Goal: Task Accomplishment & Management: Manage account settings

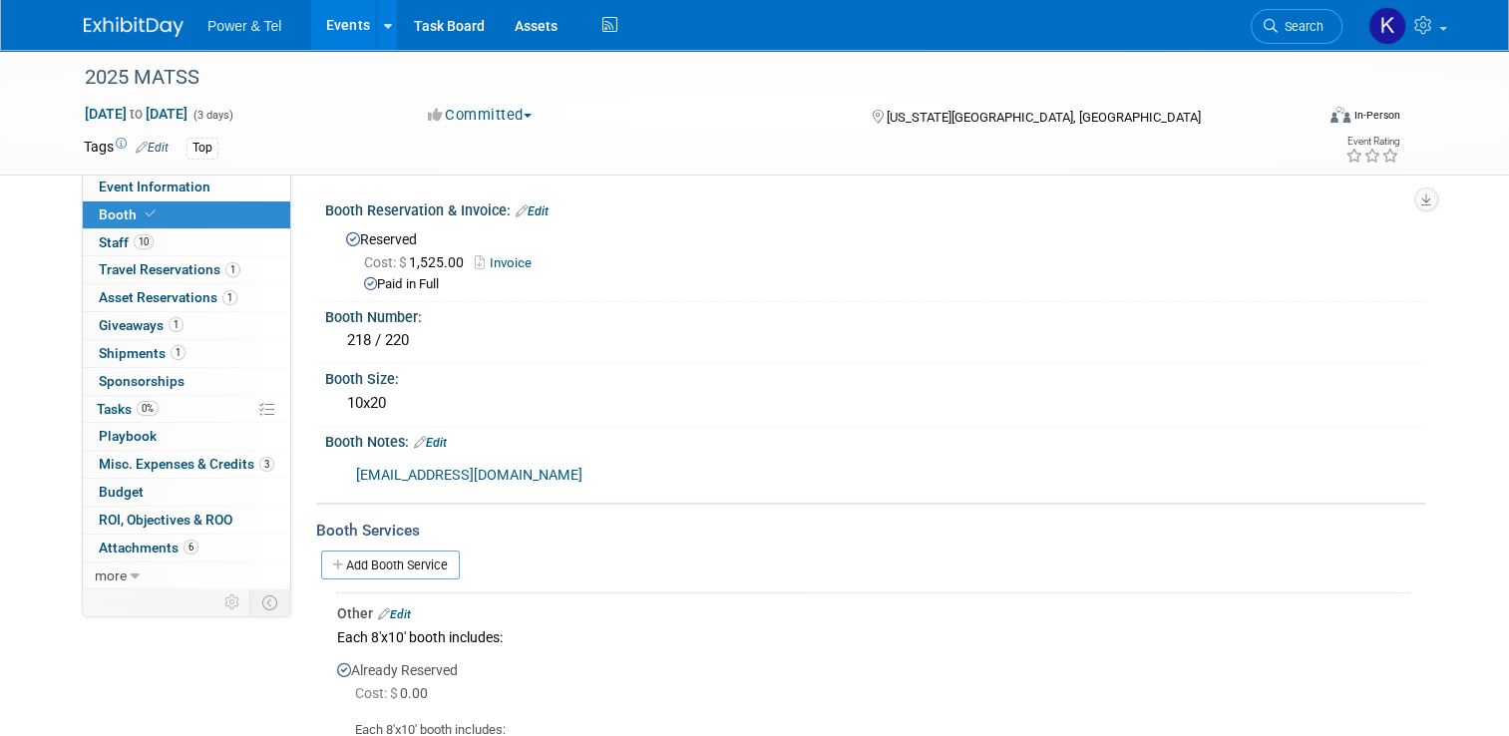
drag, startPoint x: 140, startPoint y: 24, endPoint x: 149, endPoint y: 40, distance: 18.3
click at [142, 22] on img at bounding box center [134, 27] width 100 height 20
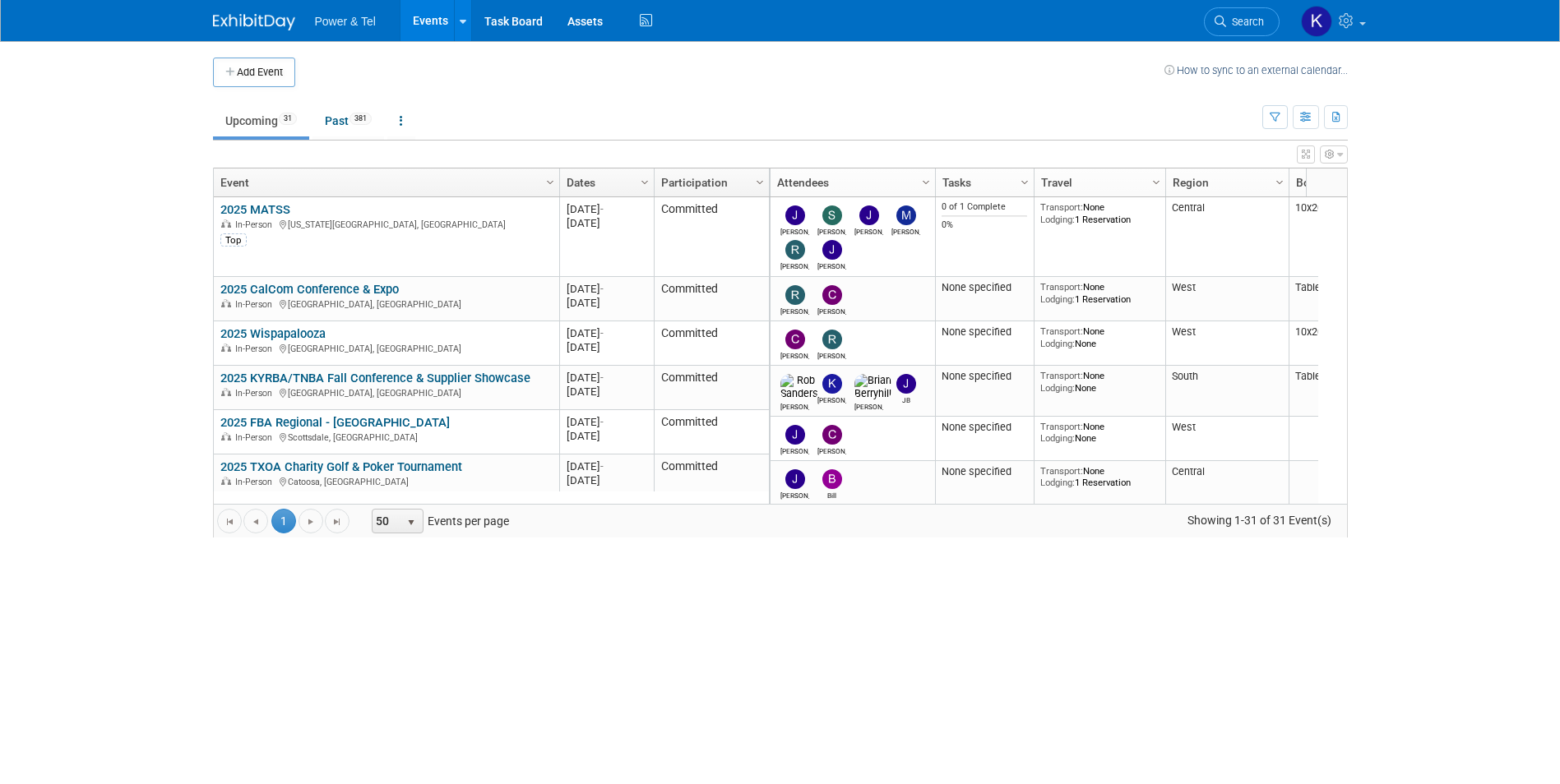
click at [1219, 26] on icon at bounding box center [1220, 21] width 12 height 12
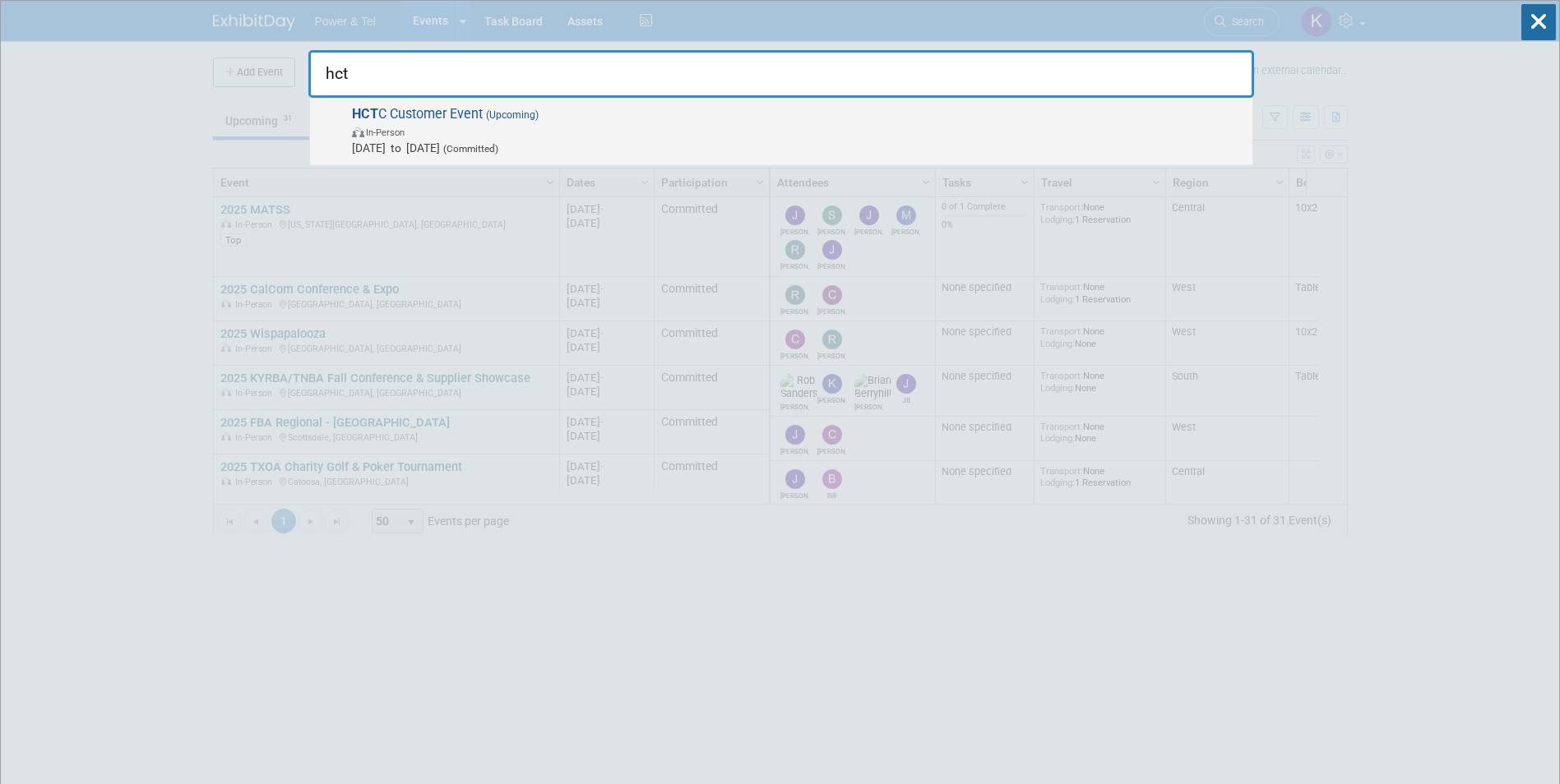
type input "hct"
click at [482, 115] on span "HCT C Customer Event (Upcoming) In-Person Dec 1, 2025 to Dec 5, 2025 (Committed)" at bounding box center [796, 131] width 897 height 50
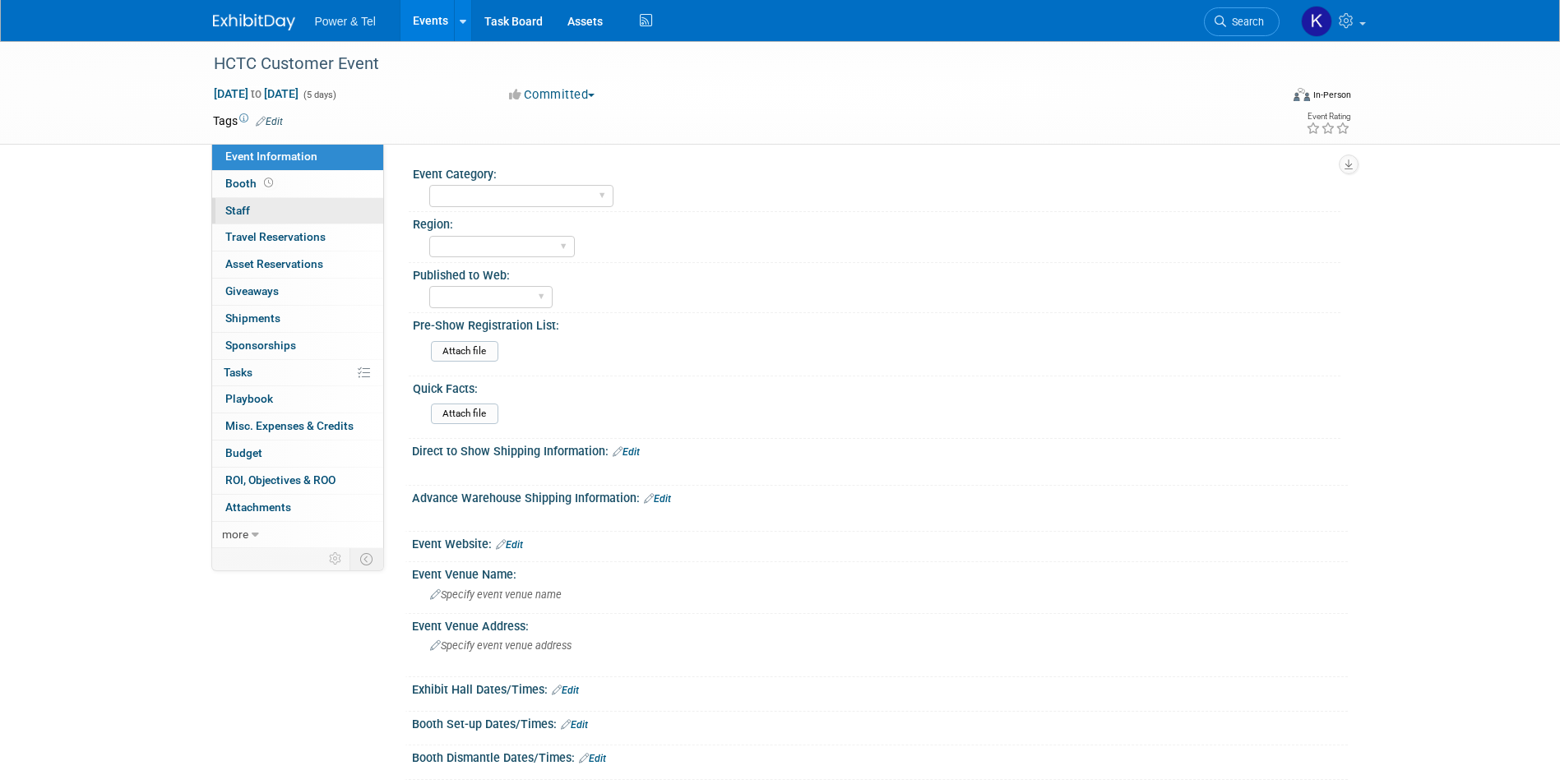
click at [249, 204] on span "Staff 0" at bounding box center [237, 210] width 25 height 13
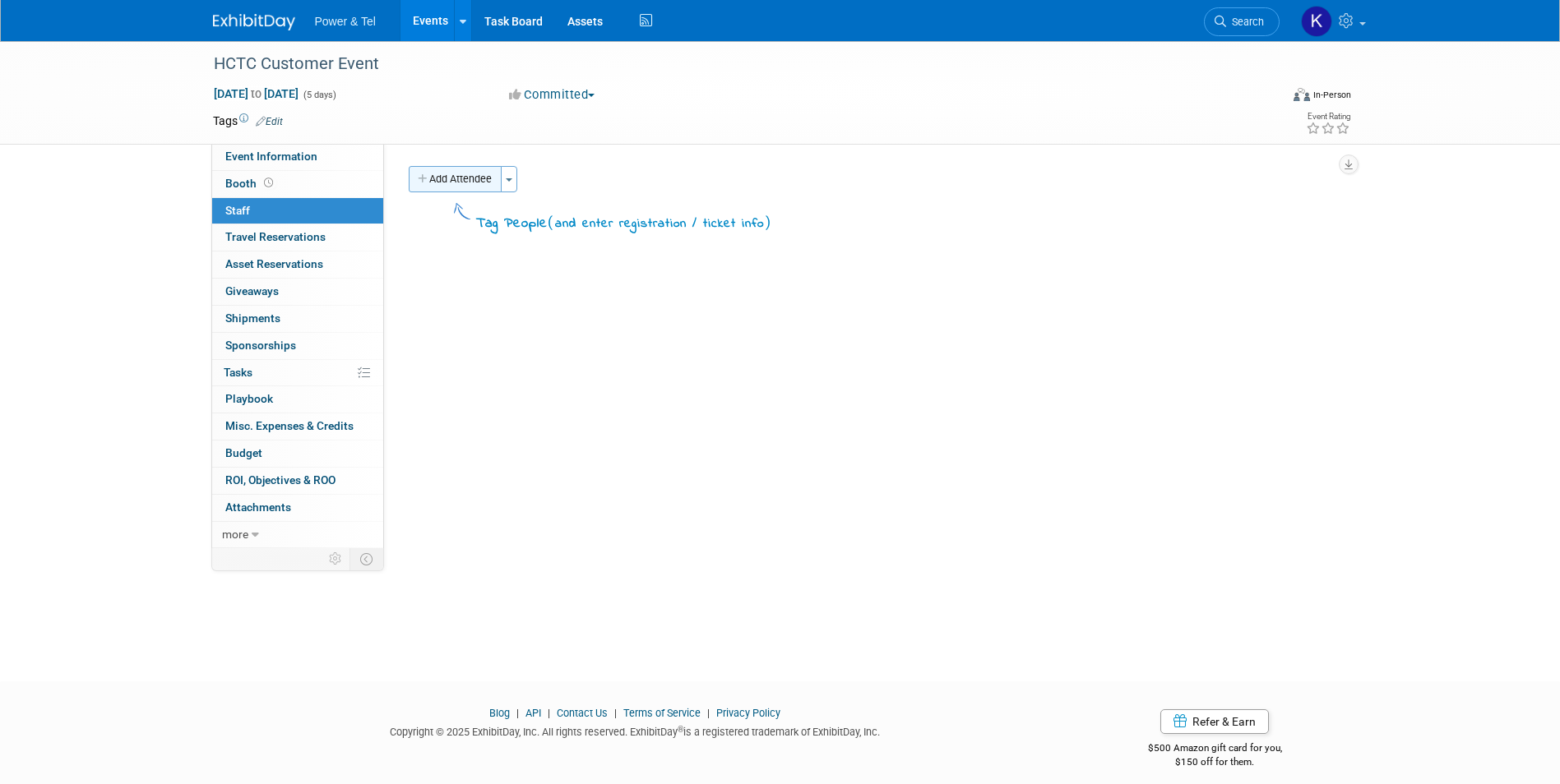
click at [473, 181] on button "Add Attendee" at bounding box center [455, 179] width 93 height 26
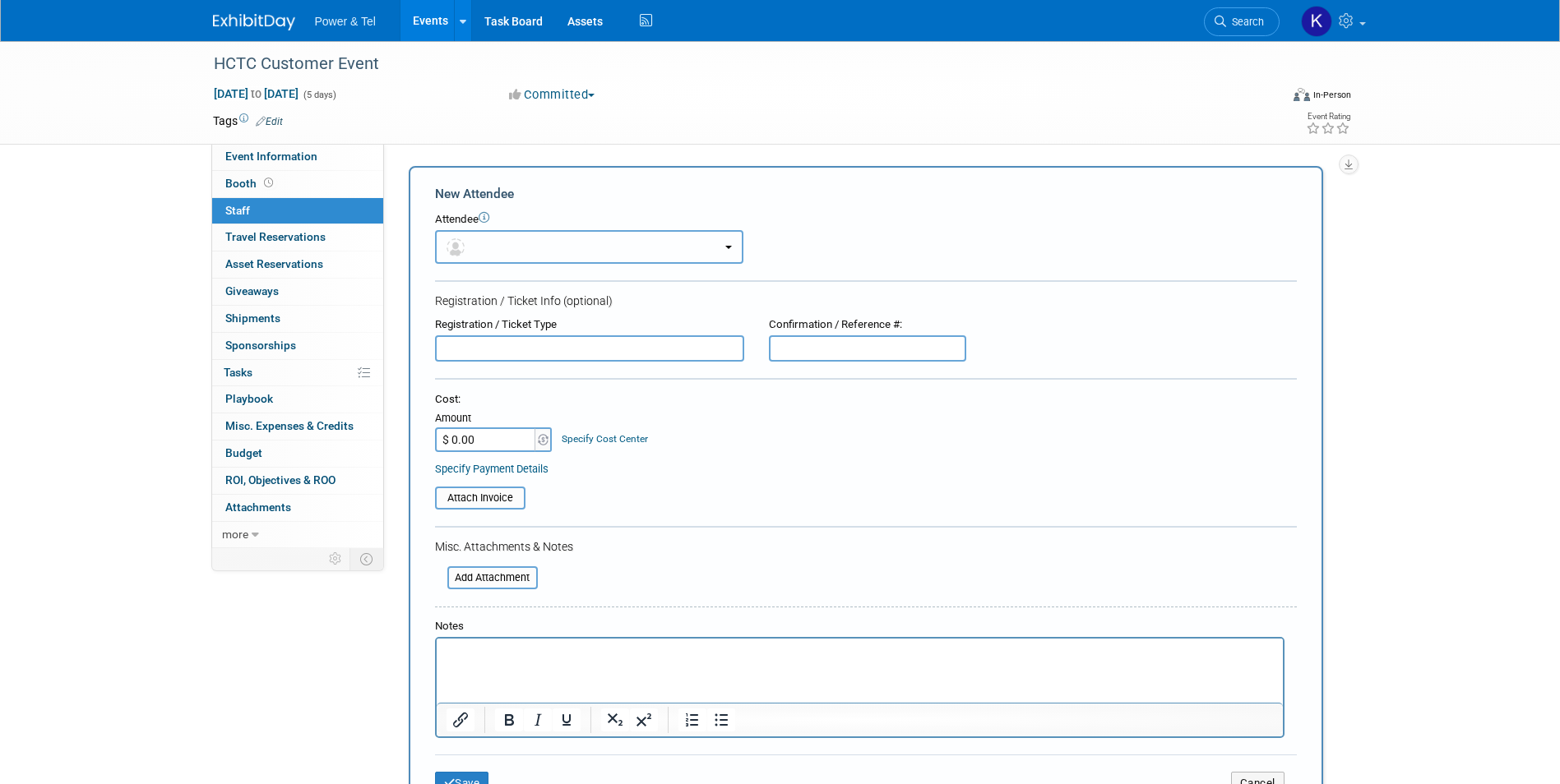
click at [528, 240] on button "button" at bounding box center [590, 246] width 308 height 34
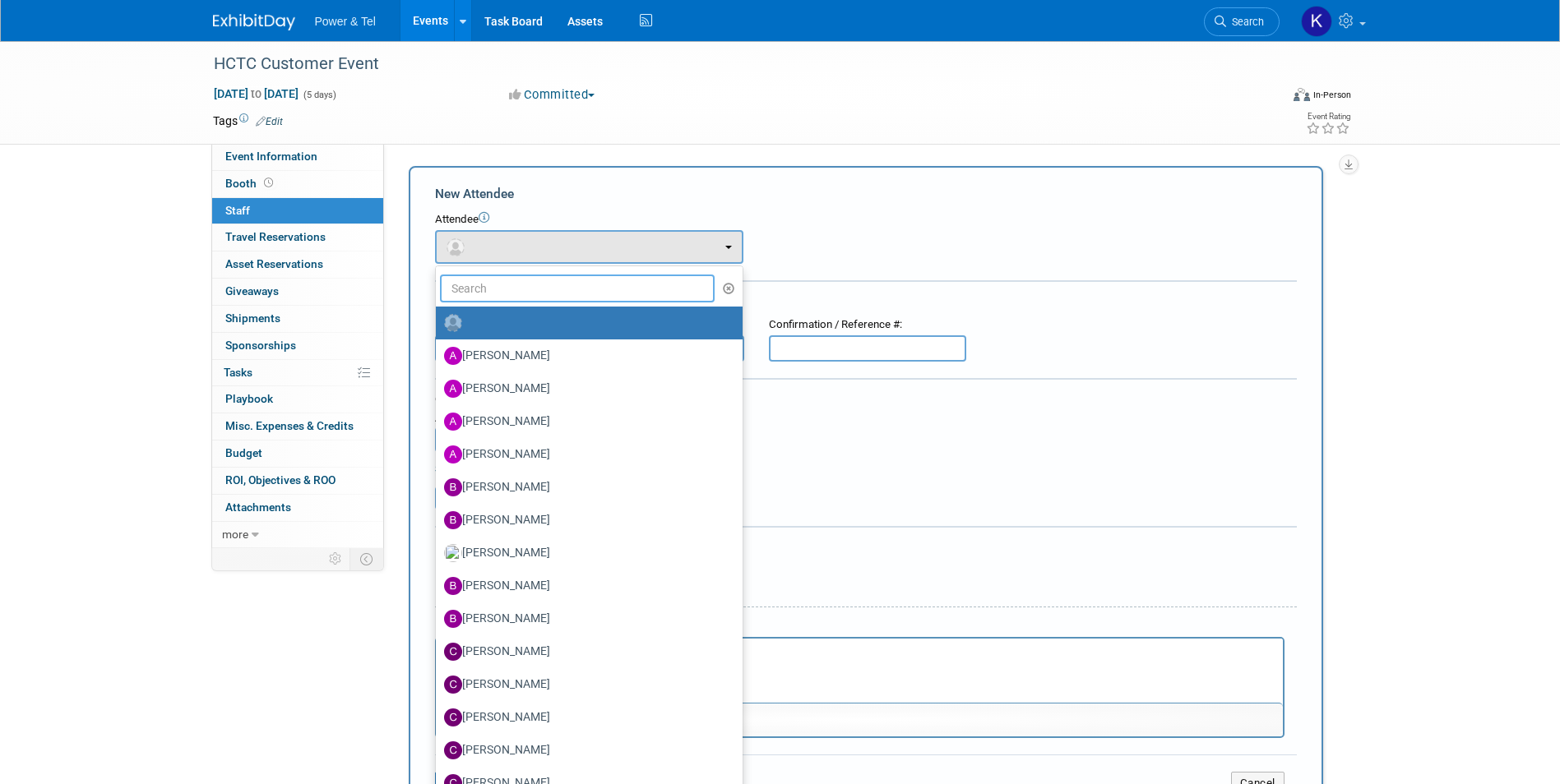
click at [522, 288] on input "text" at bounding box center [578, 289] width 275 height 28
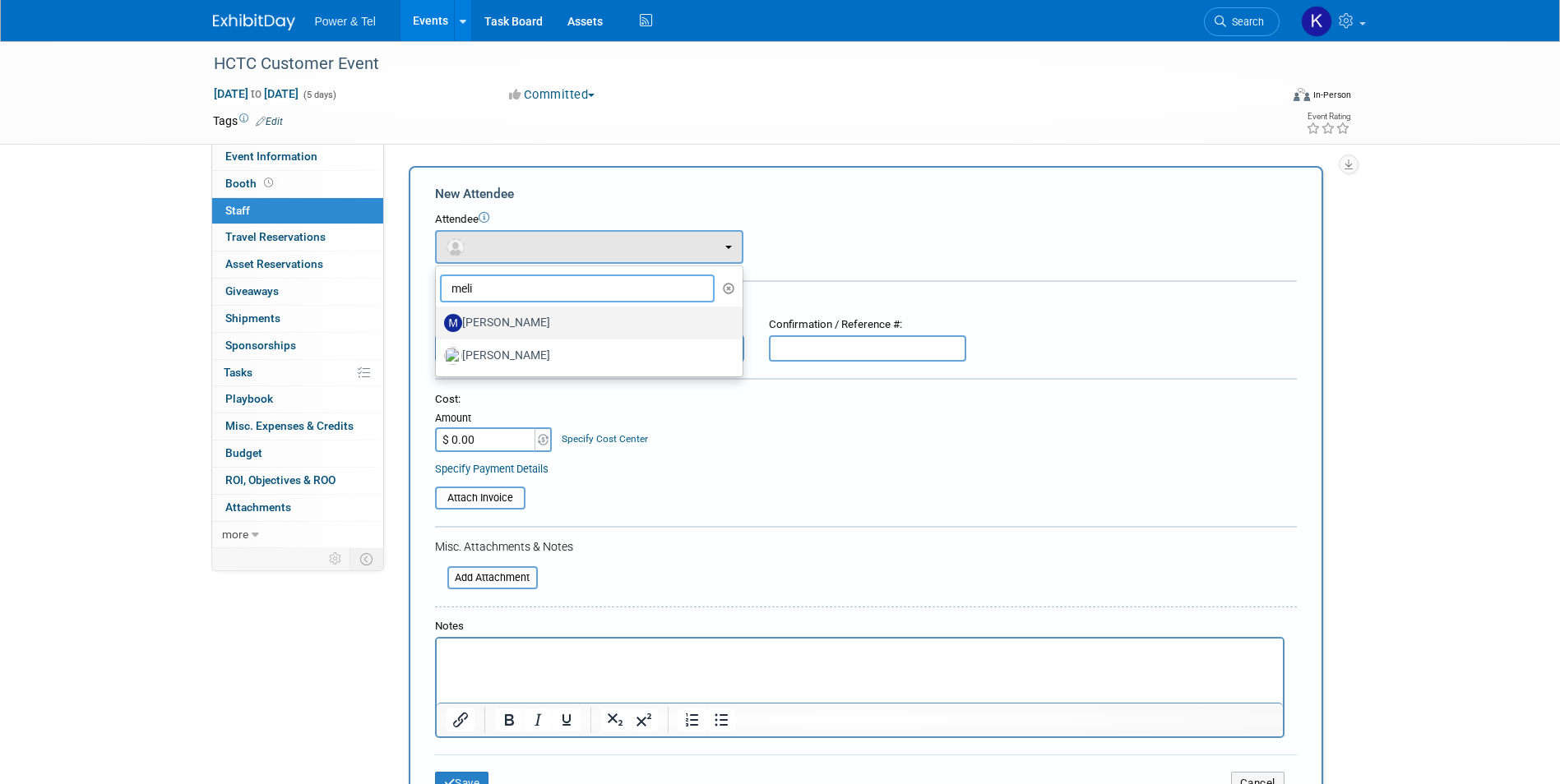
type input "meli"
click at [518, 317] on label "Melissa Daly" at bounding box center [585, 323] width 282 height 26
click at [439, 317] on input "Melissa Daly" at bounding box center [433, 321] width 11 height 11
select select "6838d73d-dcd1-4072-934f-d7ad99a5ed55"
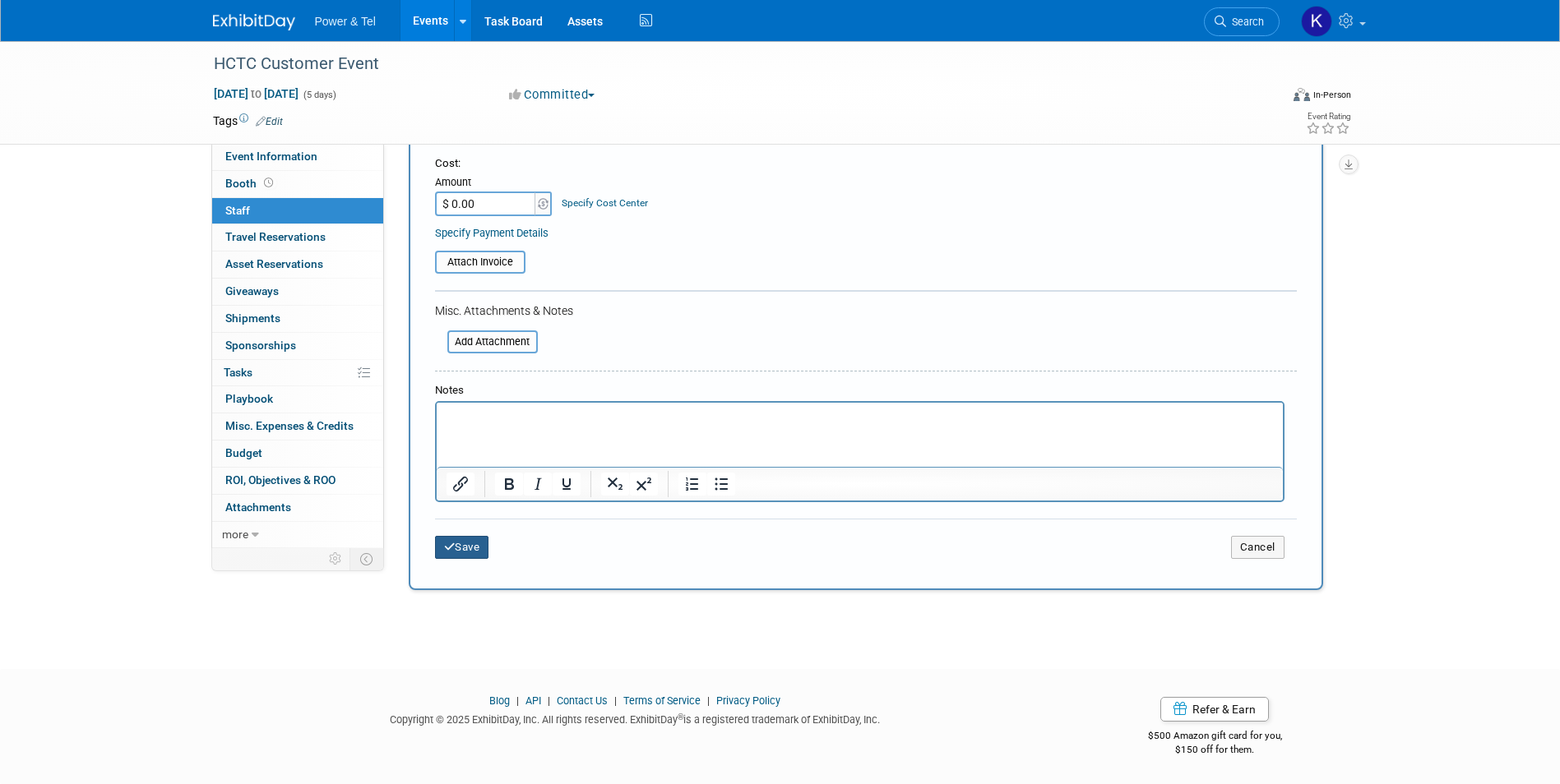
click at [472, 544] on button "Save" at bounding box center [463, 547] width 54 height 23
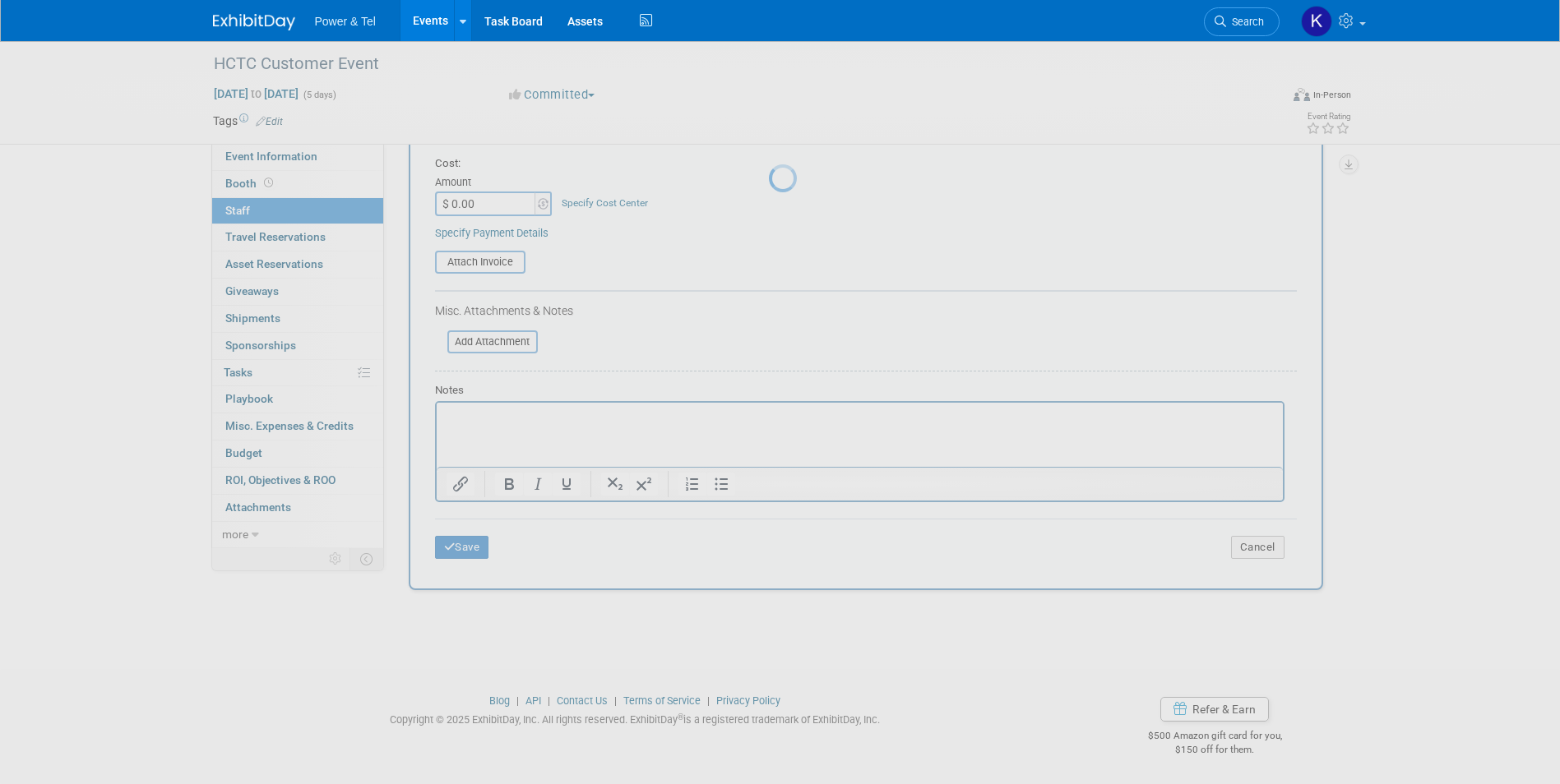
scroll to position [12, 0]
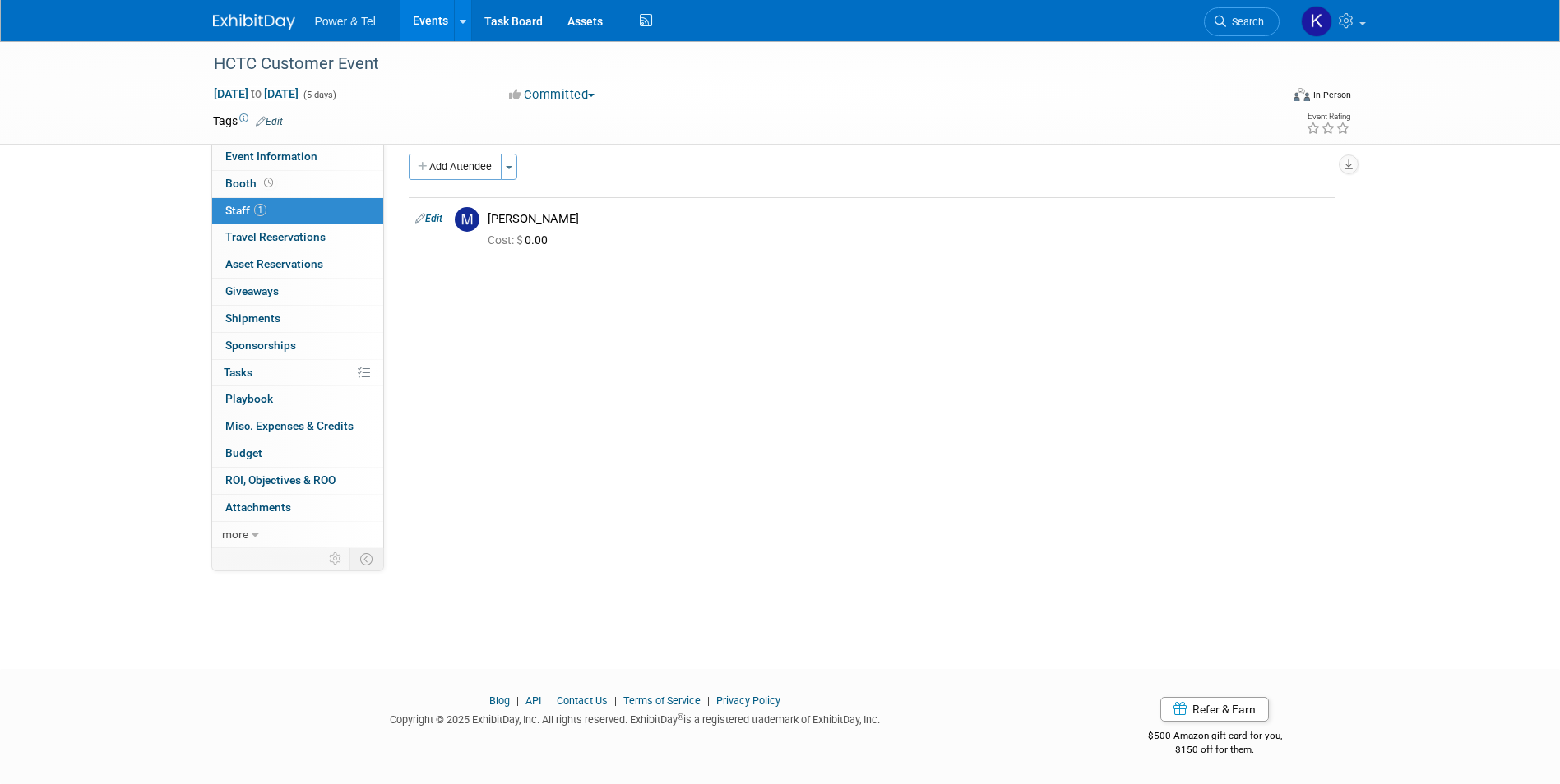
click at [477, 169] on button "Add Attendee" at bounding box center [455, 167] width 93 height 26
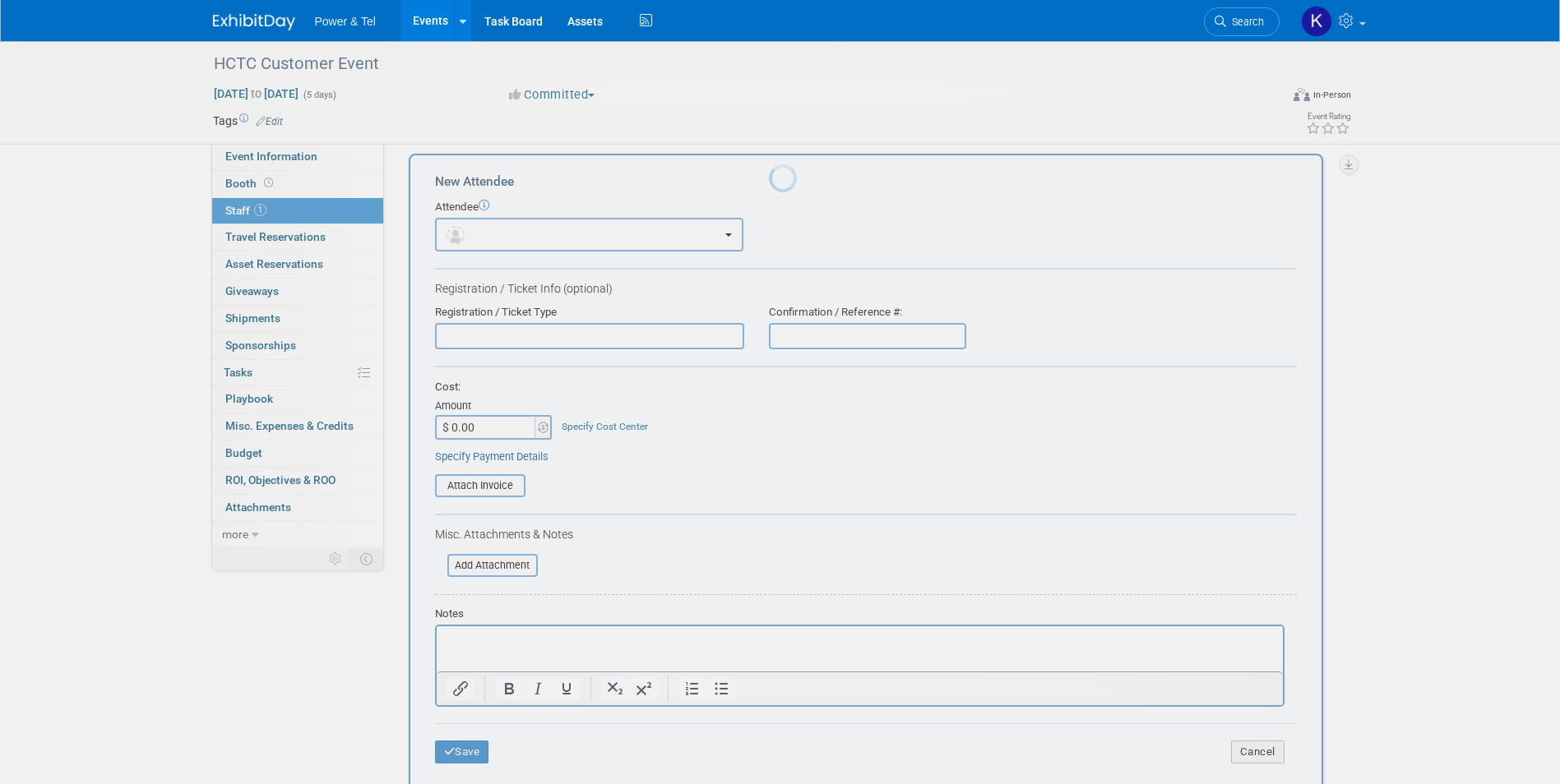
scroll to position [0, 0]
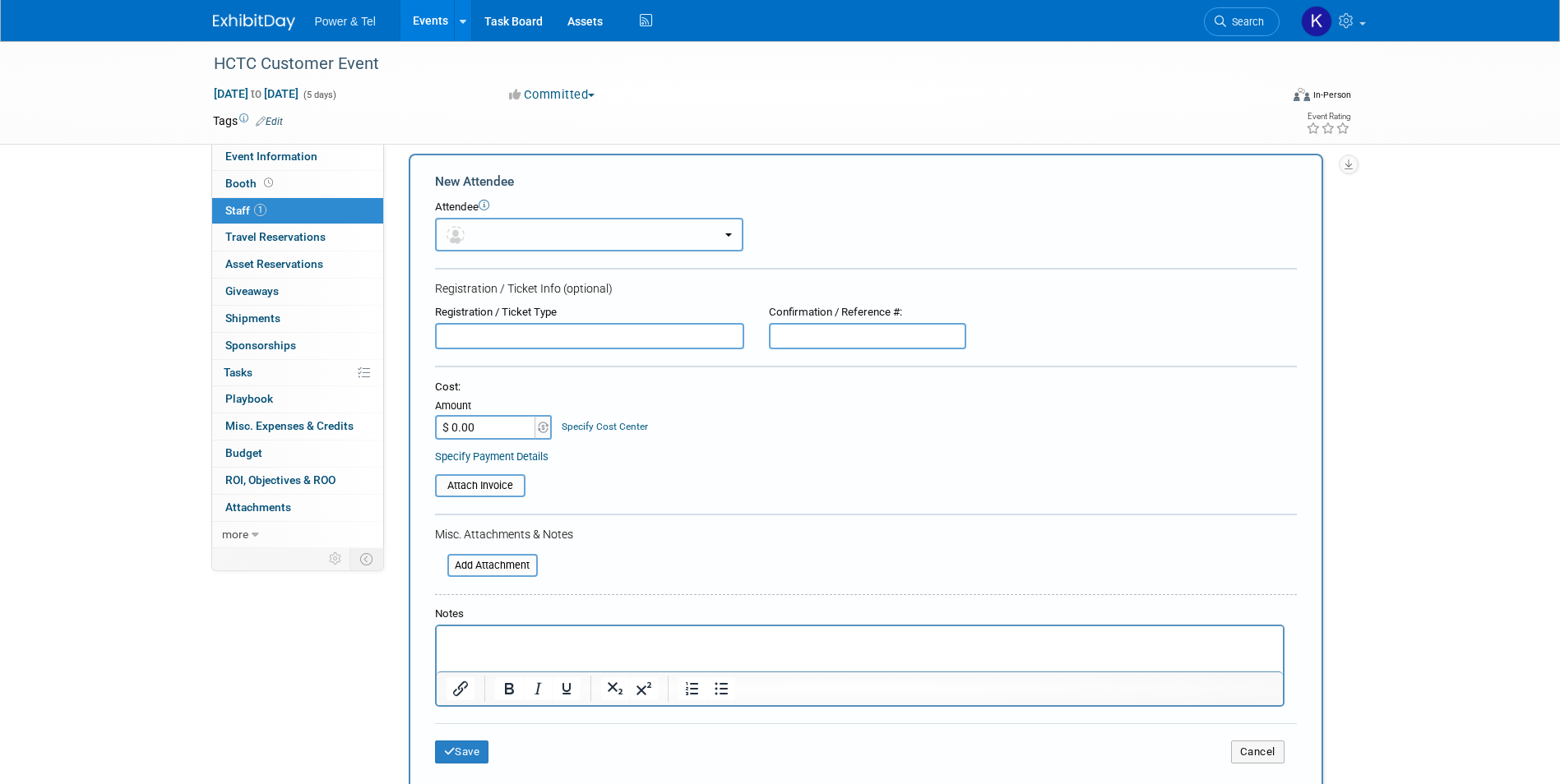
click at [509, 232] on button "button" at bounding box center [590, 234] width 308 height 34
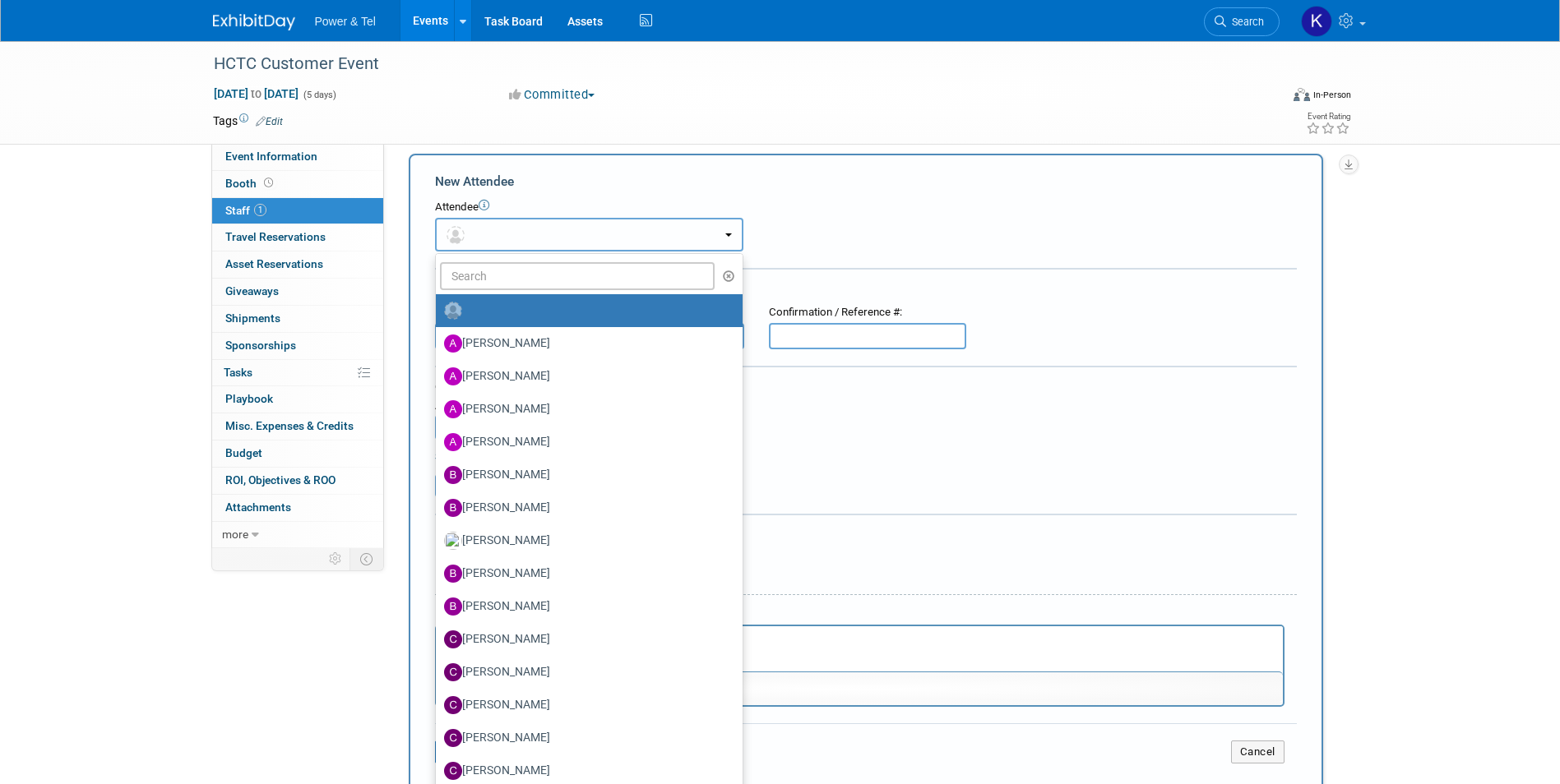
click at [510, 231] on button "button" at bounding box center [590, 234] width 308 height 34
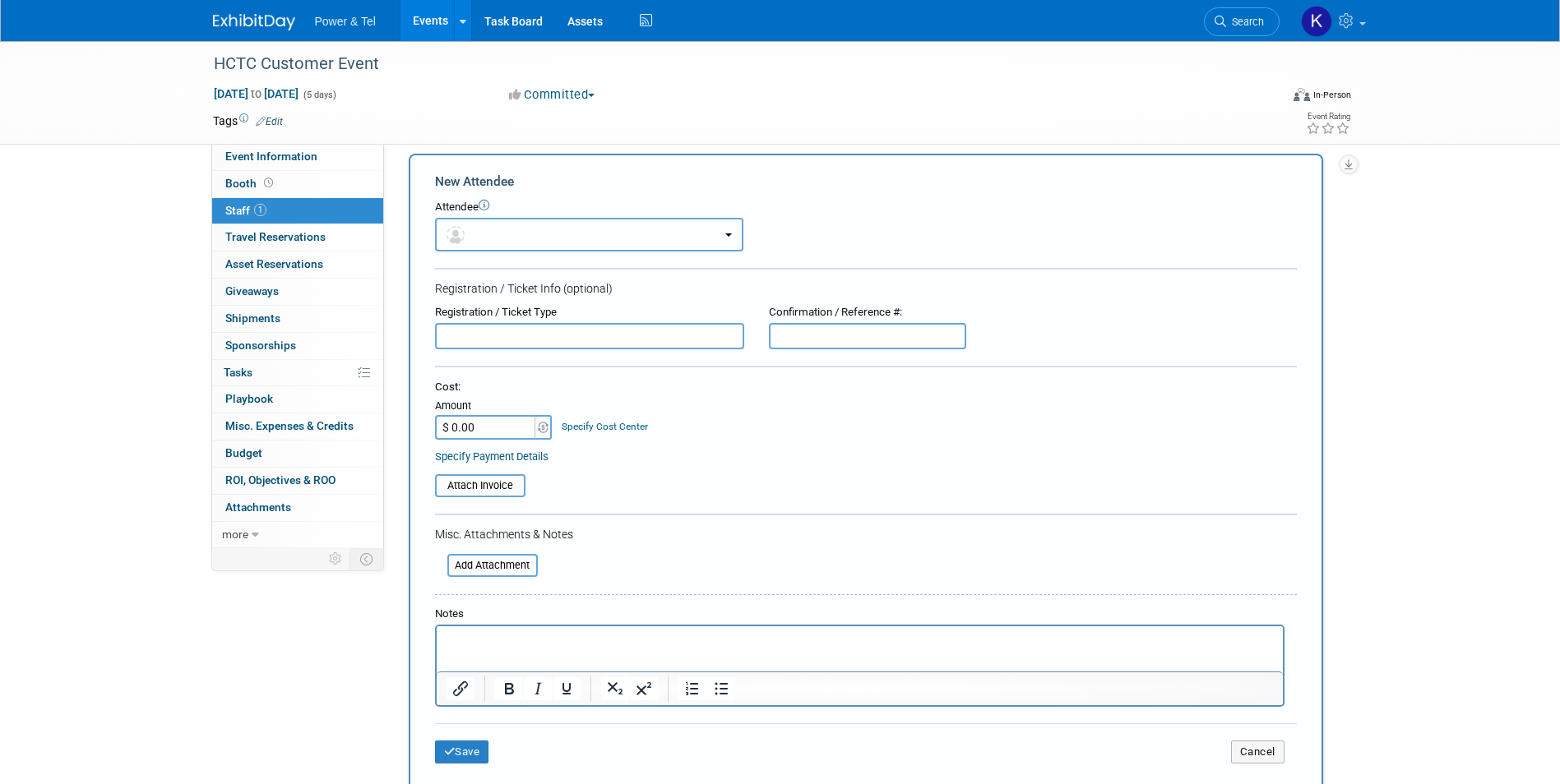
click at [511, 229] on button "button" at bounding box center [590, 234] width 308 height 34
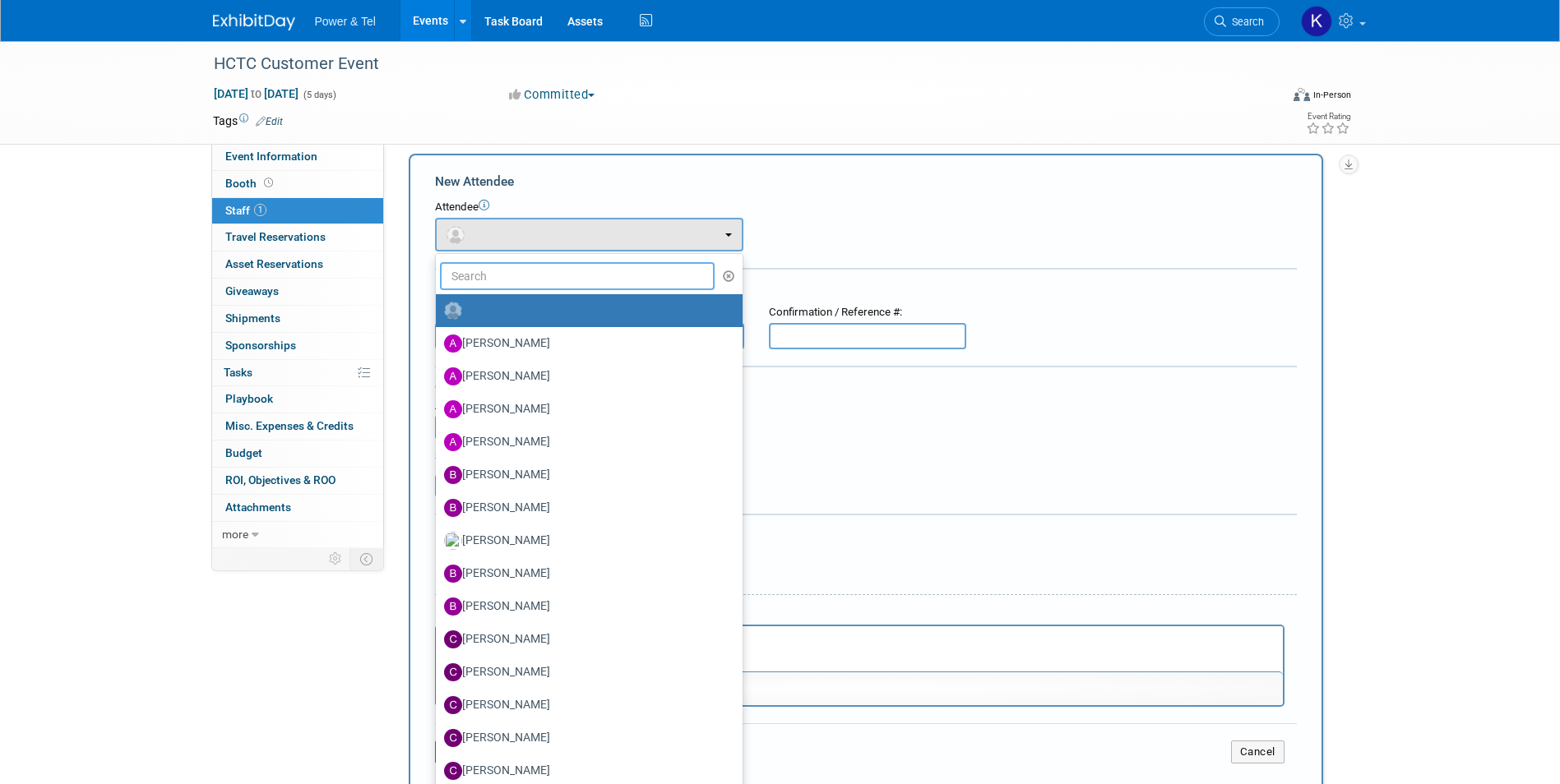
click at [510, 272] on input "text" at bounding box center [578, 276] width 275 height 28
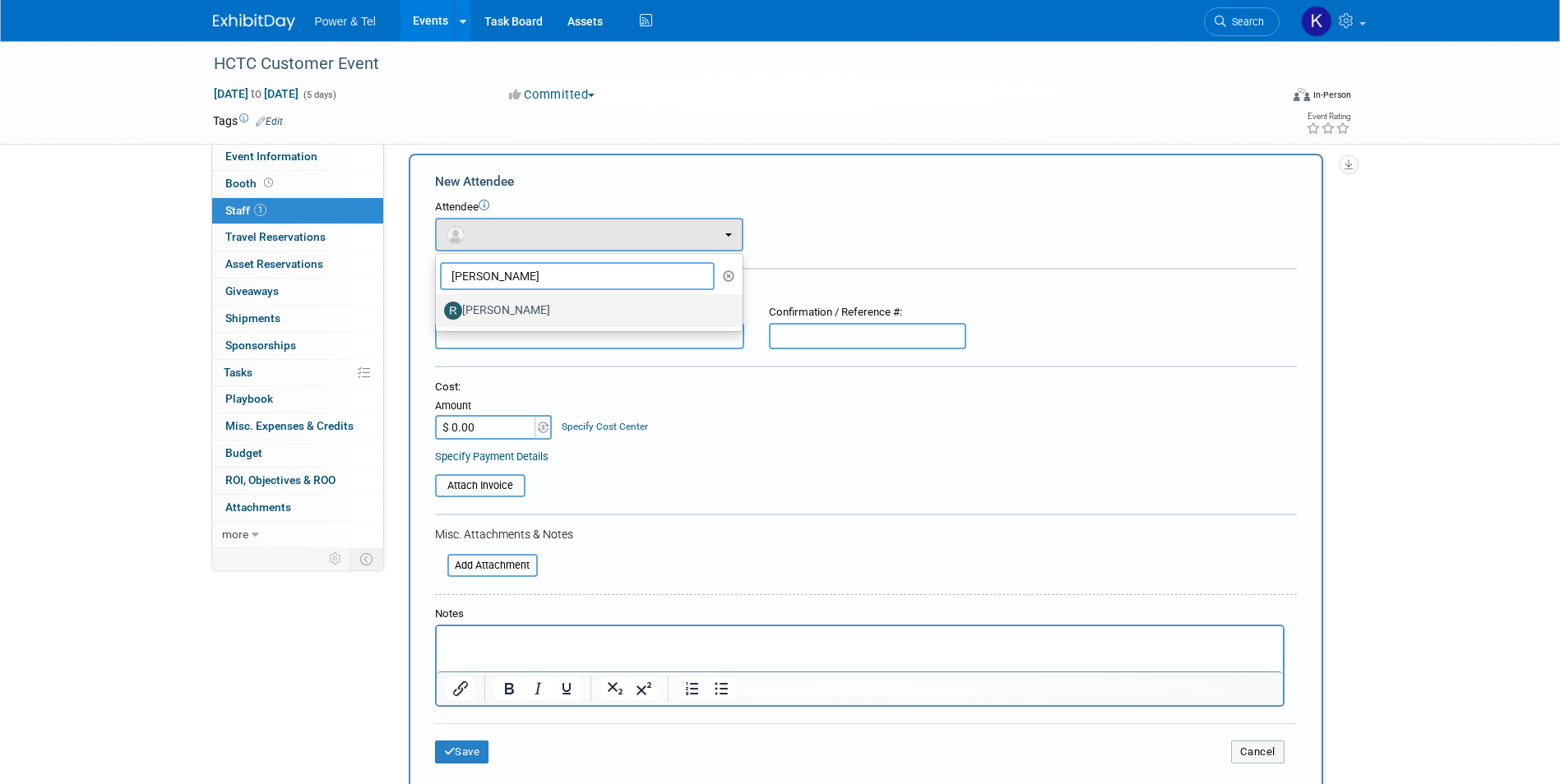
type input "robert"
click at [513, 313] on label "Robert Zuzek" at bounding box center [585, 311] width 282 height 26
click at [439, 313] on input "Robert Zuzek" at bounding box center [433, 308] width 11 height 11
select select "3e841e29-8fc7-40b9-b23f-450592514d12"
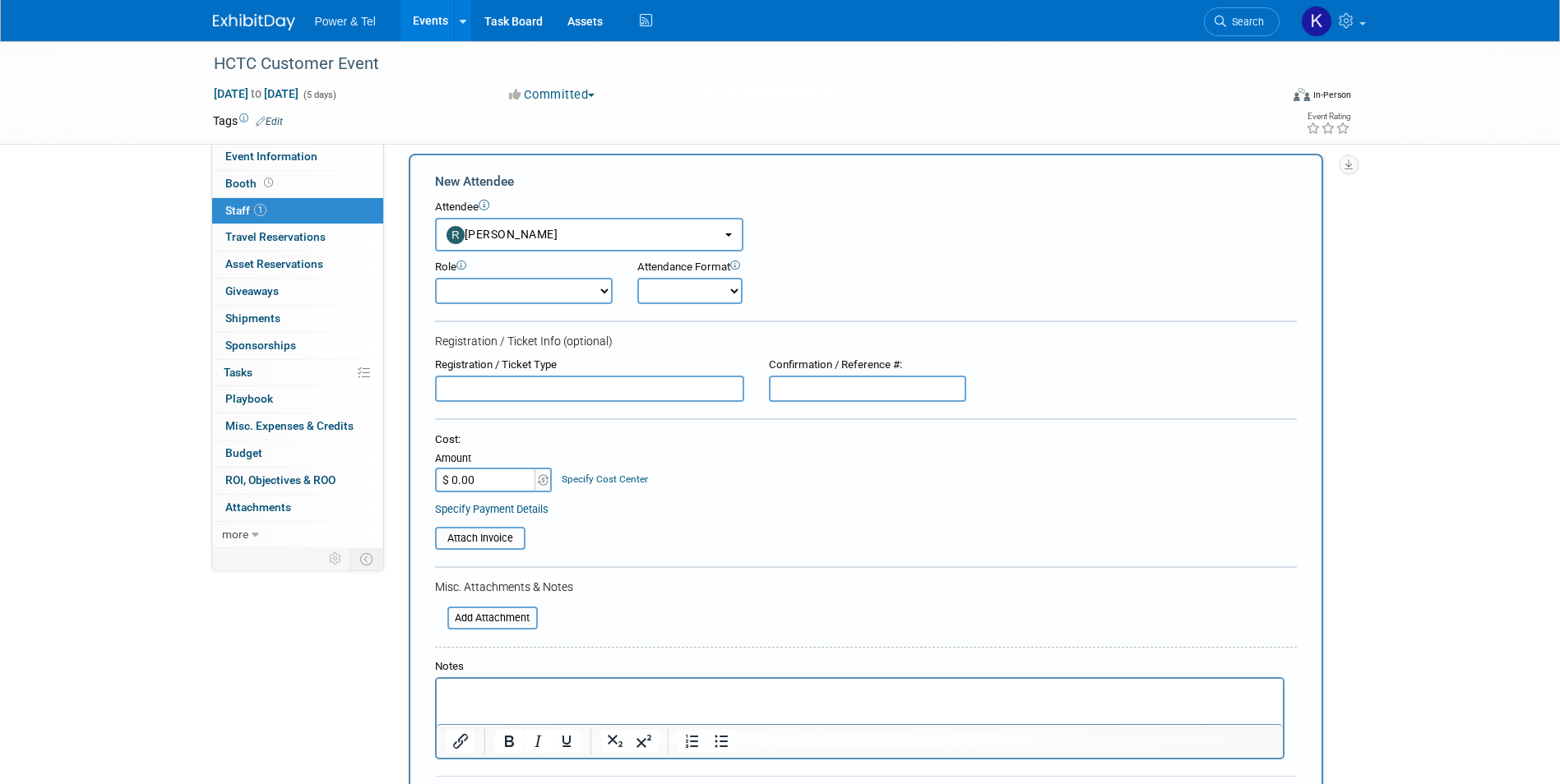
click at [502, 696] on p "Rich Text Area. Press ALT-0 for help." at bounding box center [858, 694] width 827 height 16
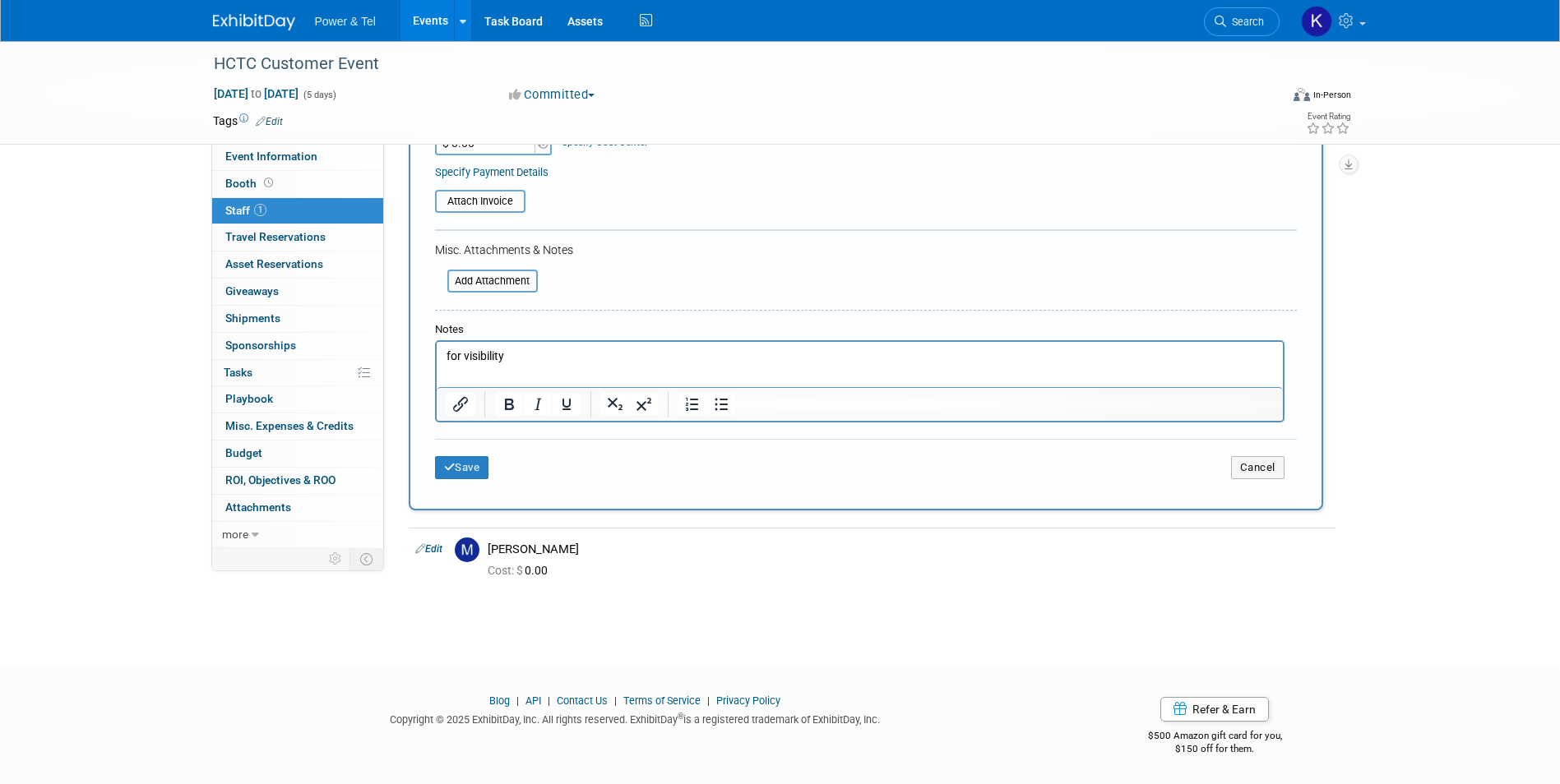
click at [463, 466] on button "Save" at bounding box center [463, 467] width 54 height 23
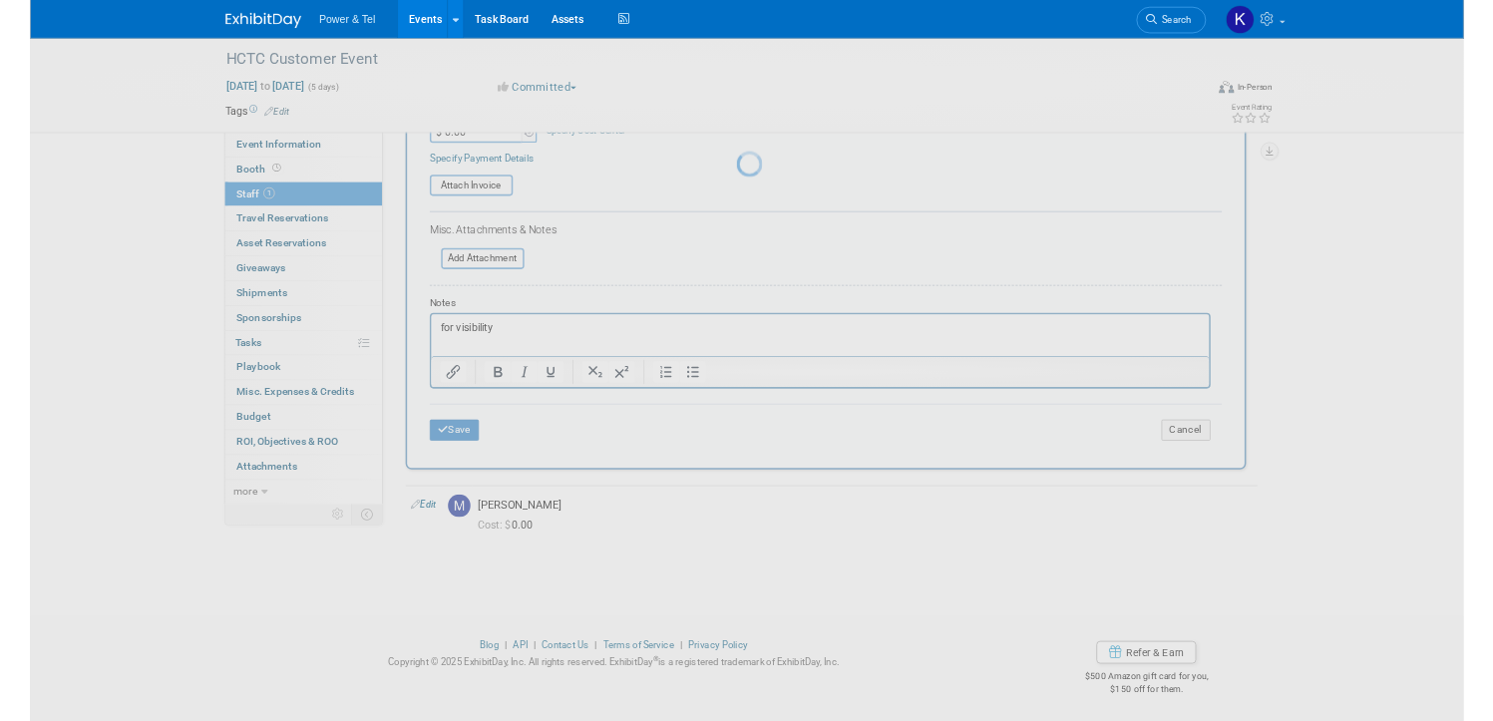
scroll to position [15, 0]
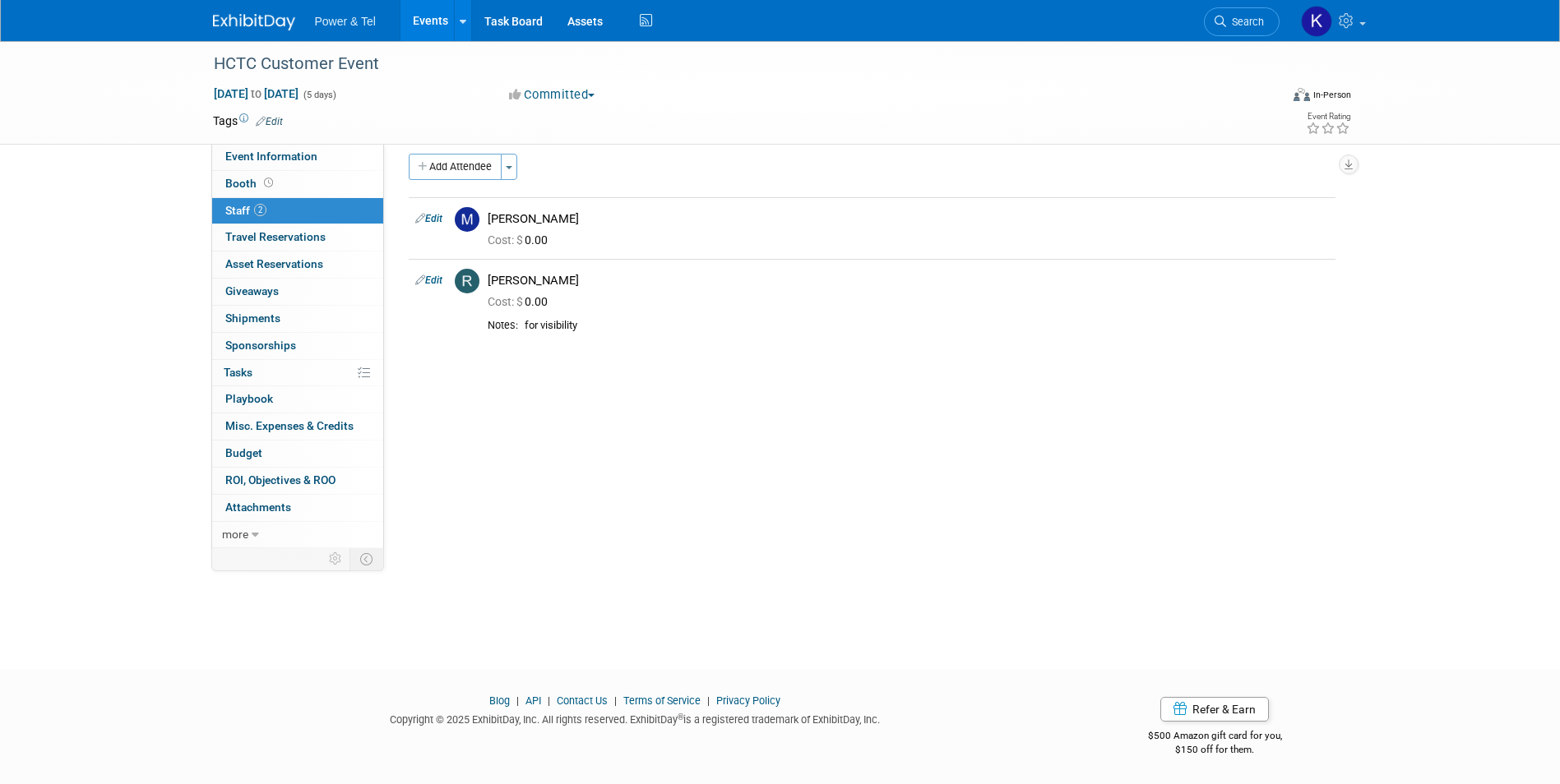
click at [698, 451] on div "Event Category: Trade Show P&T Hosted Event Export/Canada Outing Only Region: C…" at bounding box center [866, 334] width 964 height 405
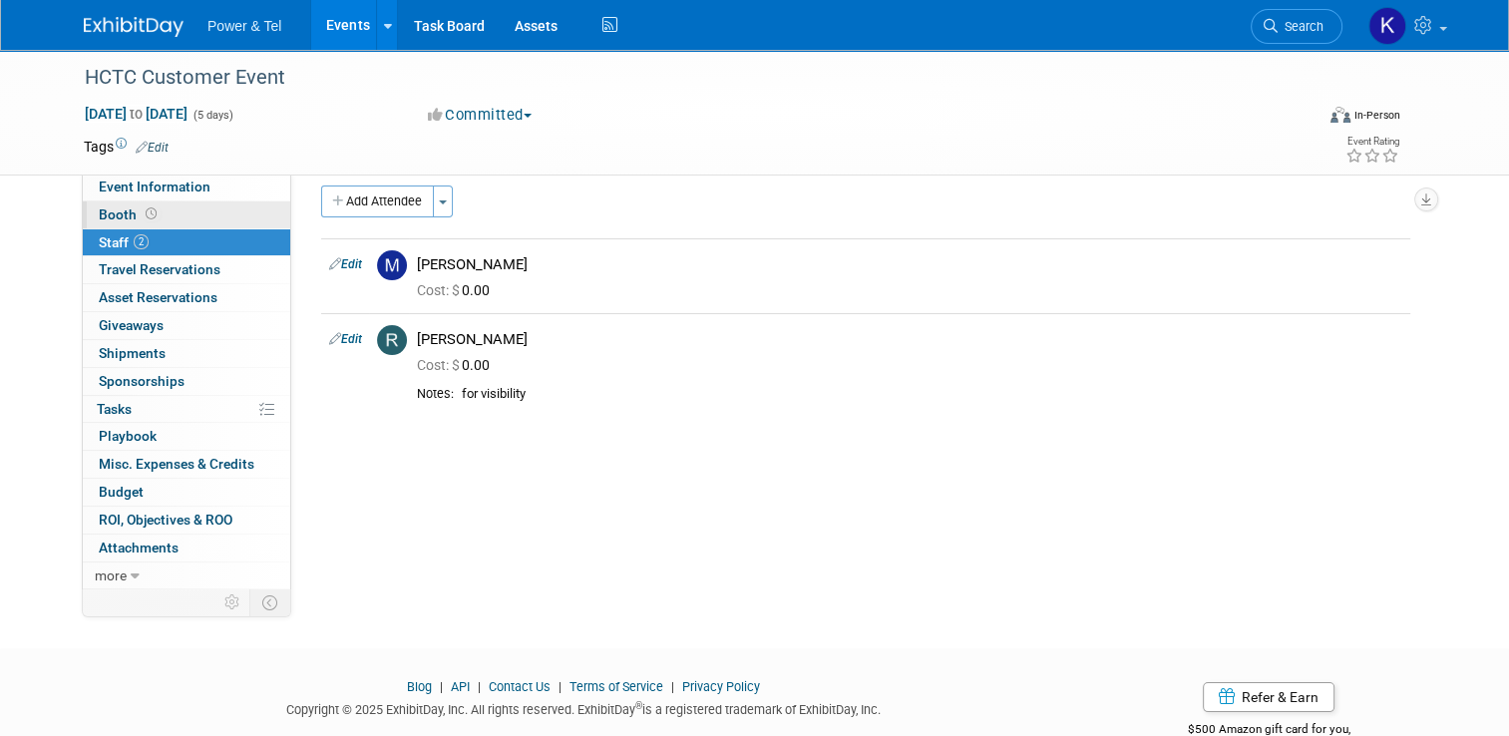
scroll to position [0, 0]
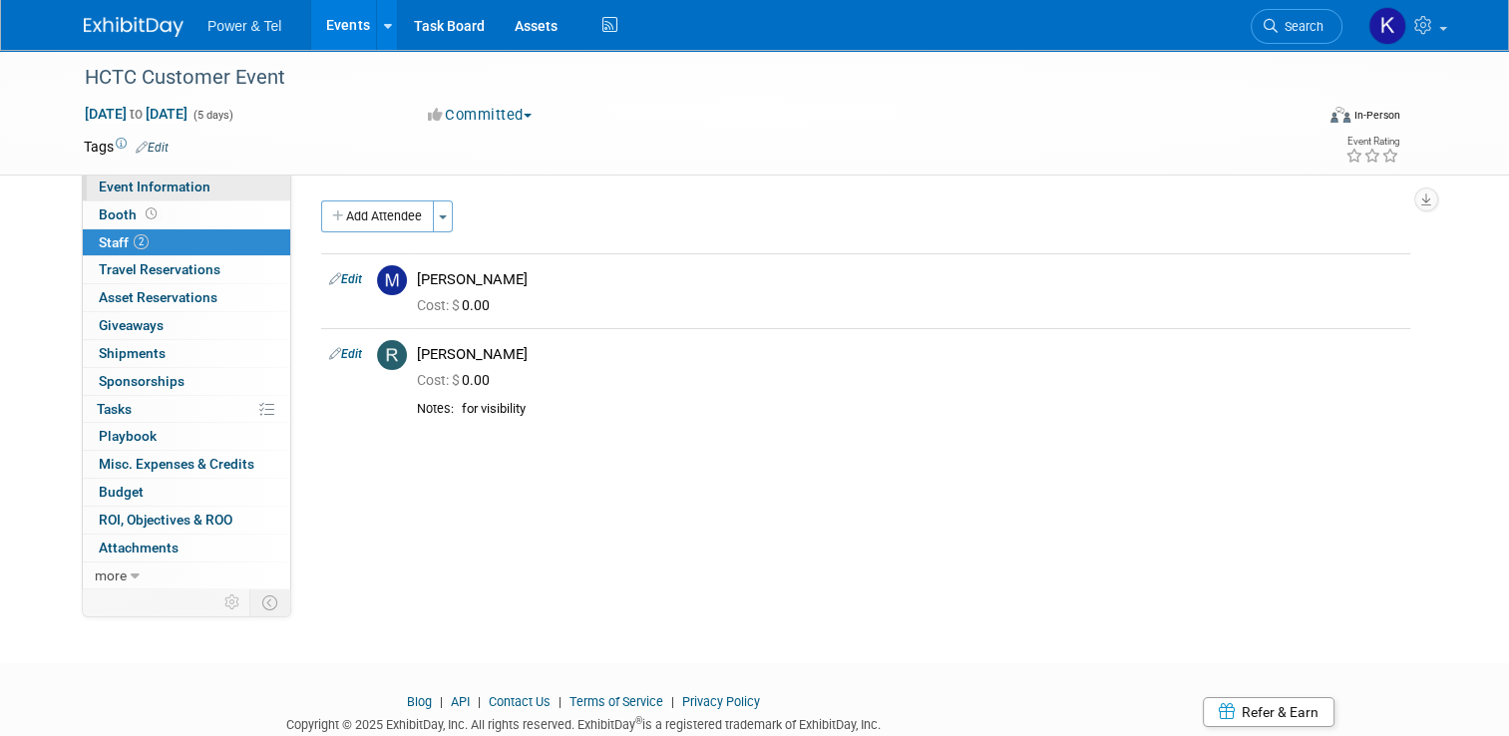
click at [171, 187] on span "Event Information" at bounding box center [155, 187] width 112 height 16
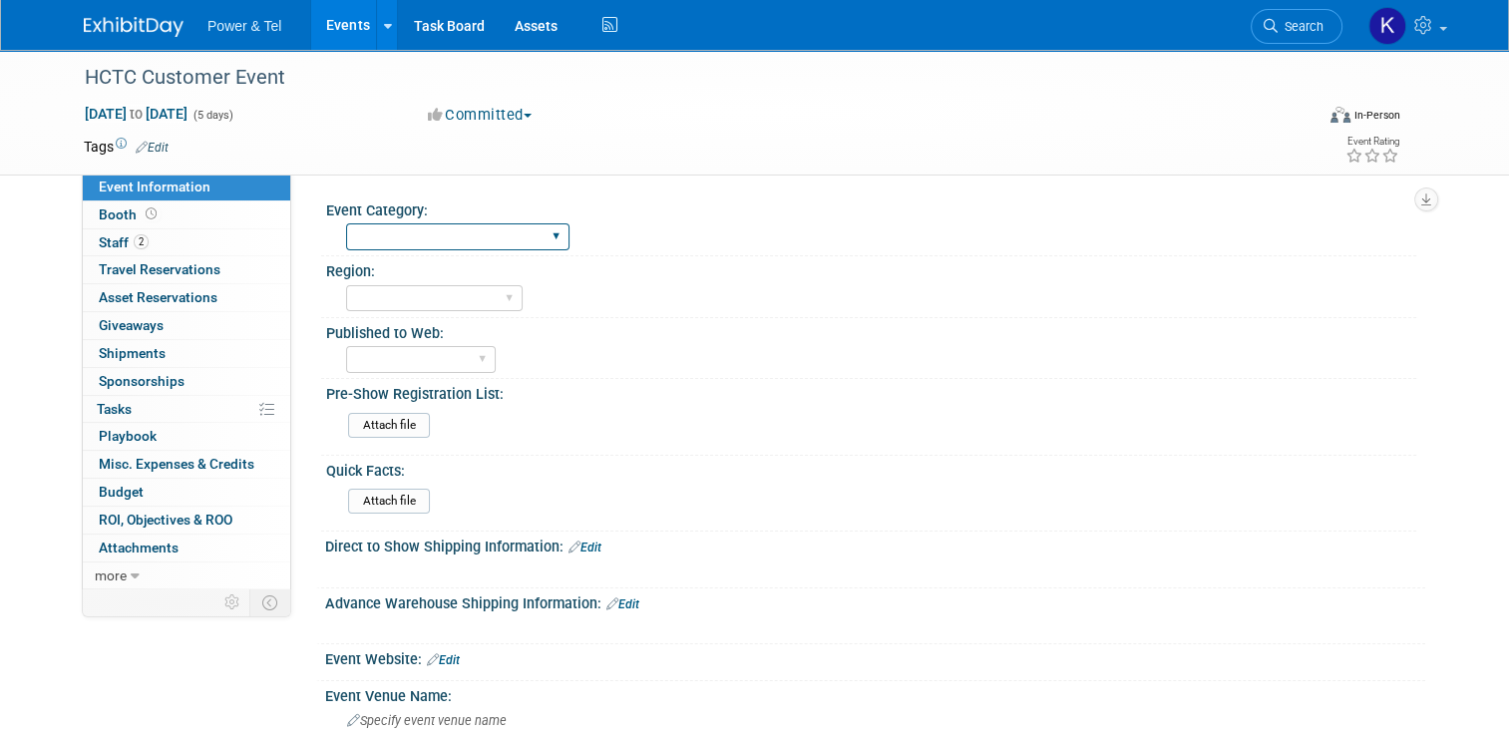
click at [471, 240] on select "Trade Show P&T Hosted Event Export/Canada Outing Only" at bounding box center [457, 236] width 223 height 27
click at [459, 292] on select "Central East West South Great Lakes National Canada Export/CALA Strategic Accou…" at bounding box center [434, 298] width 177 height 27
select select "Central"
click at [346, 285] on select "Central East West South Great Lakes National Canada Export/CALA Strategic Accou…" at bounding box center [434, 298] width 177 height 27
click at [674, 303] on div "Central East West South Great Lakes National Canada Export/CALA Strategic Accou…" at bounding box center [881, 296] width 1070 height 32
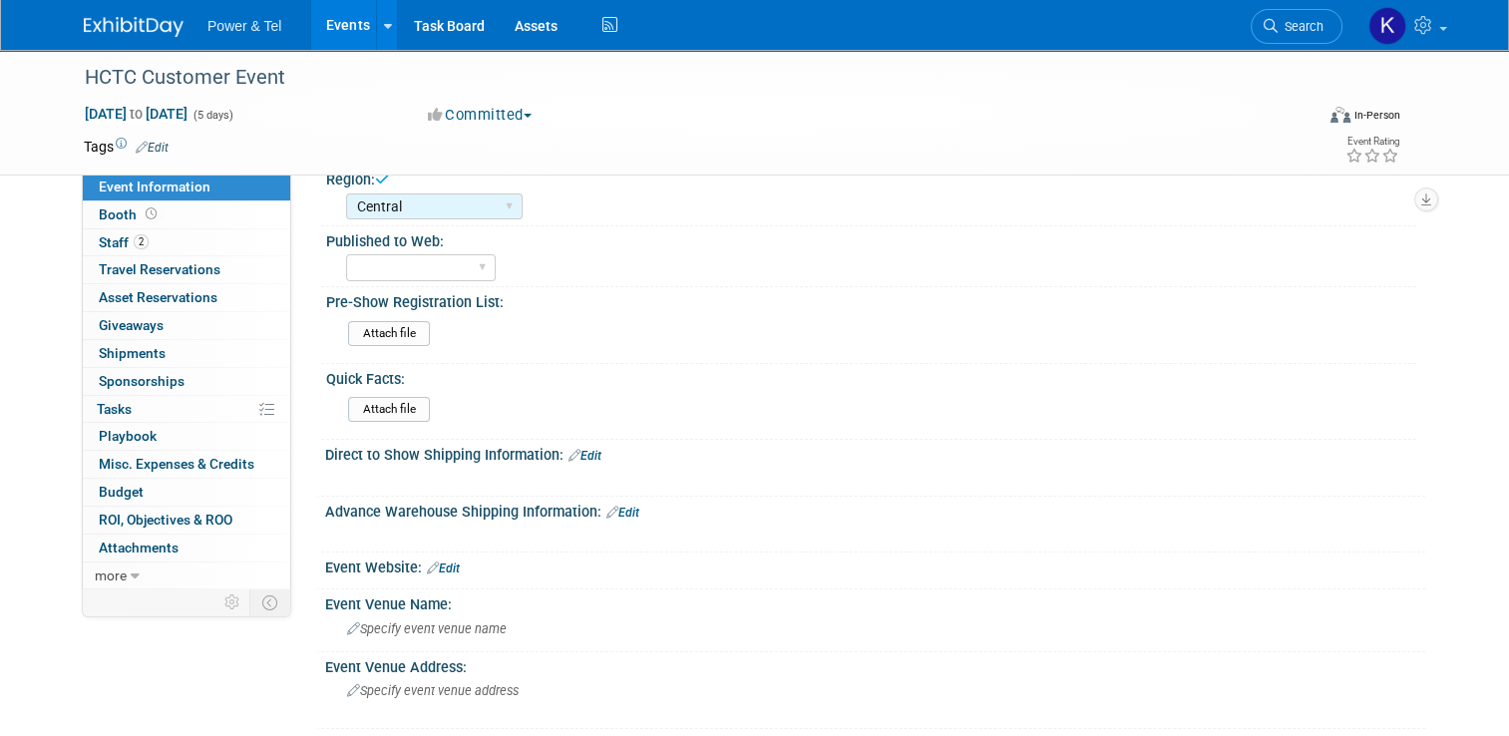
scroll to position [100, 0]
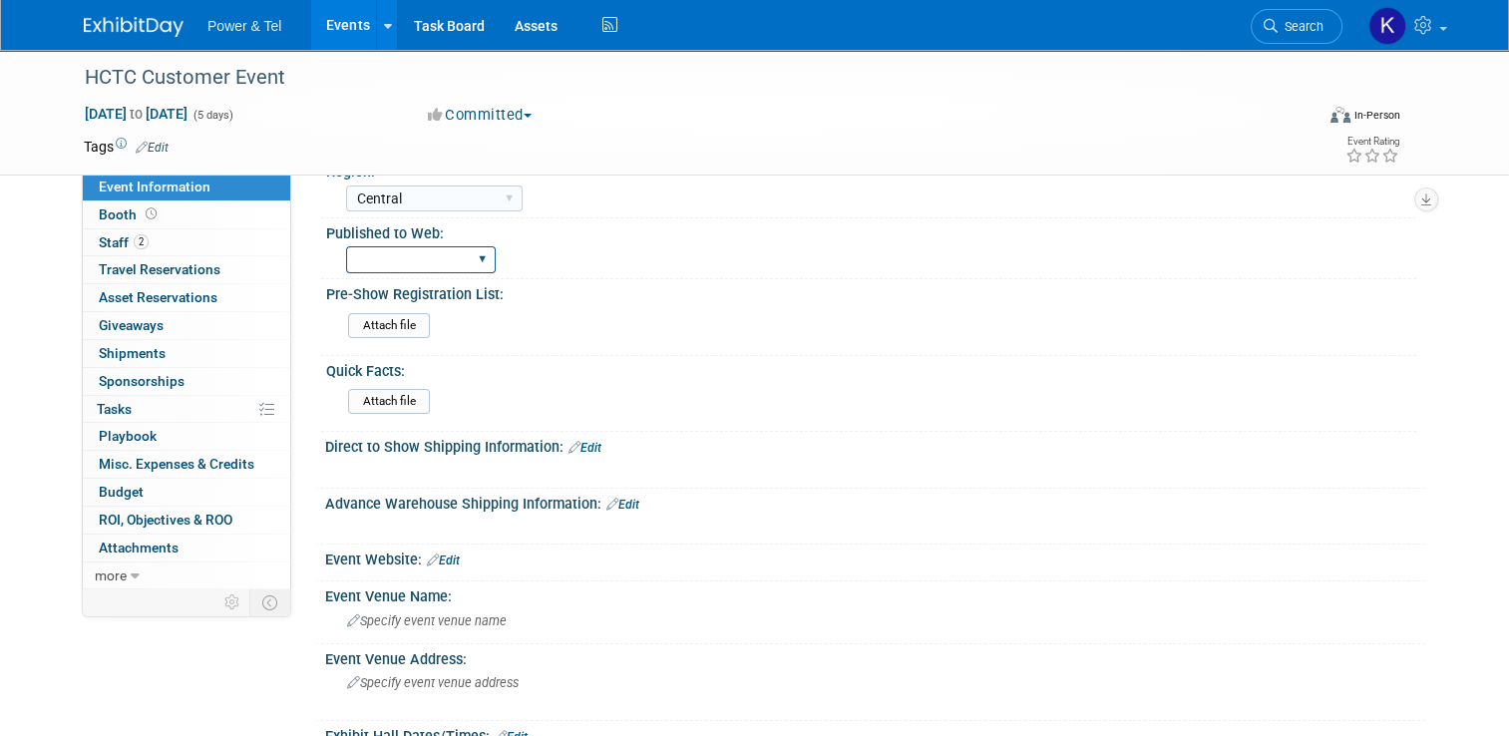
click at [443, 270] on select "Yes No" at bounding box center [421, 259] width 150 height 27
select select "No"
click at [346, 246] on select "Yes No" at bounding box center [421, 259] width 150 height 27
click at [599, 337] on div "Attach file" at bounding box center [878, 329] width 1061 height 32
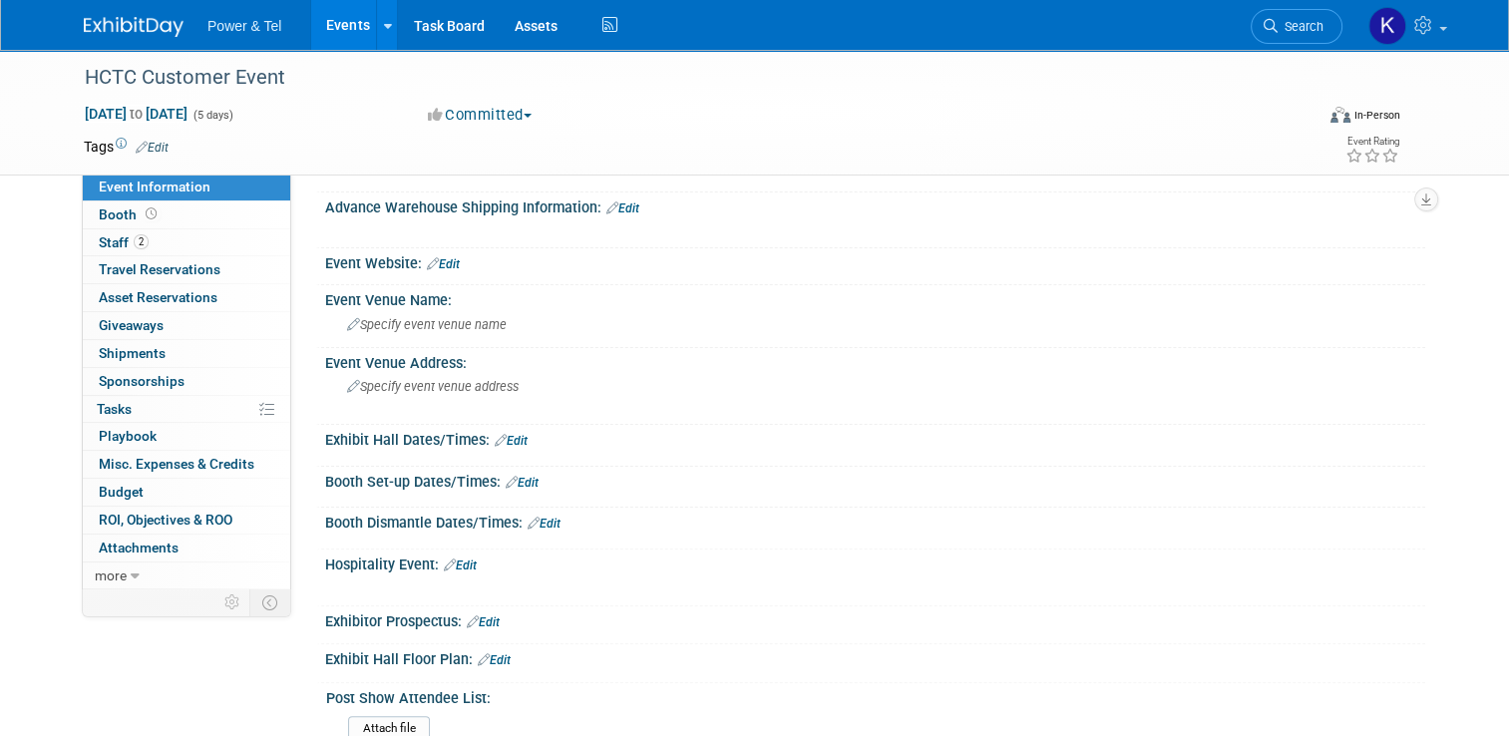
scroll to position [399, 0]
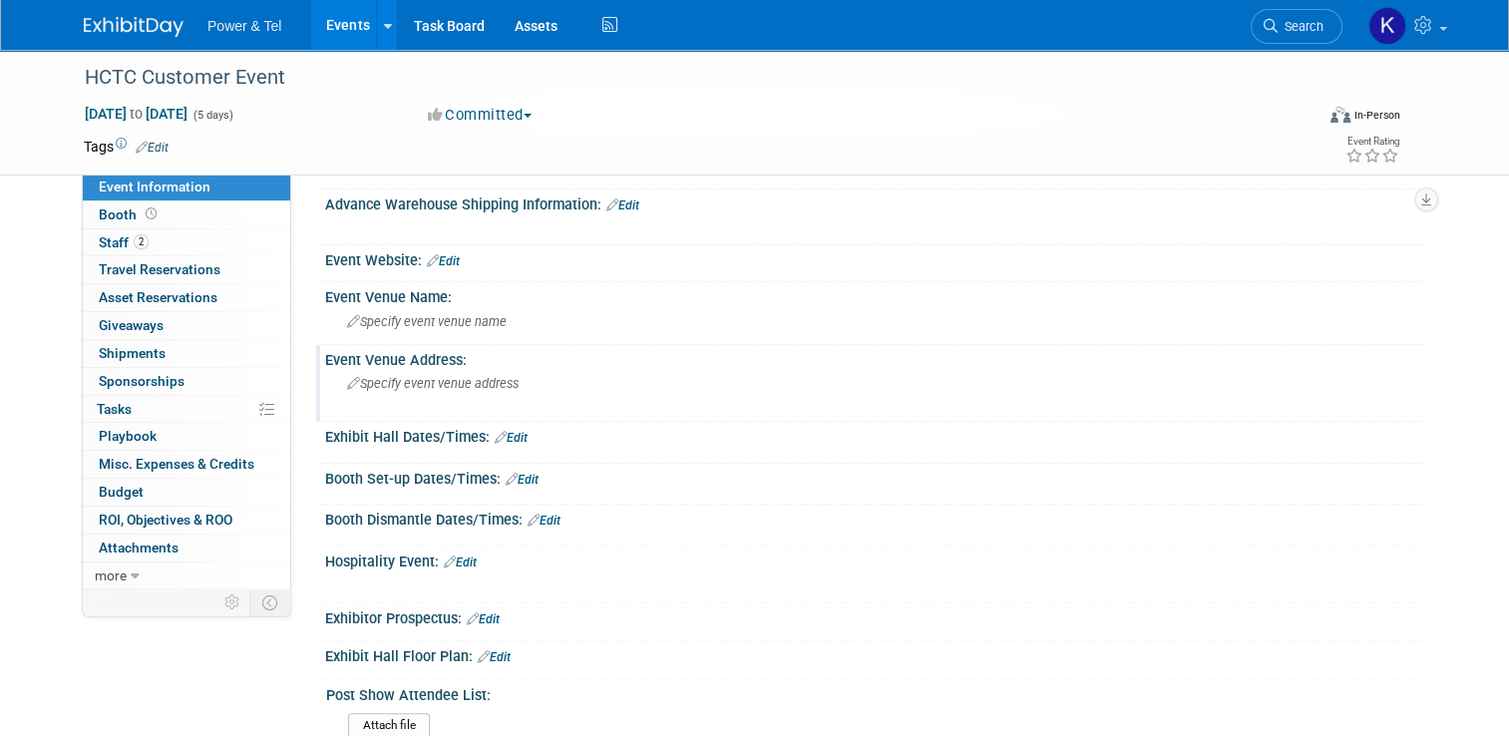
click at [340, 380] on div "Specify event venue address" at bounding box center [554, 391] width 429 height 46
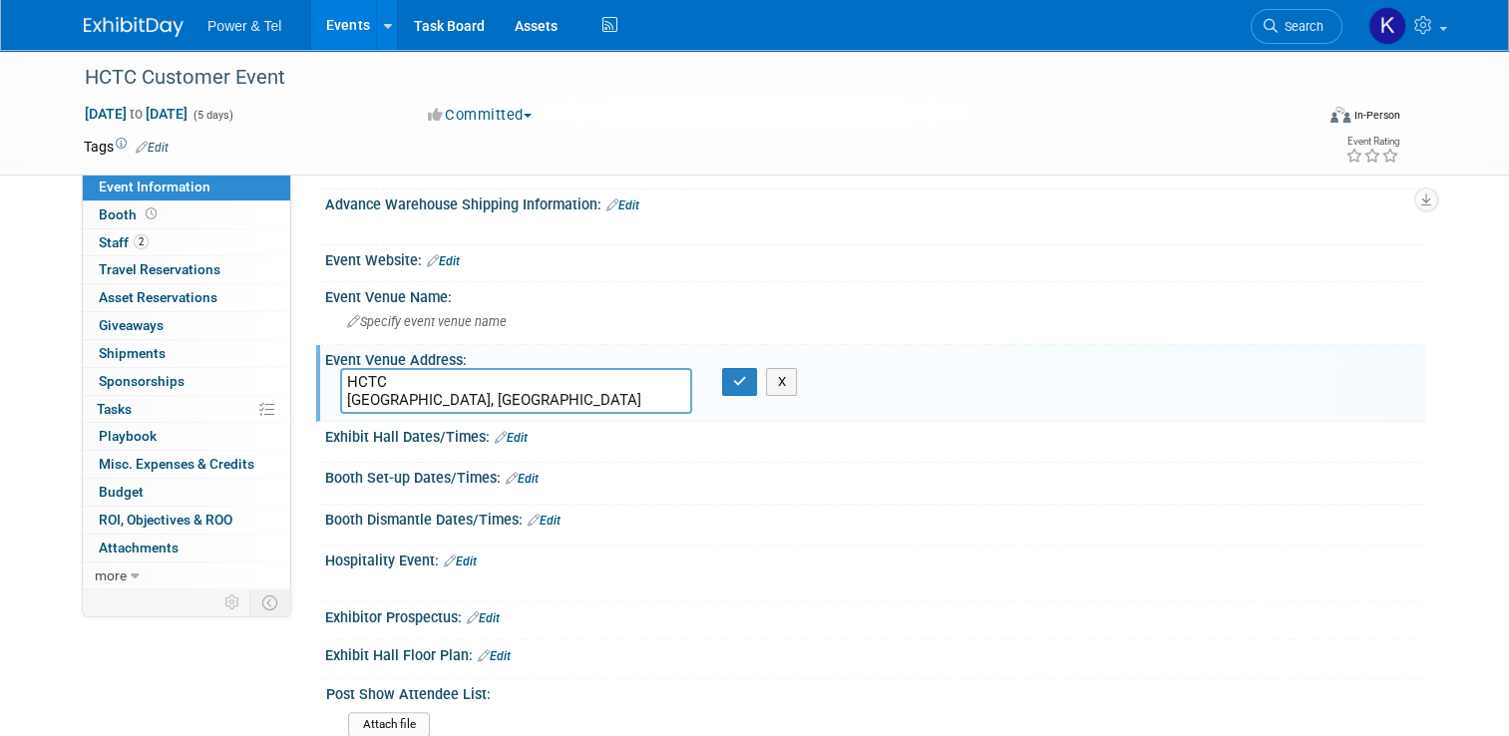
type textarea "HCTC Ingram, TX"
click at [727, 391] on div "HCTC Ingram, TX X" at bounding box center [554, 390] width 459 height 45
click at [727, 383] on button "button" at bounding box center [740, 382] width 36 height 28
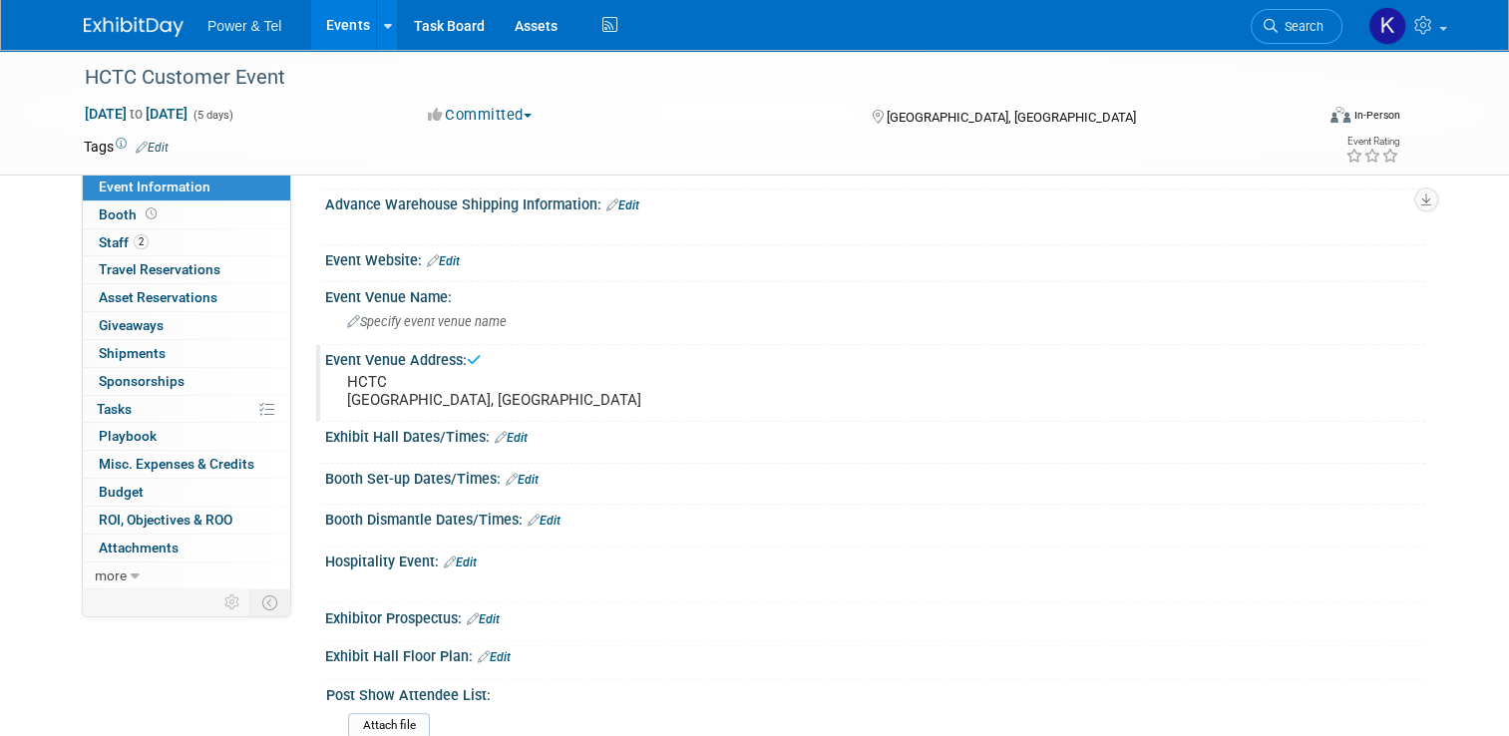
click at [451, 383] on pre "HCTC Ingram, TX" at bounding box center [554, 391] width 415 height 36
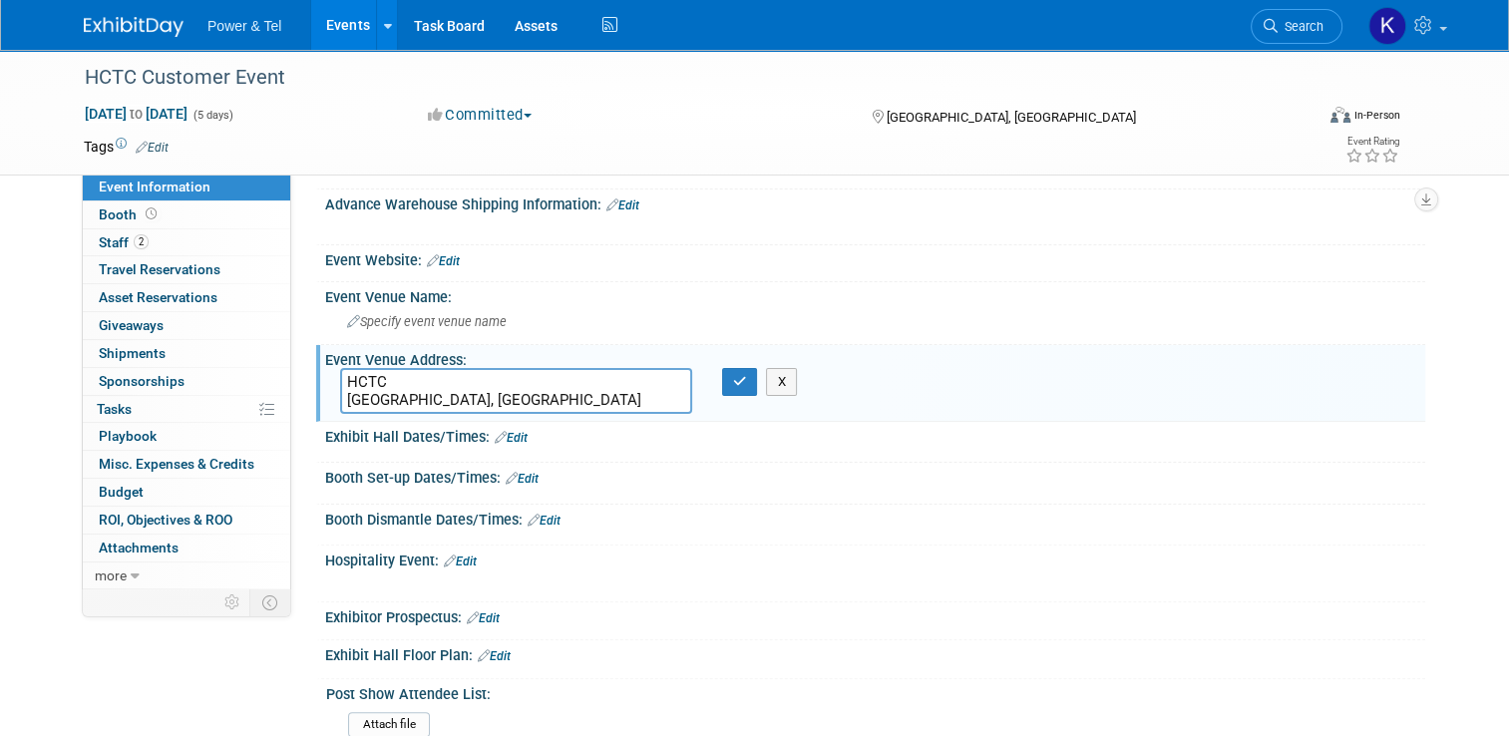
click at [449, 373] on textarea "HCTC Ingram, TX" at bounding box center [516, 390] width 352 height 45
type textarea "HCTC HQ [GEOGRAPHIC_DATA], [GEOGRAPHIC_DATA]"
click at [726, 390] on button "button" at bounding box center [740, 382] width 36 height 28
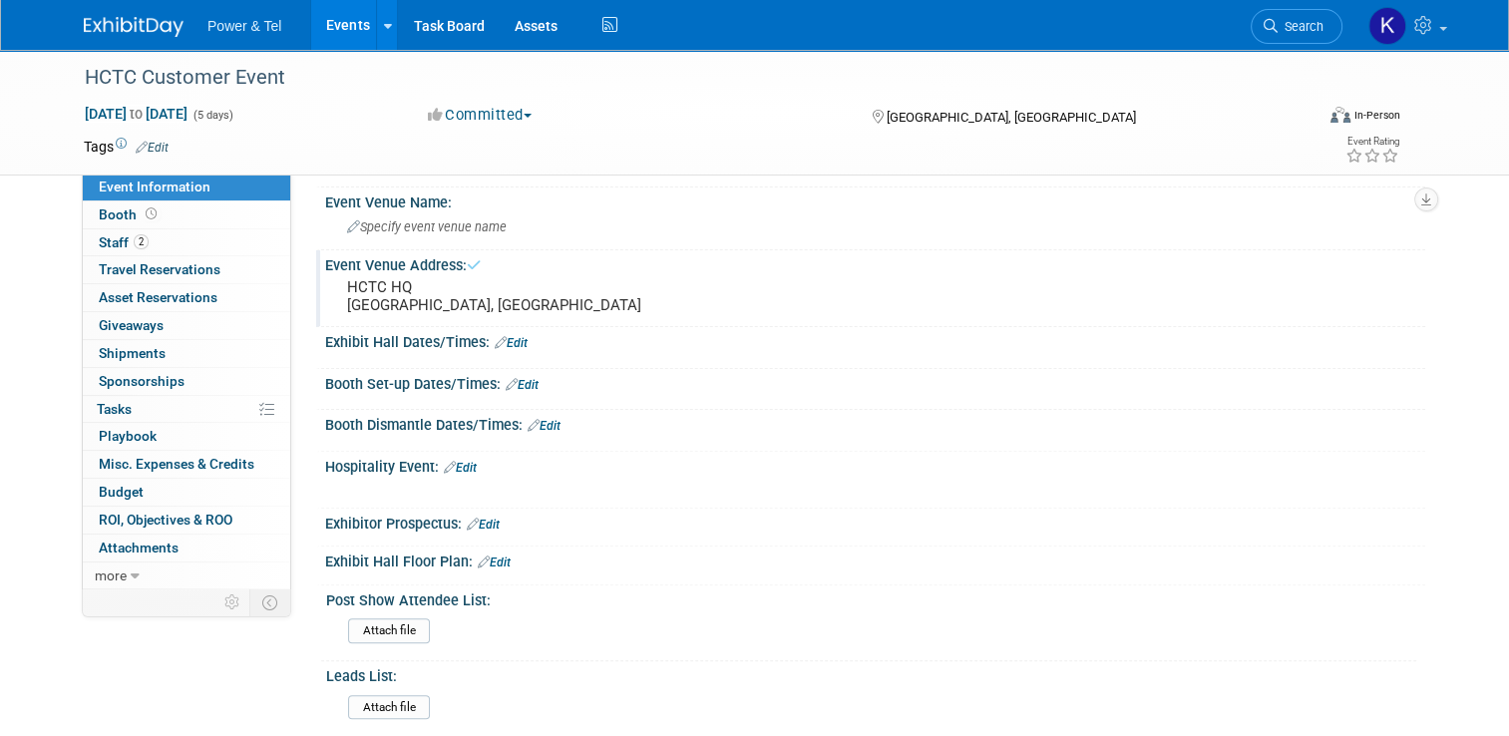
scroll to position [499, 0]
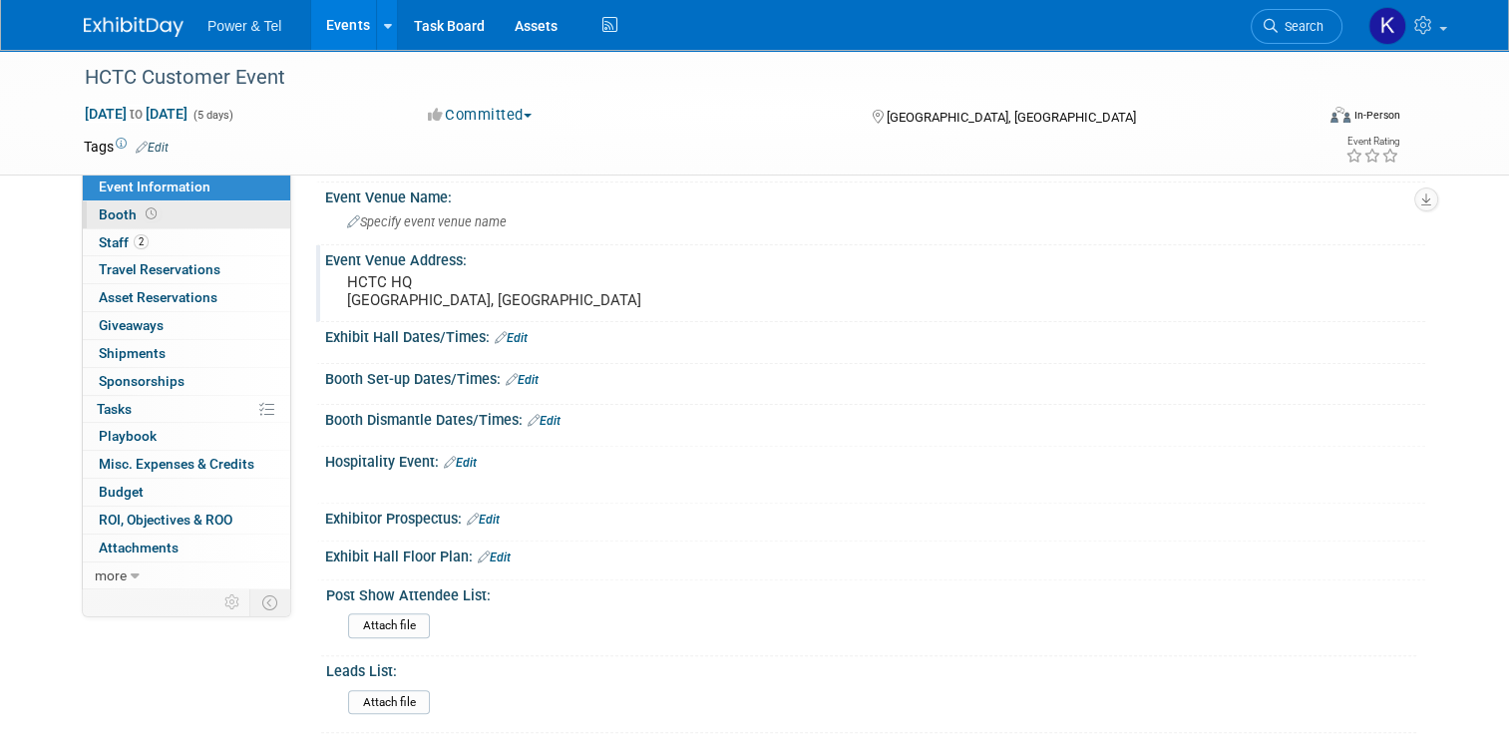
click at [112, 217] on span "Booth" at bounding box center [130, 214] width 62 height 16
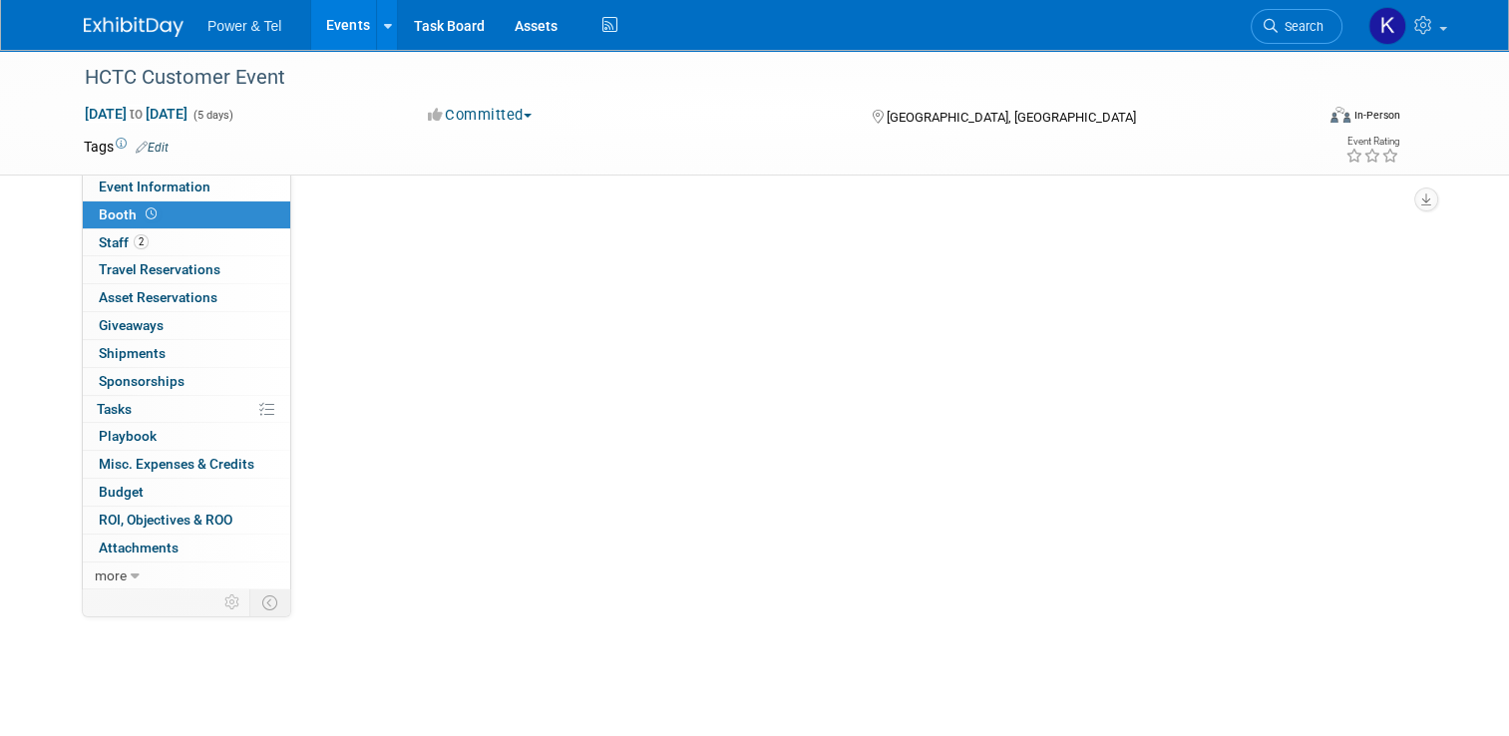
scroll to position [0, 0]
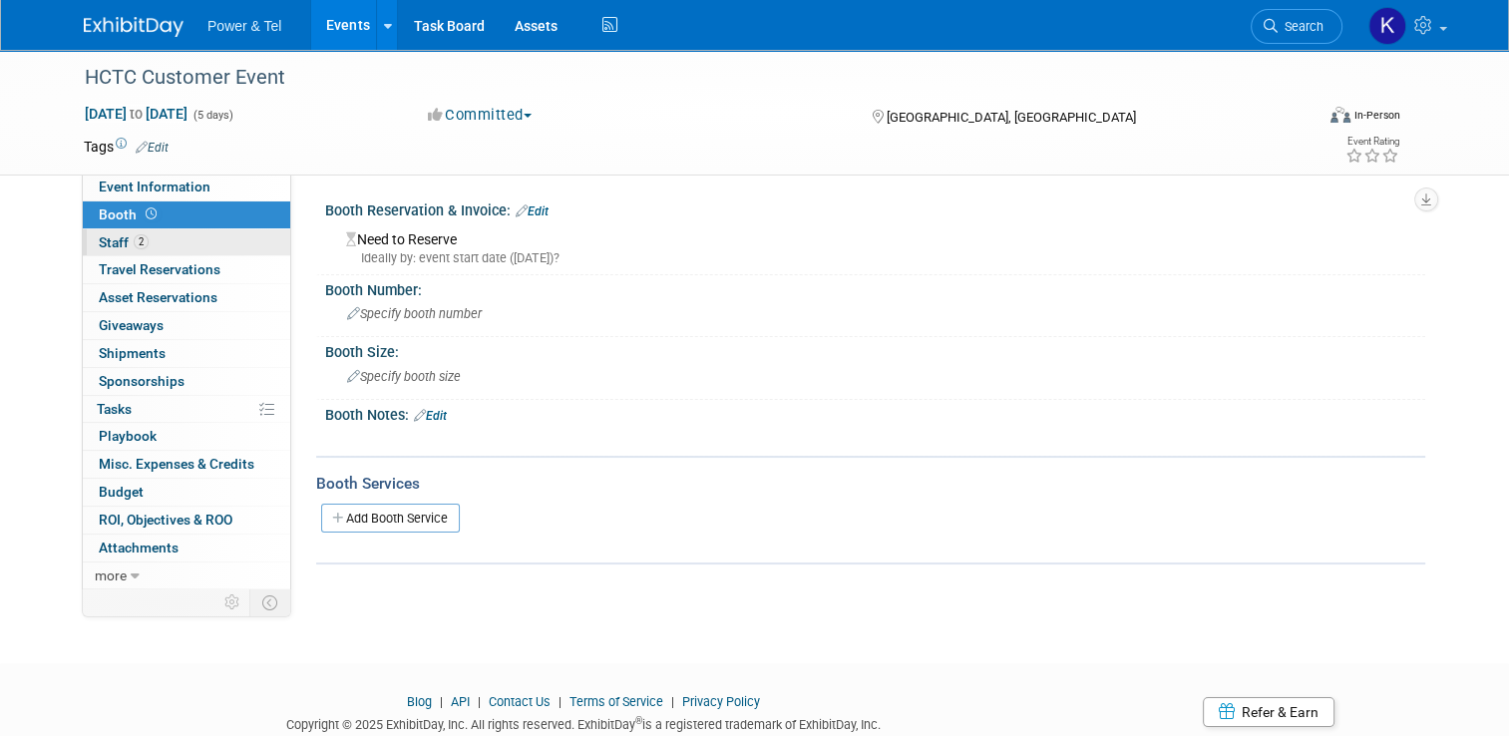
click at [99, 248] on span "Staff 2" at bounding box center [124, 242] width 50 height 16
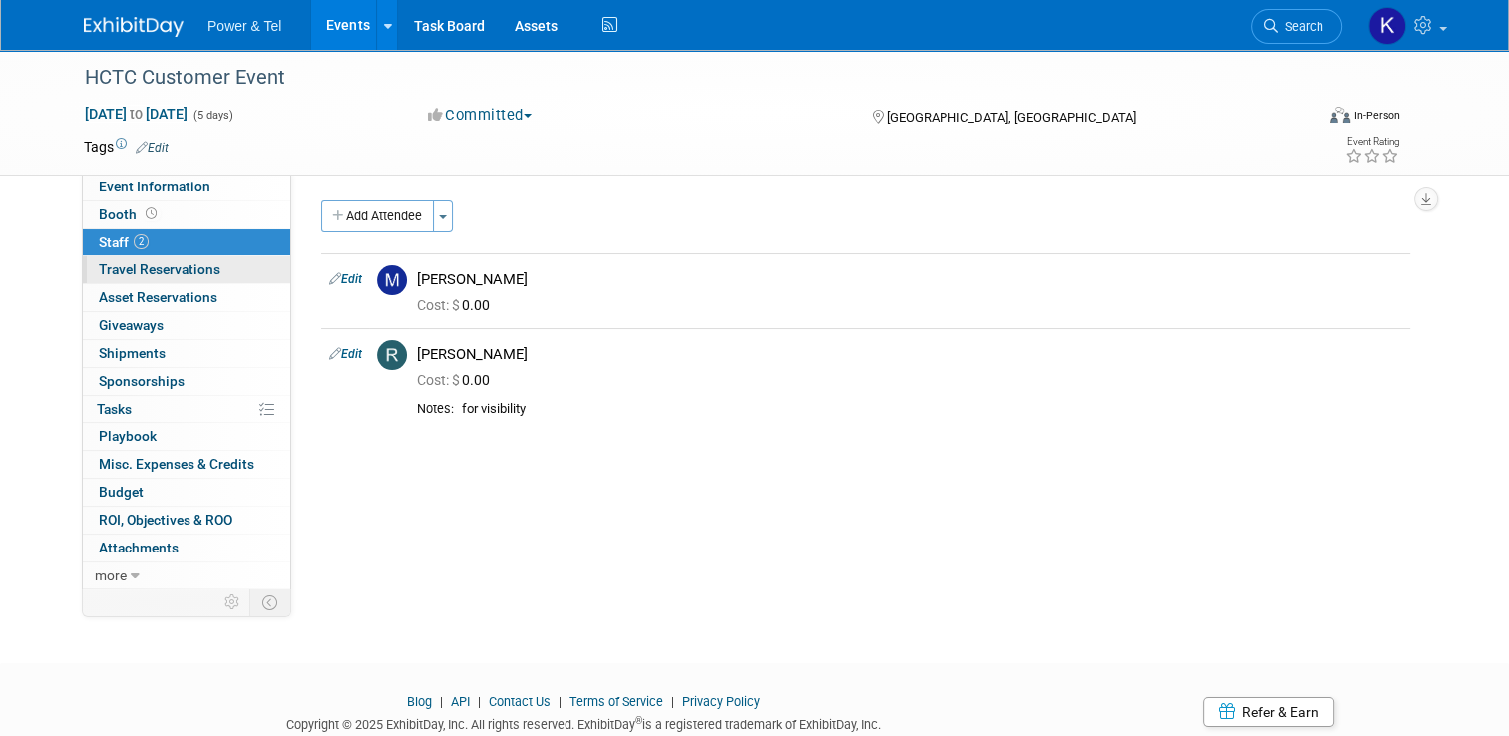
click at [120, 277] on span "Travel Reservations 0" at bounding box center [160, 269] width 122 height 16
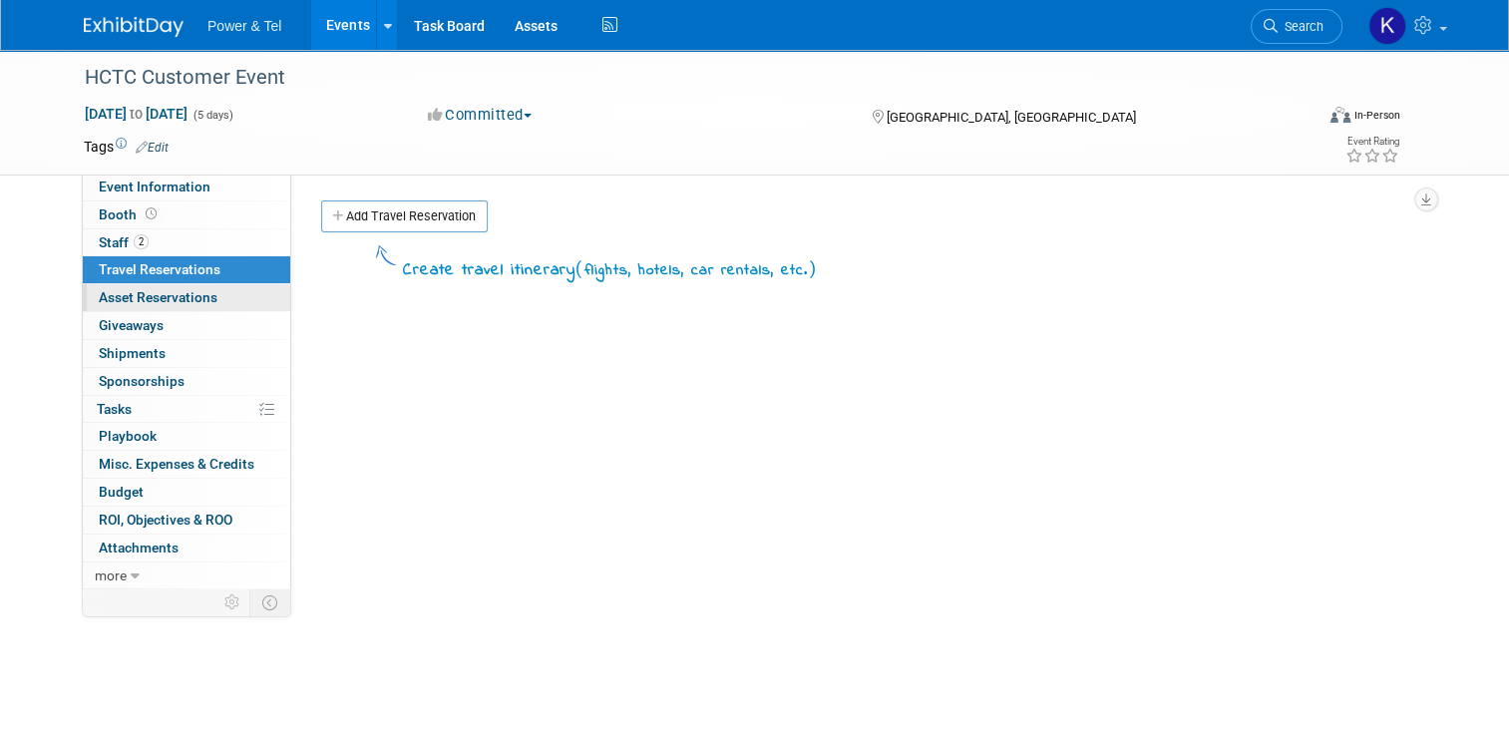
click at [124, 306] on link "0 Asset Reservations 0" at bounding box center [186, 297] width 207 height 27
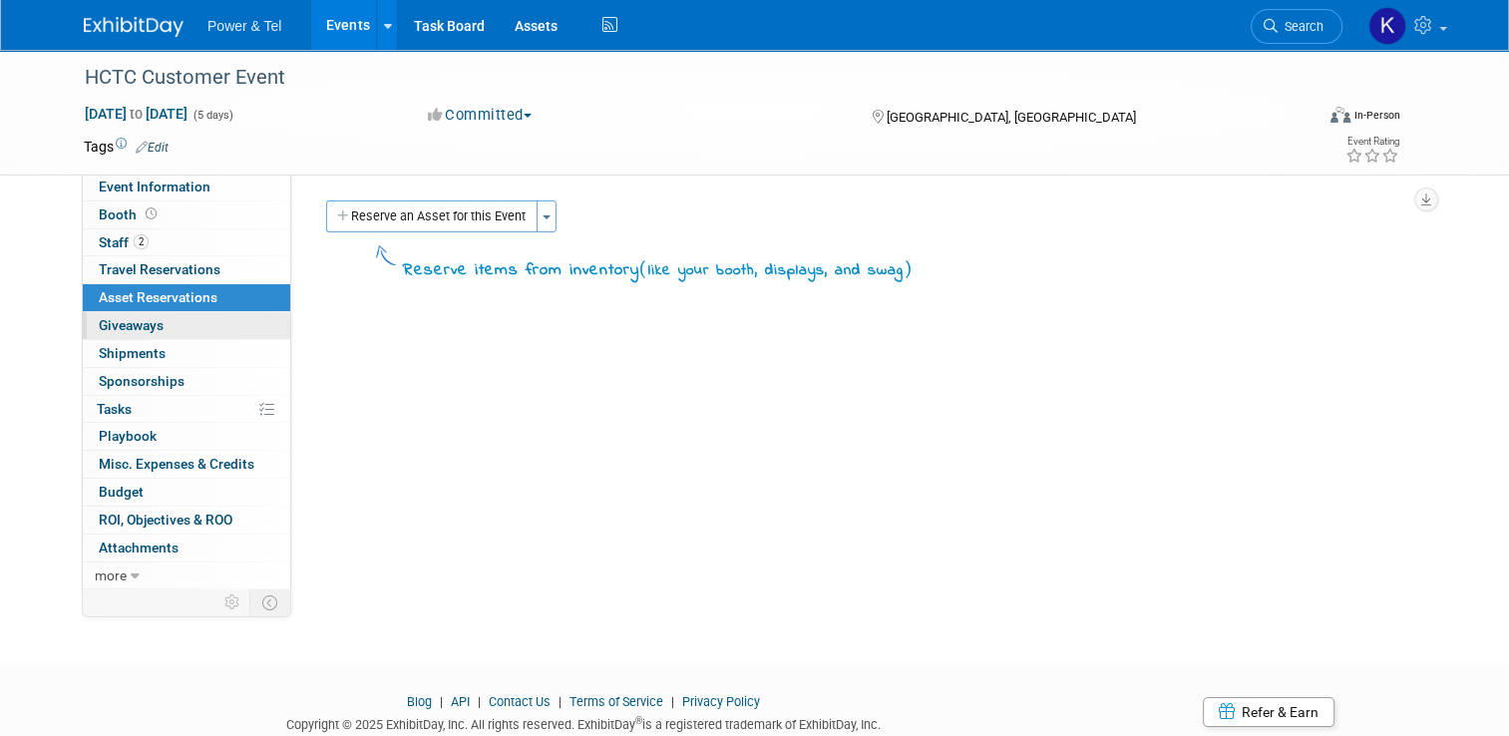
click at [123, 331] on span "Giveaways 0" at bounding box center [131, 325] width 65 height 16
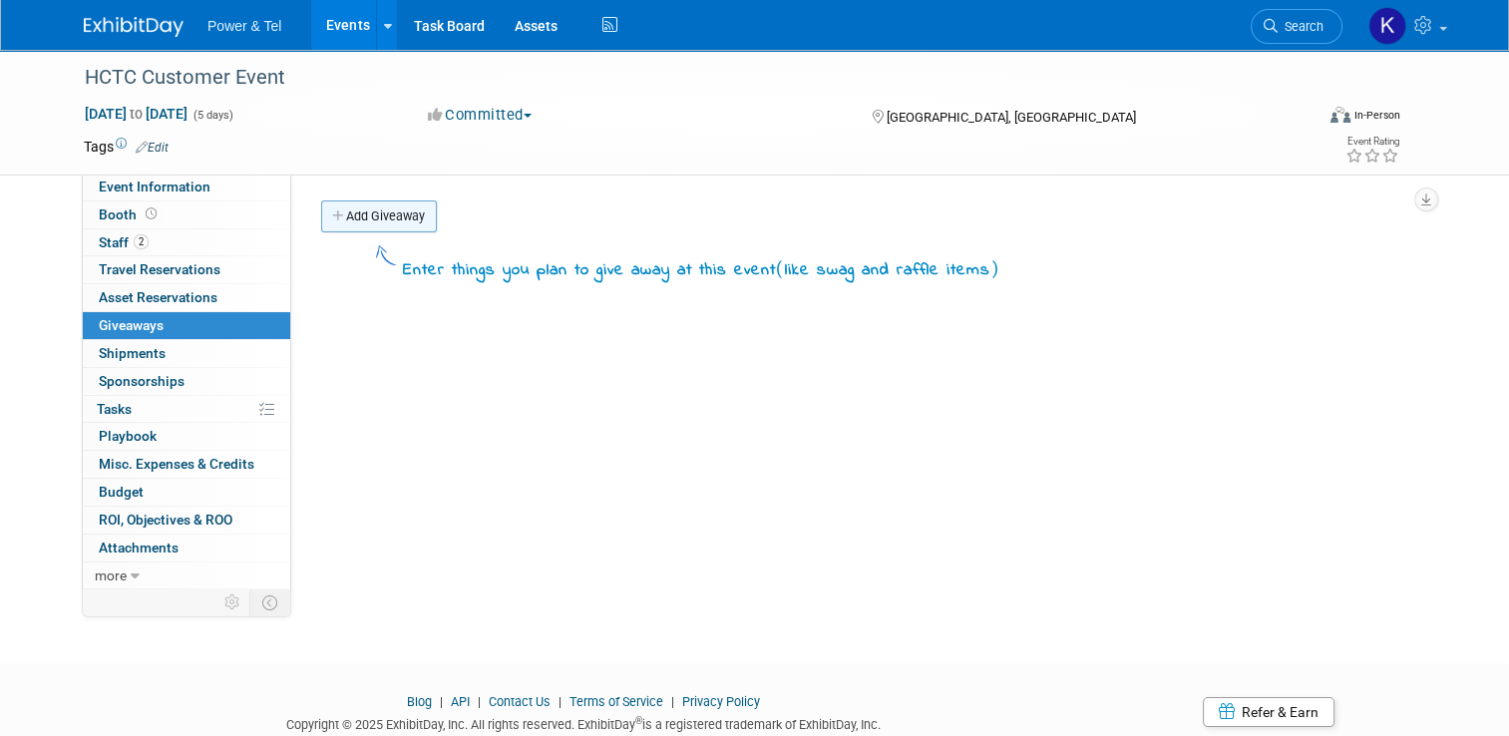
click at [367, 213] on link "Add Giveaway" at bounding box center [379, 216] width 116 height 32
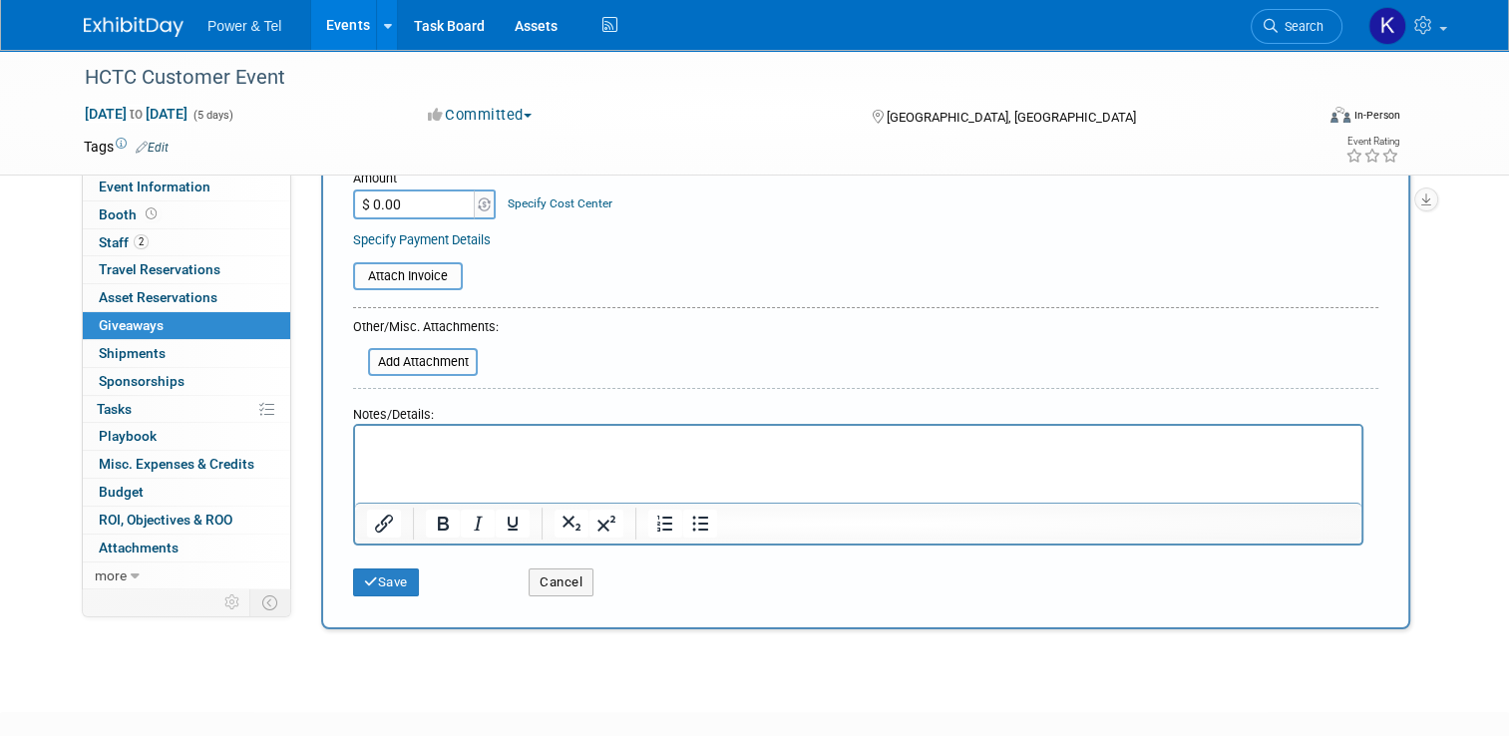
scroll to position [299, 0]
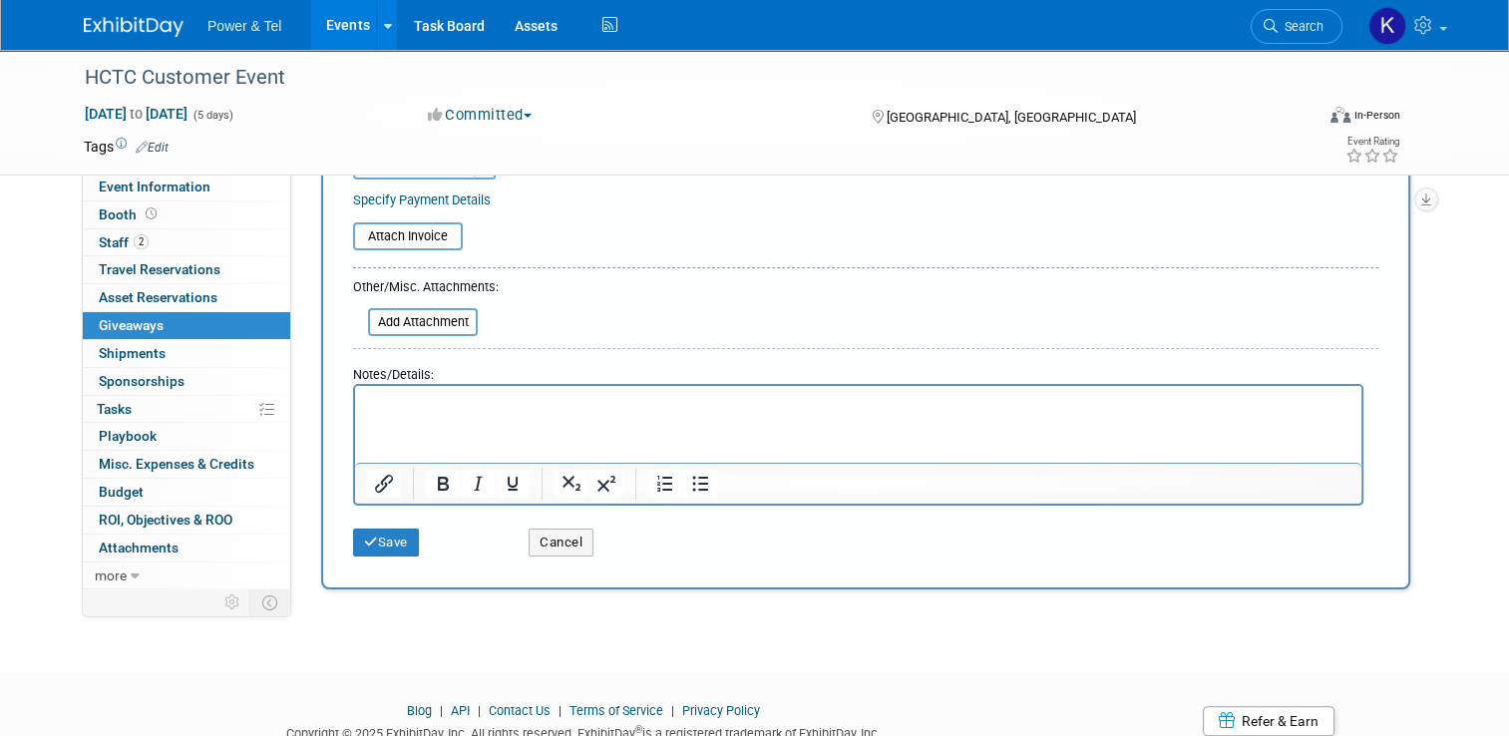
type input "Yeti Mugs with Corning"
click at [397, 544] on button "Save" at bounding box center [386, 543] width 66 height 28
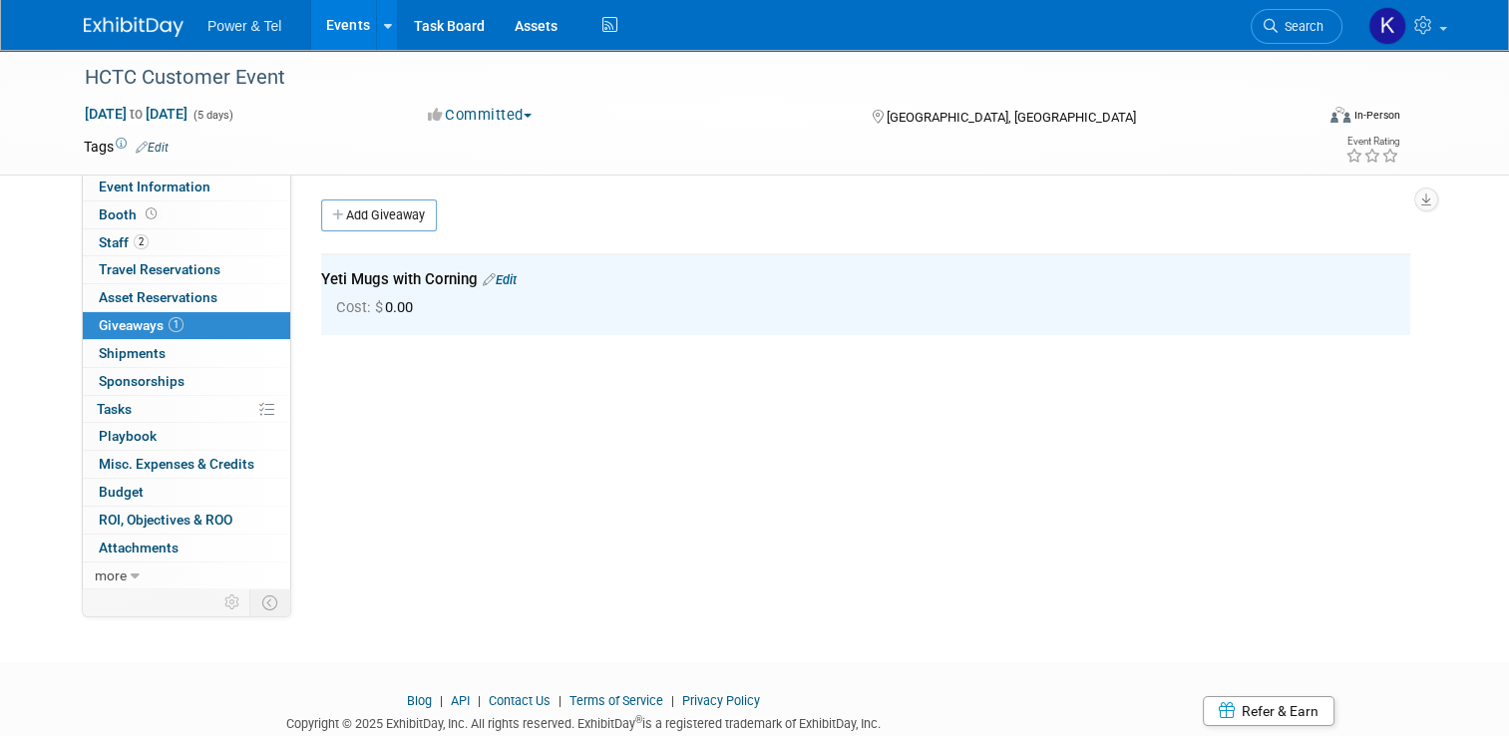
scroll to position [0, 0]
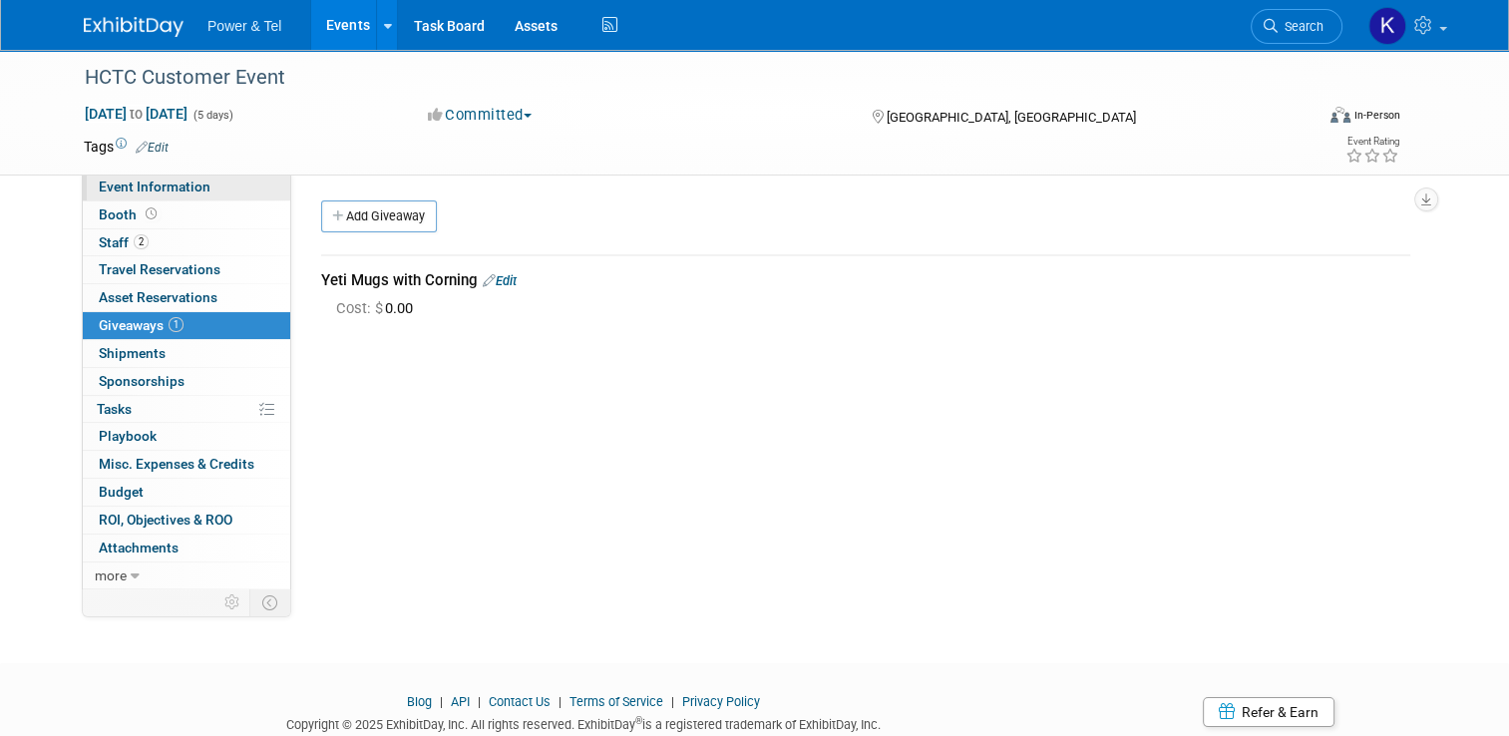
click at [113, 190] on span "Event Information" at bounding box center [155, 187] width 112 height 16
select select "Central"
select select "No"
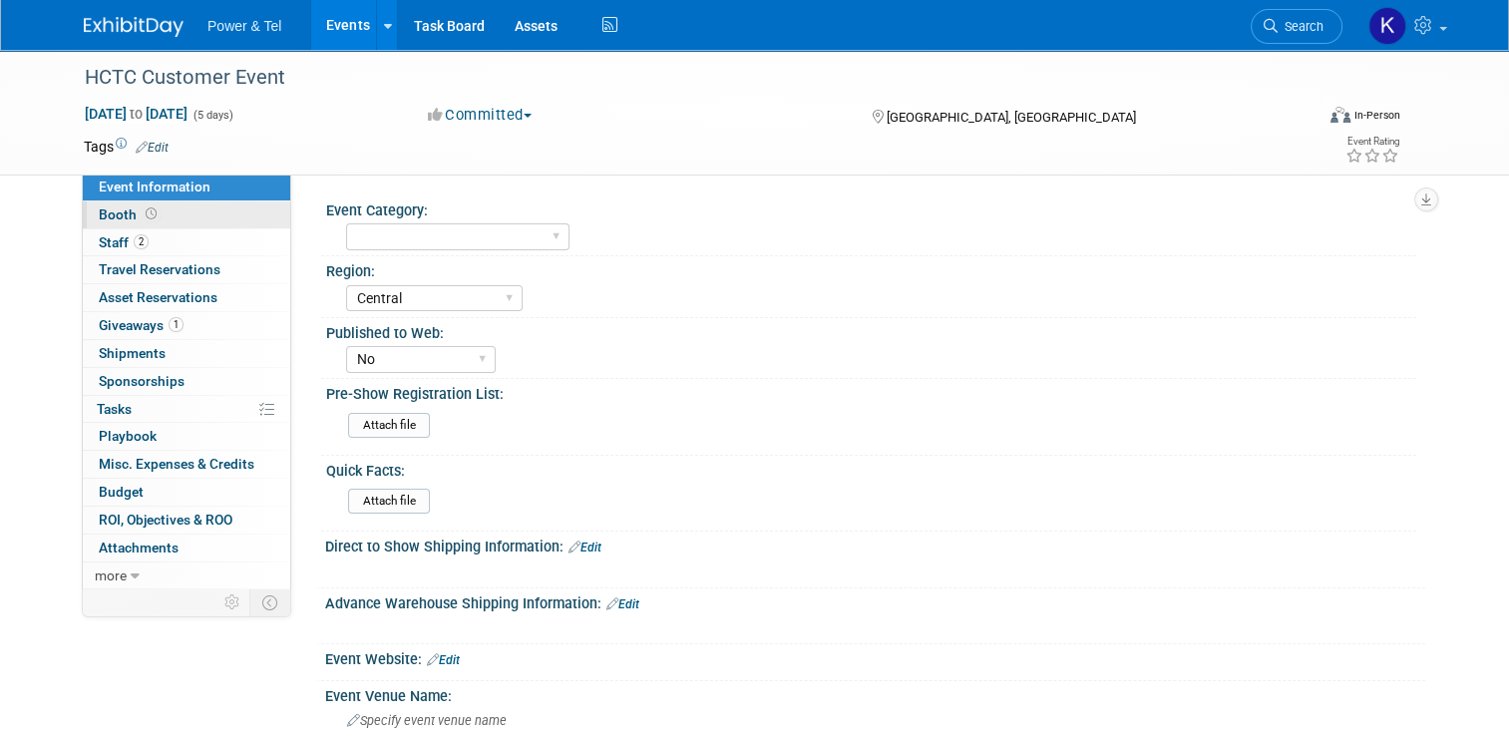
click at [119, 215] on span "Booth" at bounding box center [130, 214] width 62 height 16
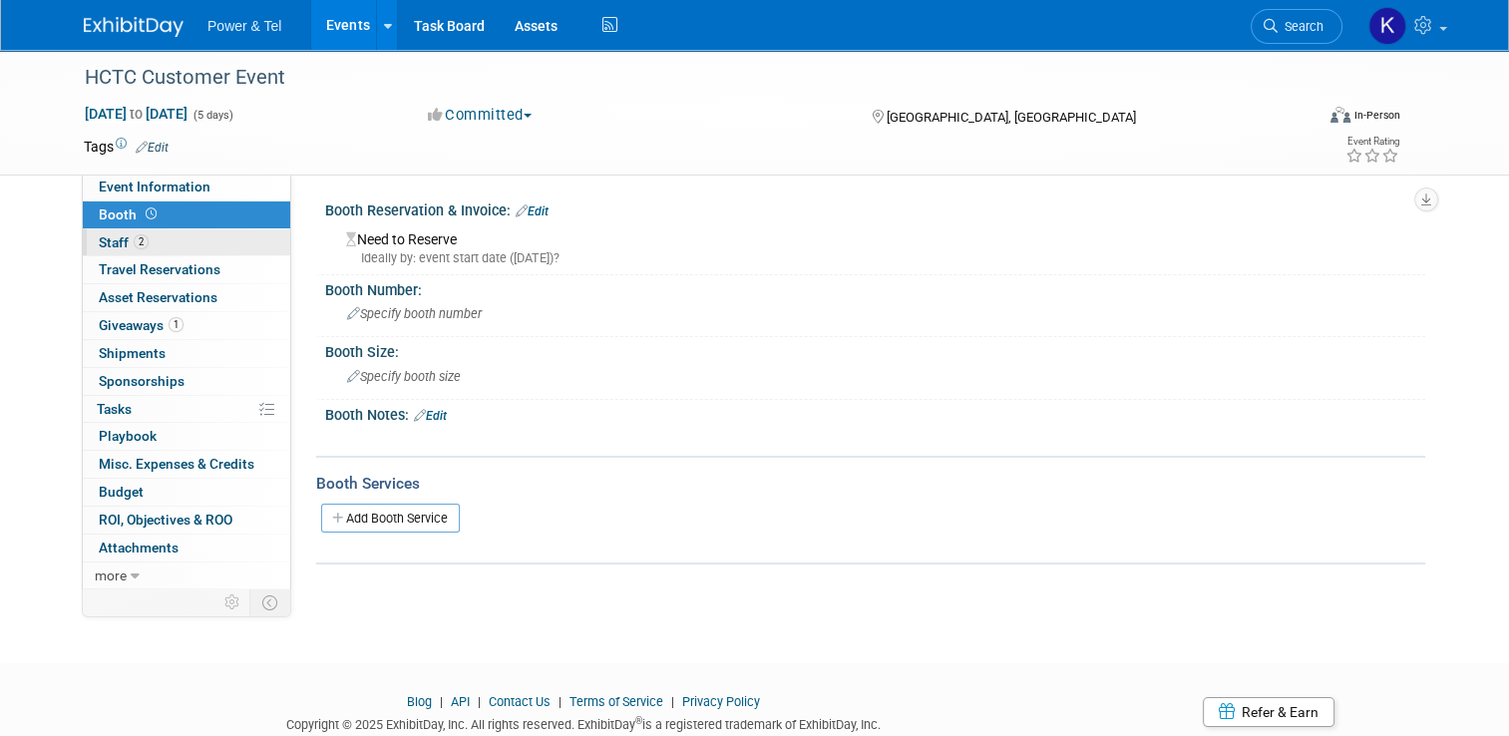
click at [119, 236] on span "Staff 2" at bounding box center [124, 242] width 50 height 16
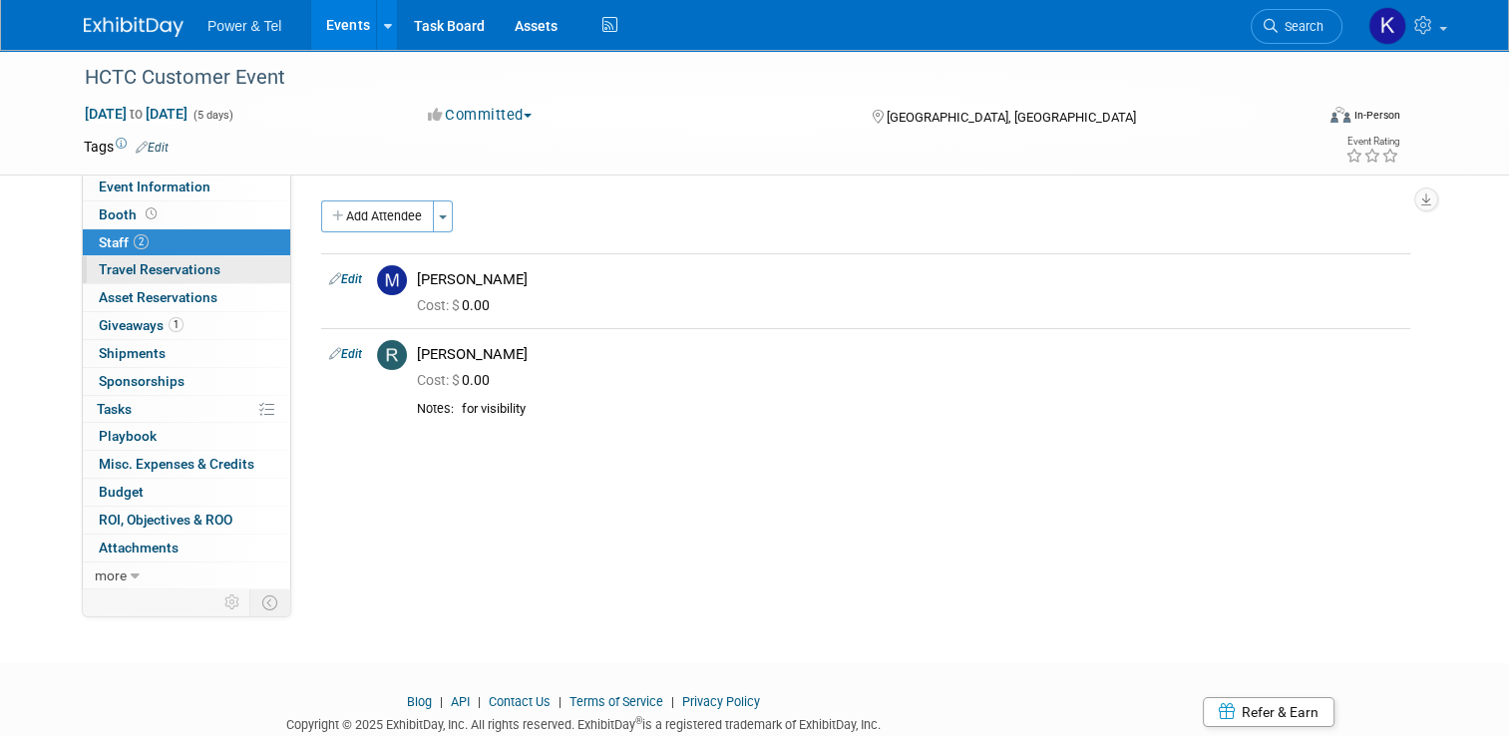
click at [112, 265] on span "Travel Reservations 0" at bounding box center [160, 269] width 122 height 16
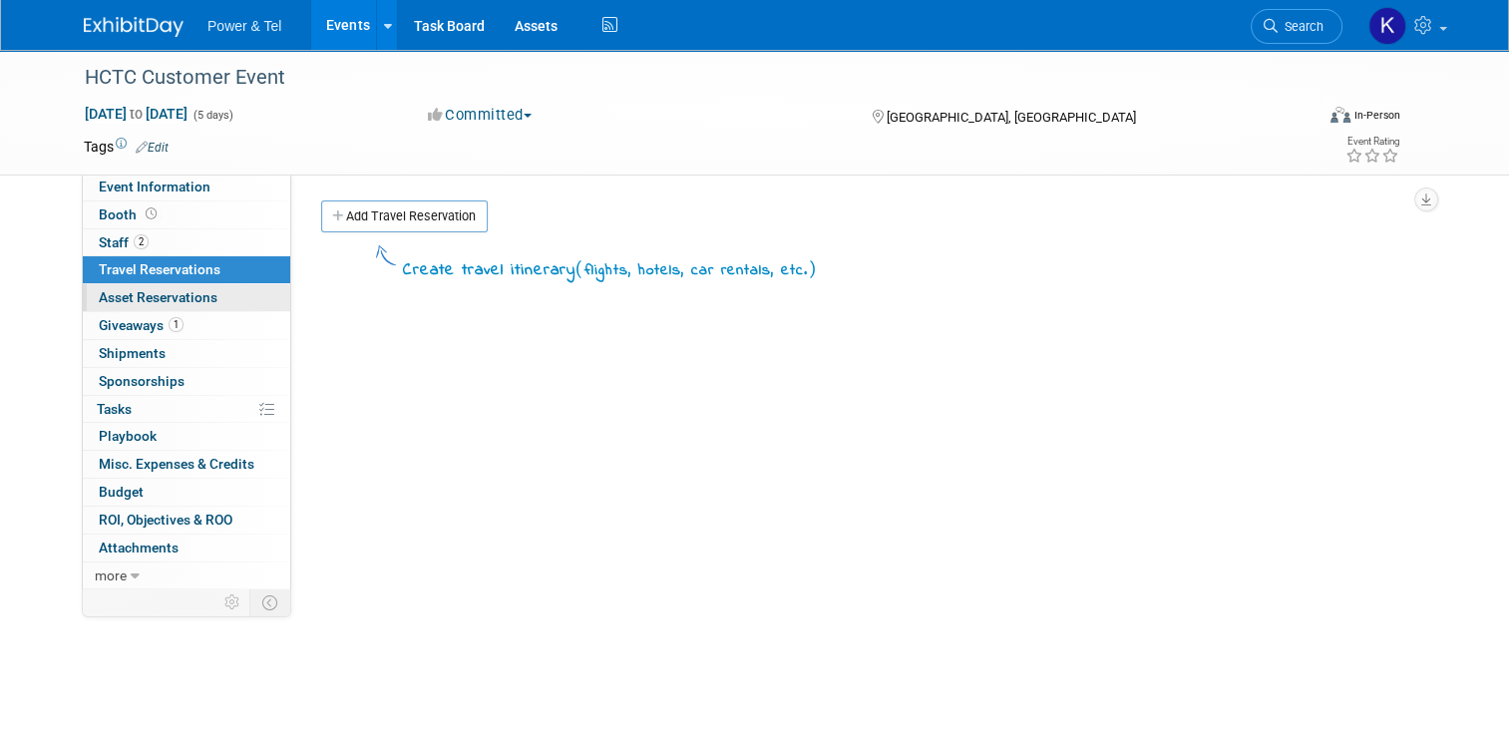
click at [112, 291] on span "Asset Reservations 0" at bounding box center [158, 297] width 119 height 16
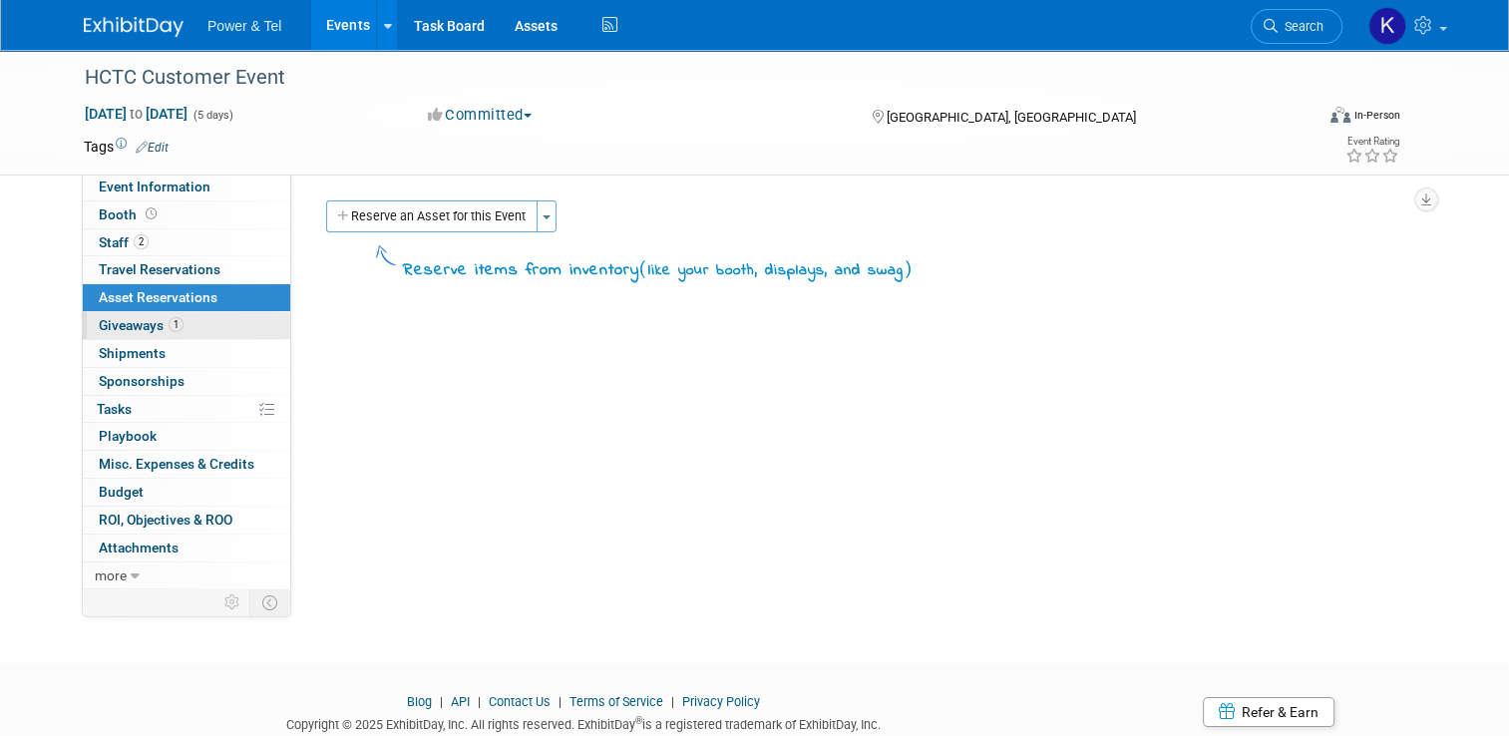
click at [113, 314] on link "1 Giveaways 1" at bounding box center [186, 325] width 207 height 27
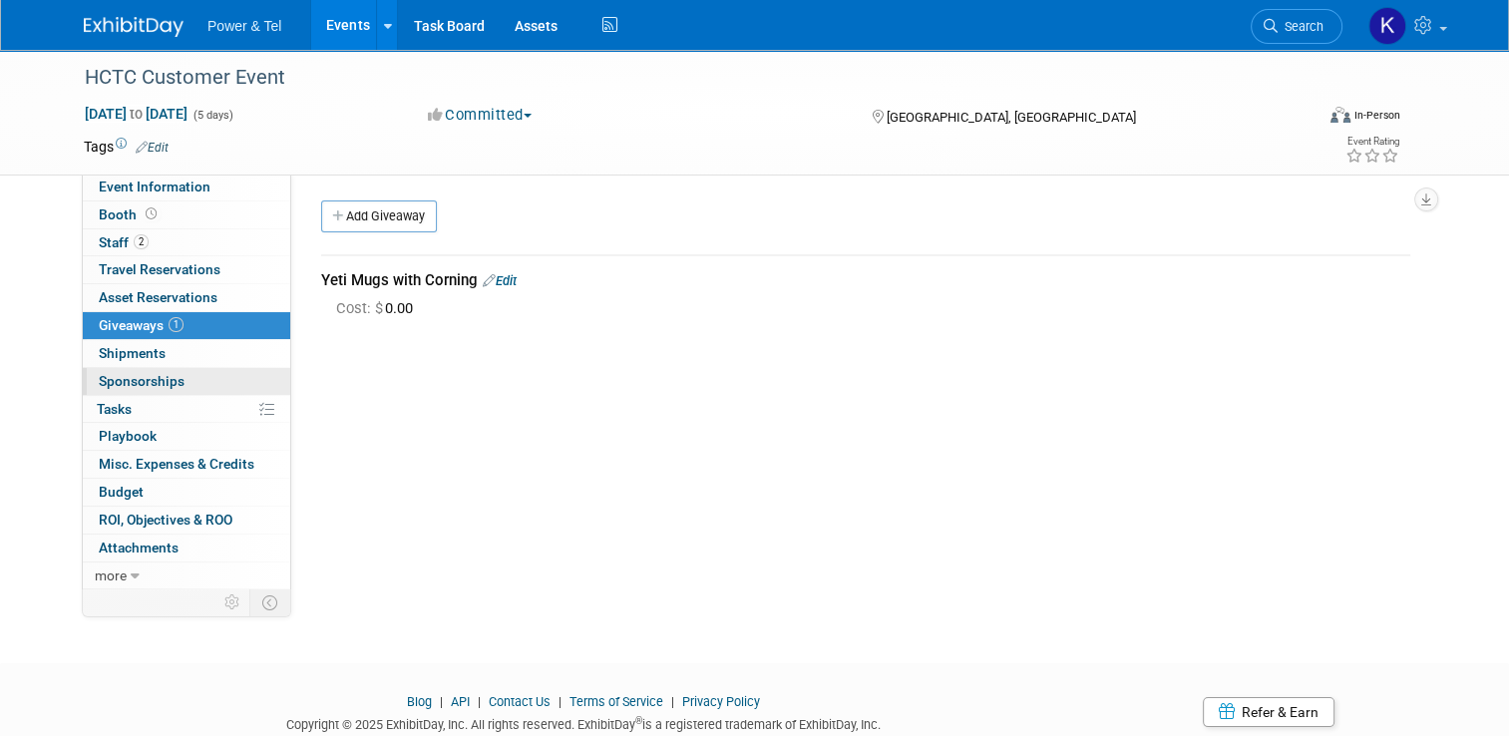
click at [128, 381] on span "Sponsorships 0" at bounding box center [142, 381] width 86 height 16
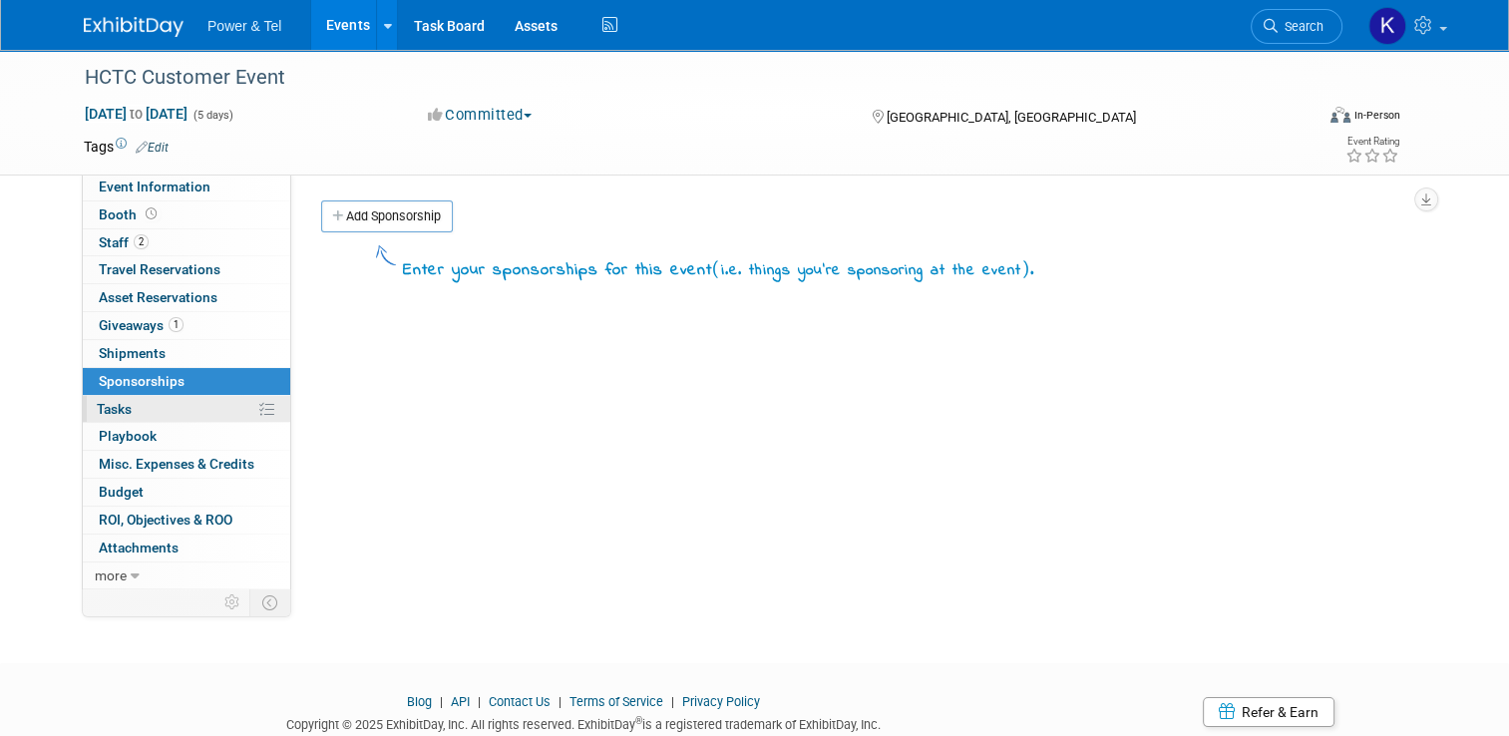
click at [118, 402] on span "Tasks 0%" at bounding box center [114, 409] width 35 height 16
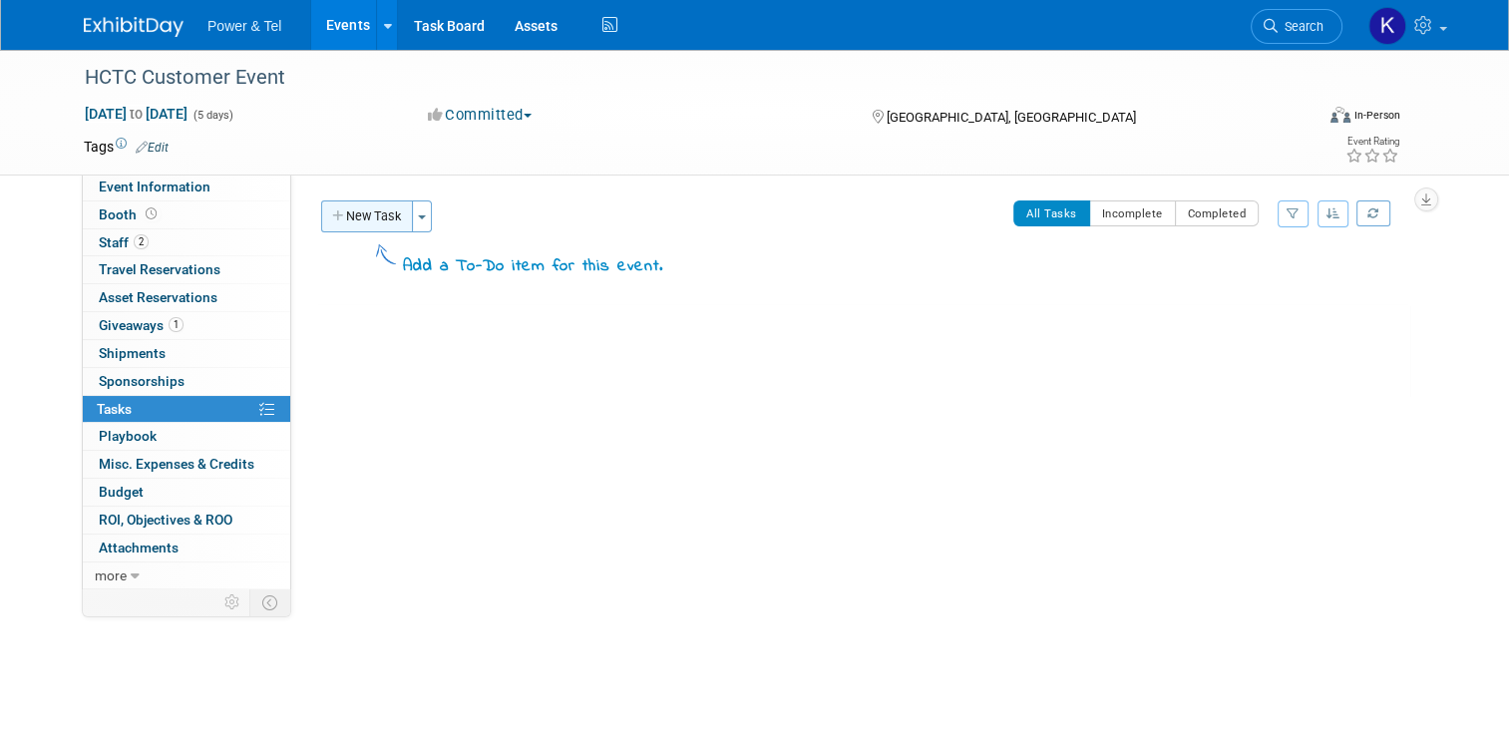
click at [372, 221] on button "New Task" at bounding box center [367, 216] width 92 height 32
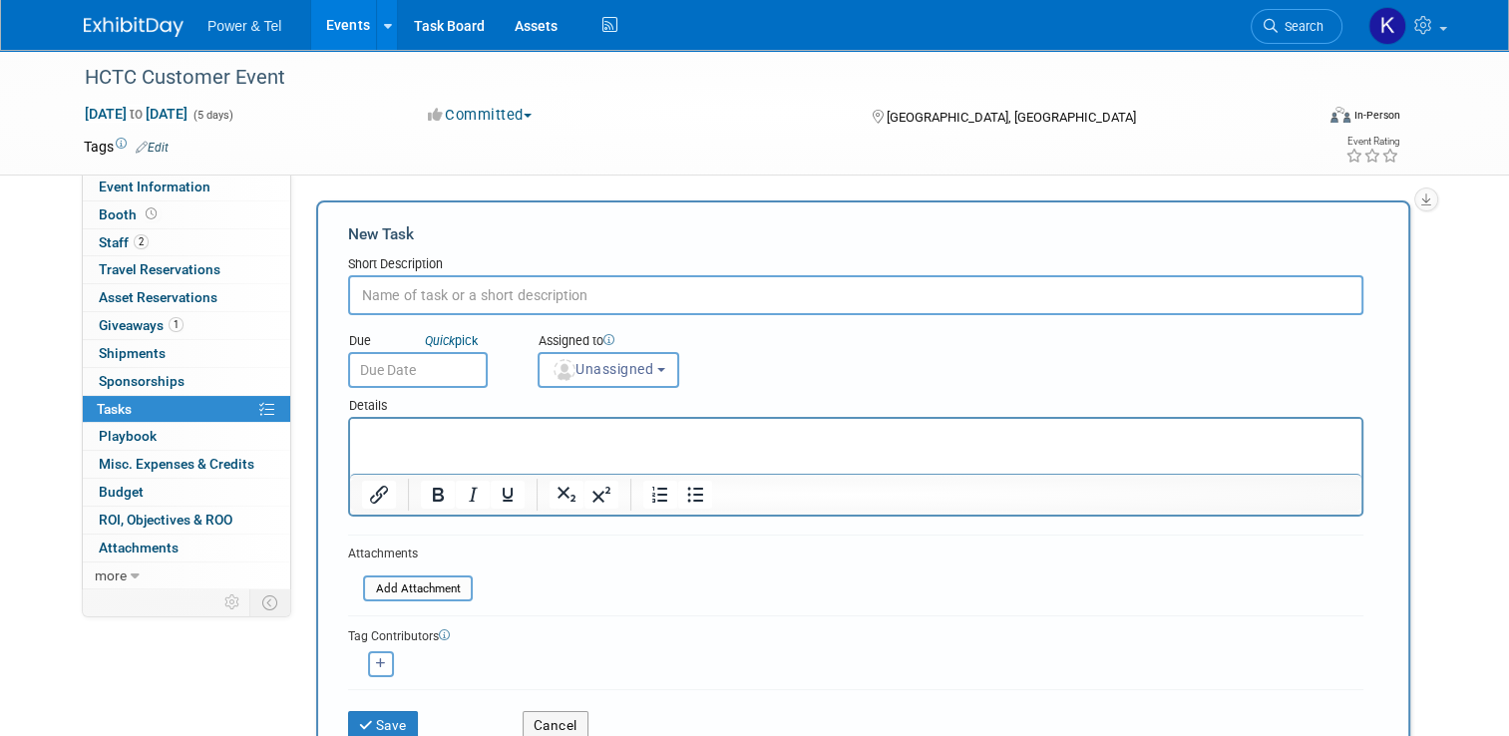
click at [484, 431] on p "Rich Text Area. Press ALT-0 for help." at bounding box center [856, 437] width 988 height 20
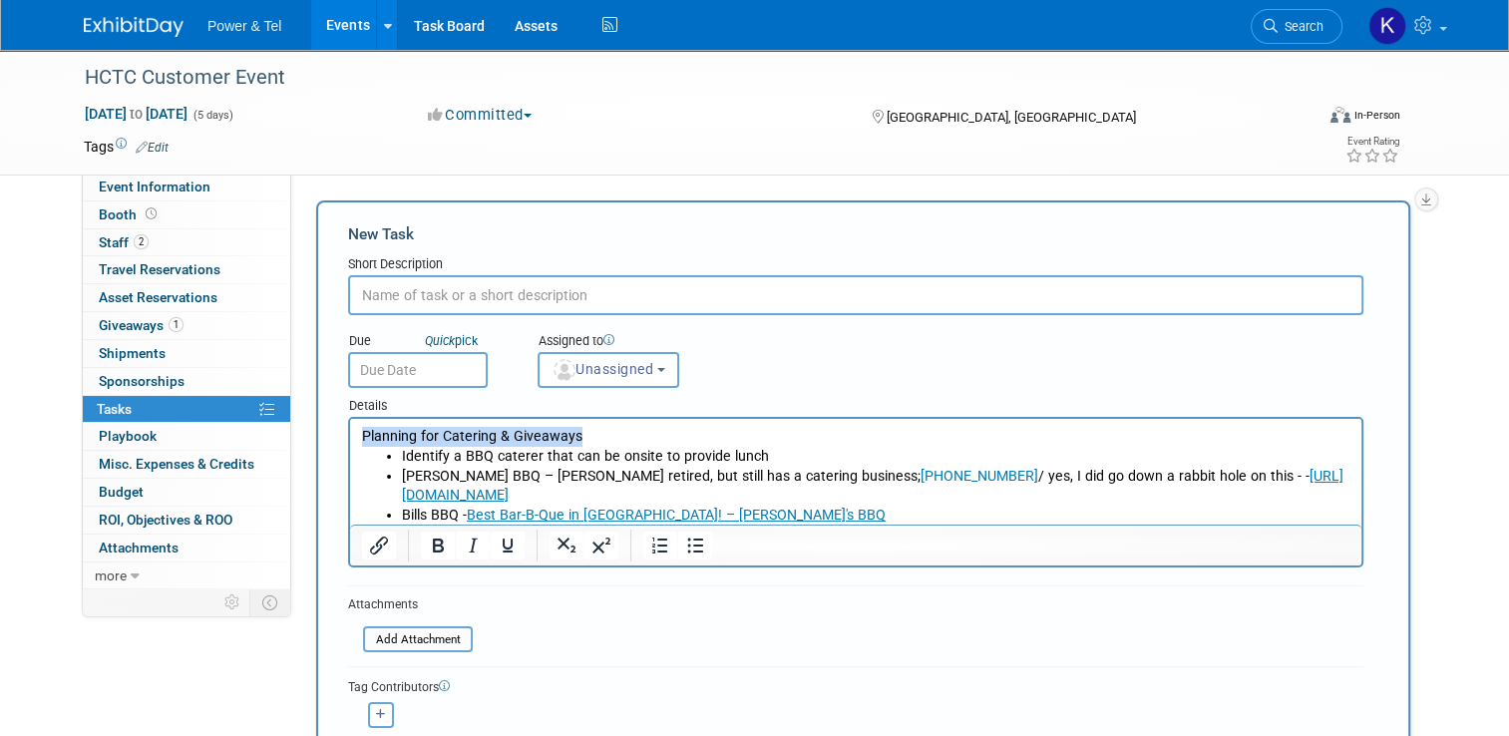
drag, startPoint x: 476, startPoint y: 448, endPoint x: 681, endPoint y: 852, distance: 453.1
click at [350, 436] on html "Planning for Catering & Giveaways Identify a BBQ caterer that can be onsite to …" at bounding box center [855, 472] width 1011 height 107
click at [426, 540] on icon "Bold" at bounding box center [438, 546] width 24 height 24
click at [926, 424] on html "Planning for Catering & Giveaways Identify a BBQ caterer that can be onsite to …" at bounding box center [855, 472] width 1011 height 107
click at [643, 453] on li "Identify a BBQ caterer that can be onsite to provide lunch" at bounding box center [876, 457] width 948 height 20
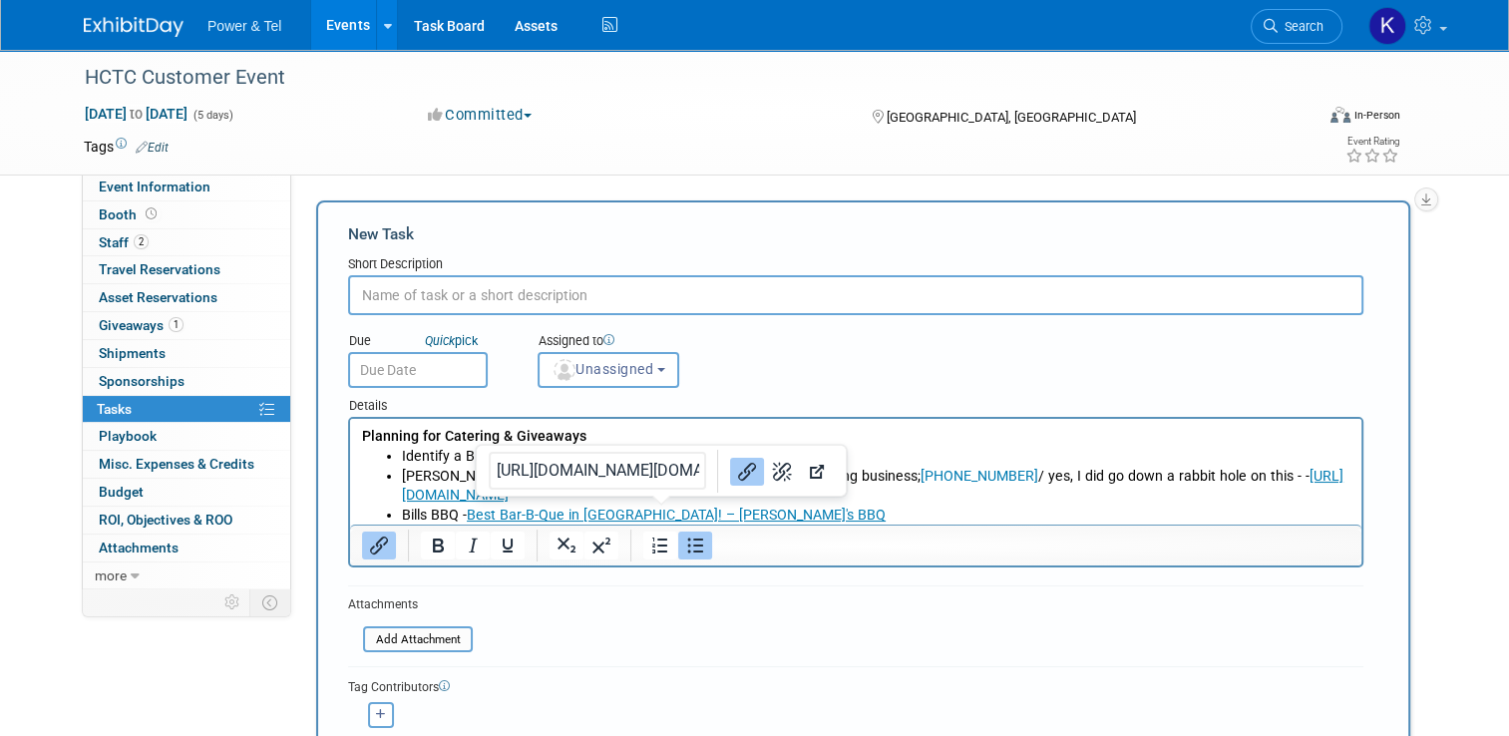
click at [663, 511] on link "Best Bar-B-Que in Kerrville! – Bill's BBQ" at bounding box center [676, 515] width 419 height 16
drag, startPoint x: 914, startPoint y: 451, endPoint x: 843, endPoint y: 455, distance: 71.9
click at [915, 450] on li "Identify a BBQ caterer that can be onsite to provide lunch" at bounding box center [876, 457] width 948 height 20
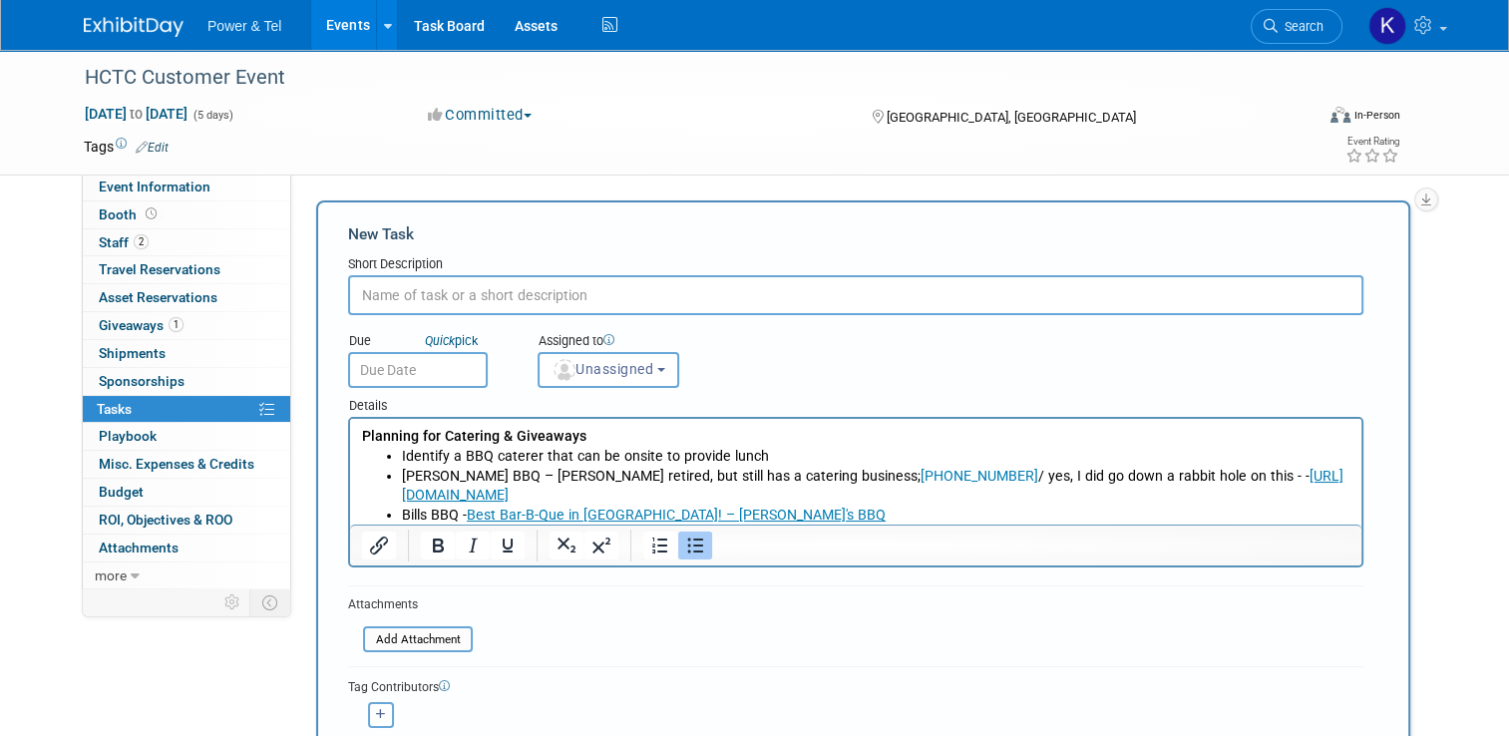
click at [640, 458] on li "Identify a BBQ caterer that can be onsite to provide lunch" at bounding box center [876, 457] width 948 height 20
drag, startPoint x: 514, startPoint y: 432, endPoint x: 685, endPoint y: 852, distance: 453.5
click at [350, 434] on html "Planning for Catering & Giveaways Identify a BBQ caterer that can be on-site to…" at bounding box center [855, 472] width 1011 height 107
copy b "Planning for Catering & Giveaways"
click at [521, 293] on input "text" at bounding box center [855, 295] width 1015 height 40
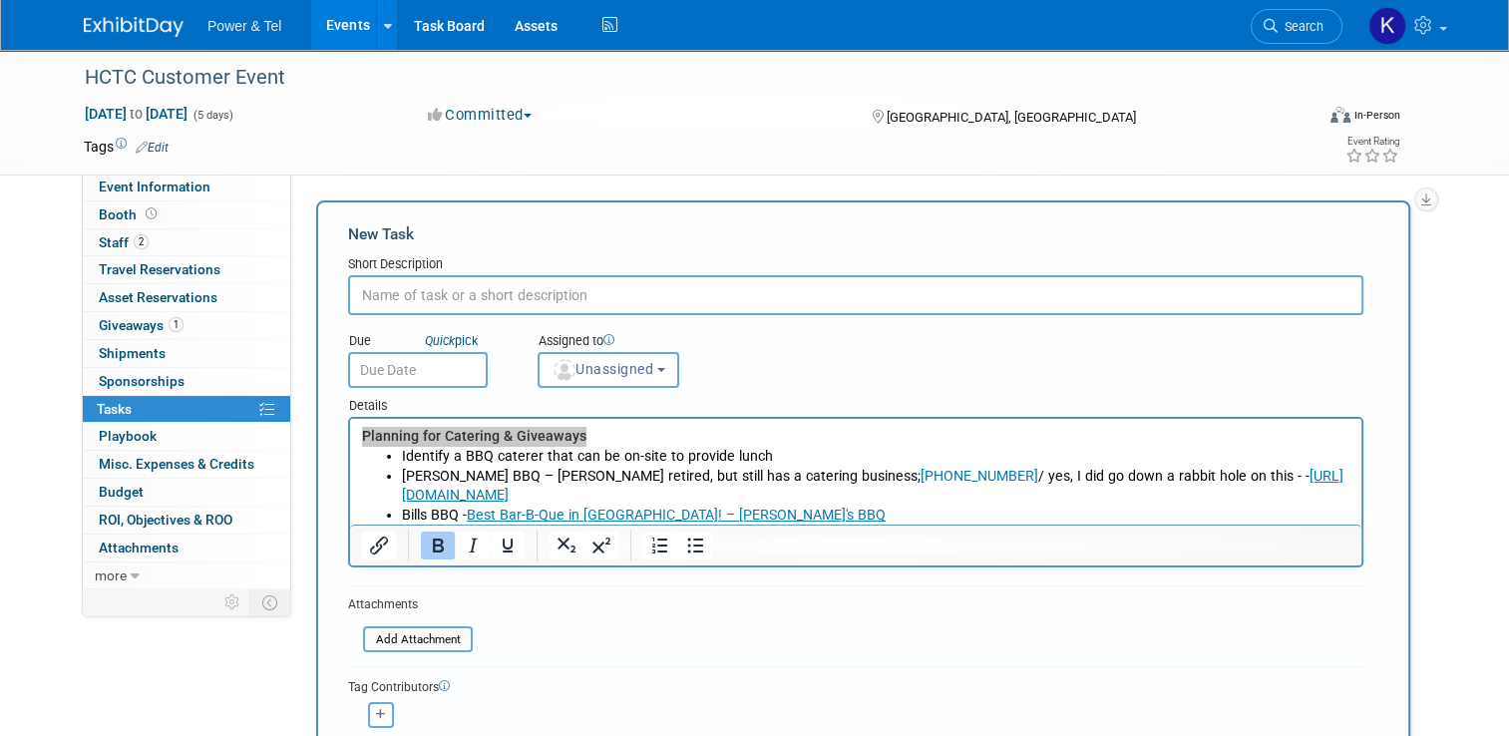
paste input "Planning for Catering & Giveaways"
type input "Planning for Catering & Giveaways"
click at [604, 433] on p "Planning for Catering & Giveaways" at bounding box center [856, 437] width 988 height 20
click at [538, 435] on b "Planning for Catering & Giveaways" at bounding box center [474, 436] width 224 height 16
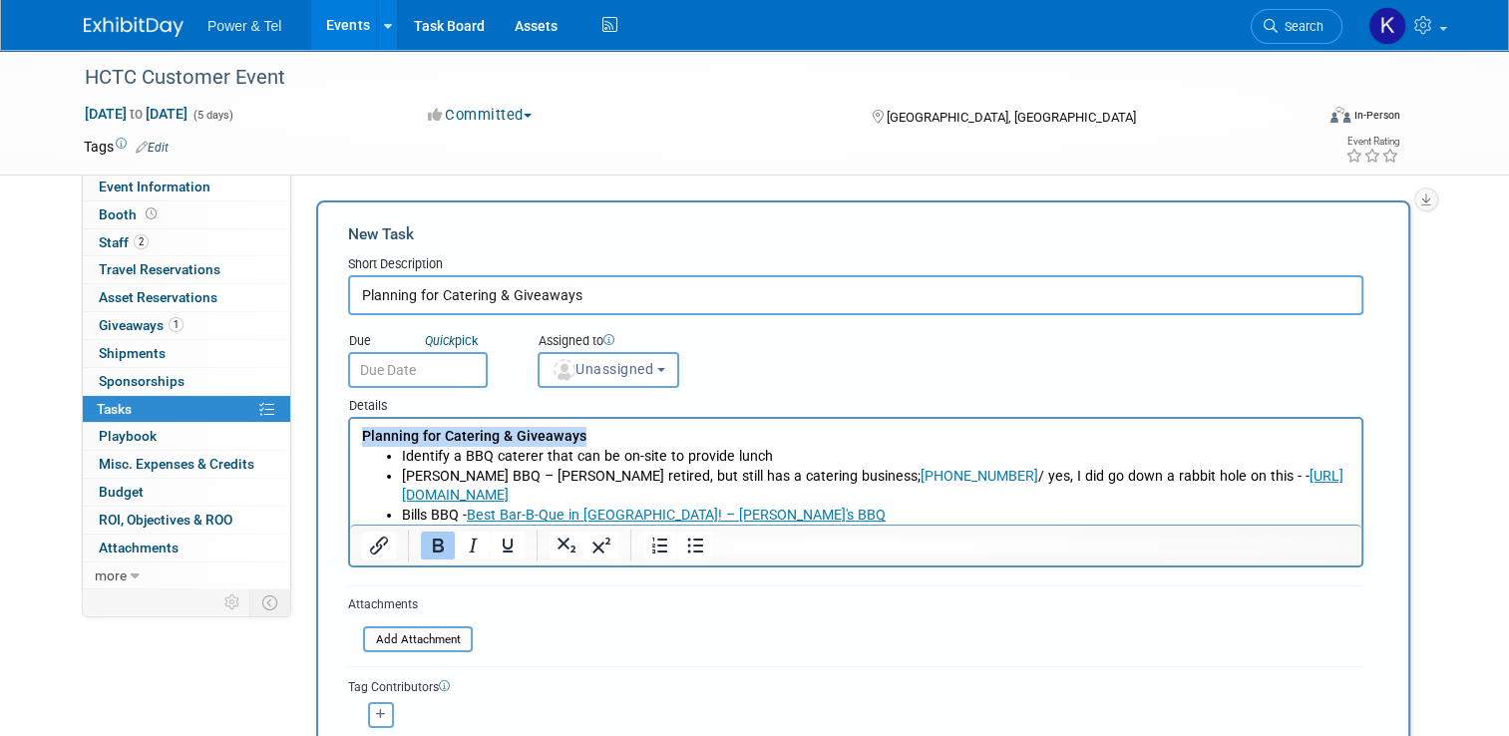
click at [538, 433] on b "Planning for Catering & Giveaways" at bounding box center [474, 436] width 224 height 16
click at [538, 431] on p "﻿" at bounding box center [856, 437] width 988 height 20
click at [388, 440] on p "Rich Text Area. Press ALT-0 for help." at bounding box center [856, 437] width 988 height 20
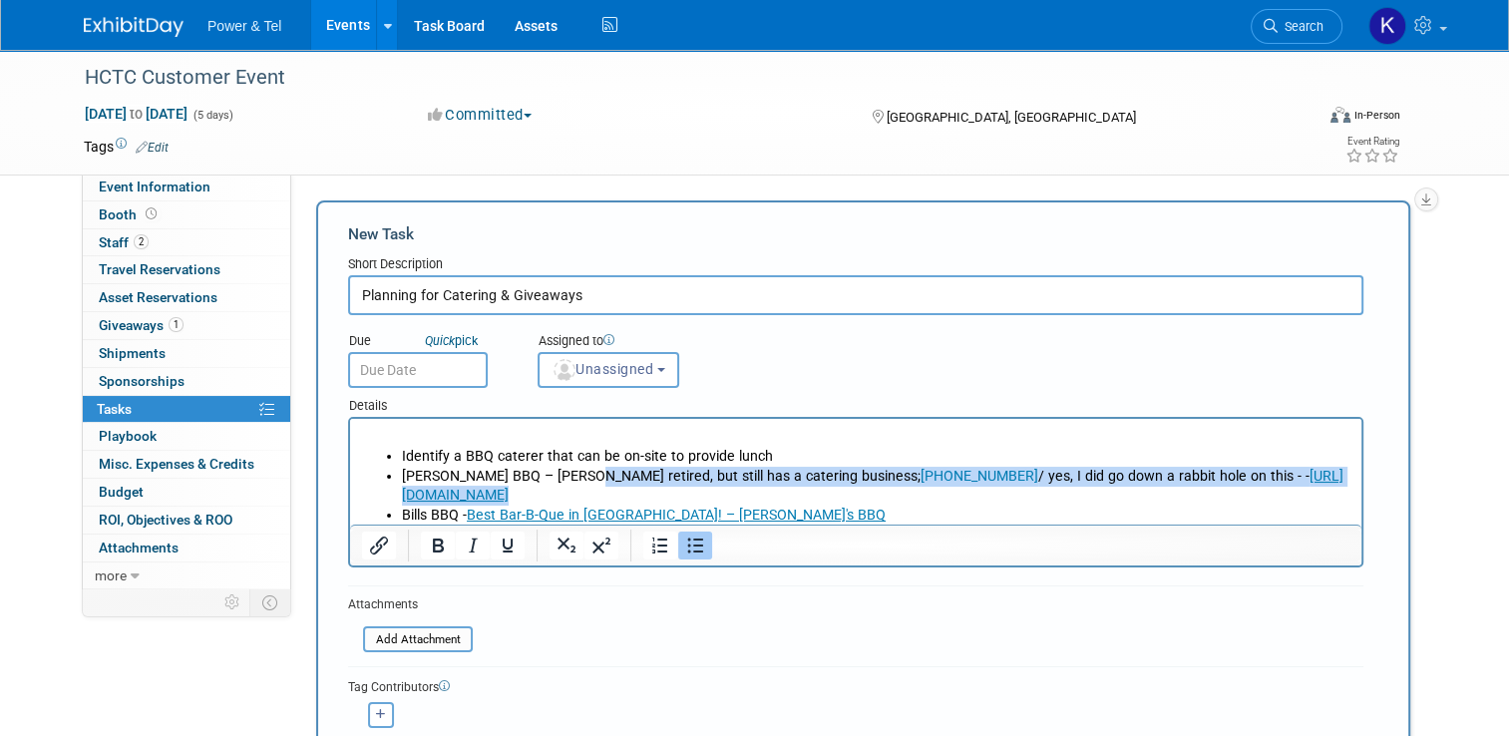
drag, startPoint x: 547, startPoint y: 497, endPoint x: 562, endPoint y: 480, distance: 22.6
click at [562, 480] on li "Buzzie’s BBQ – Buzzie retired, but still has a catering business; 830-257-4540 …" at bounding box center [876, 487] width 948 height 40
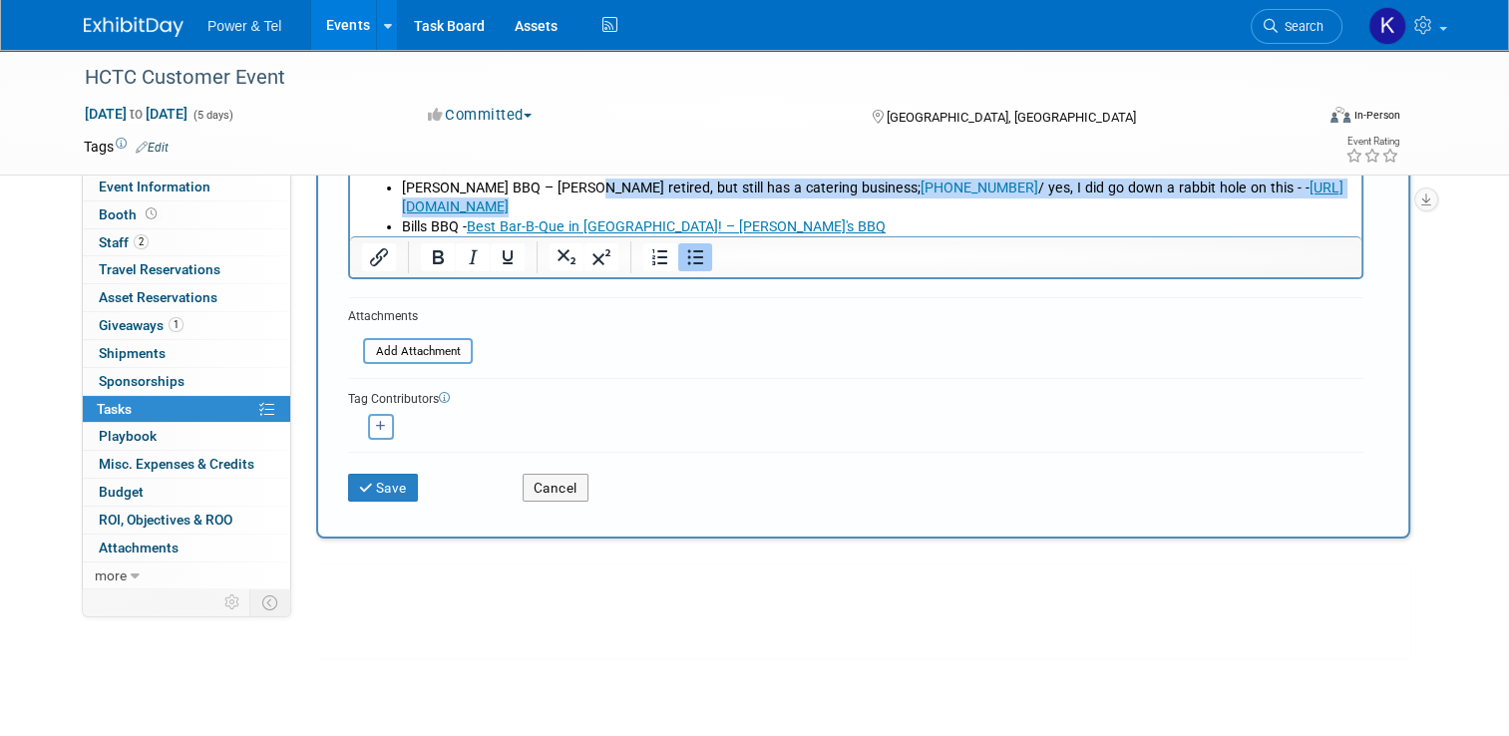
scroll to position [299, 0]
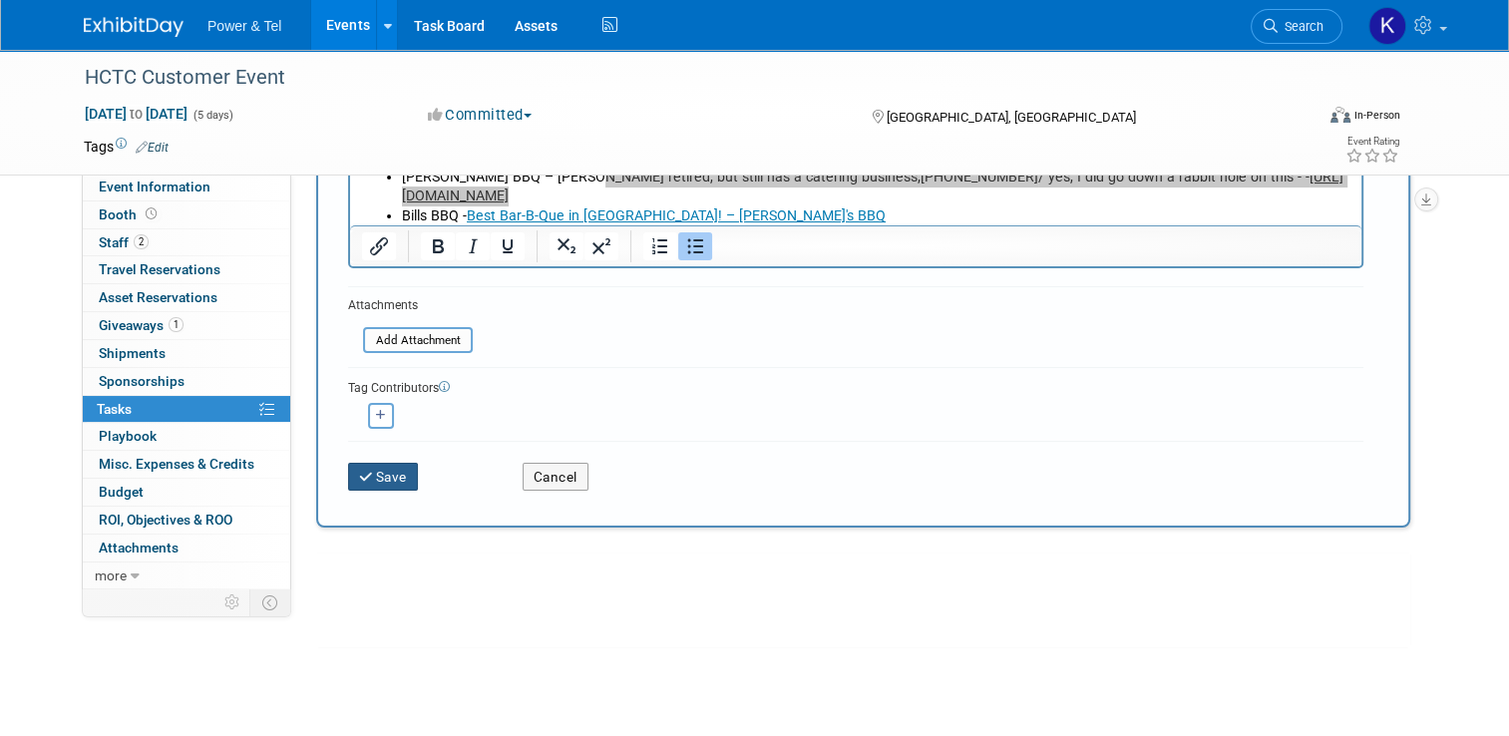
click at [371, 484] on button "Save" at bounding box center [383, 477] width 70 height 28
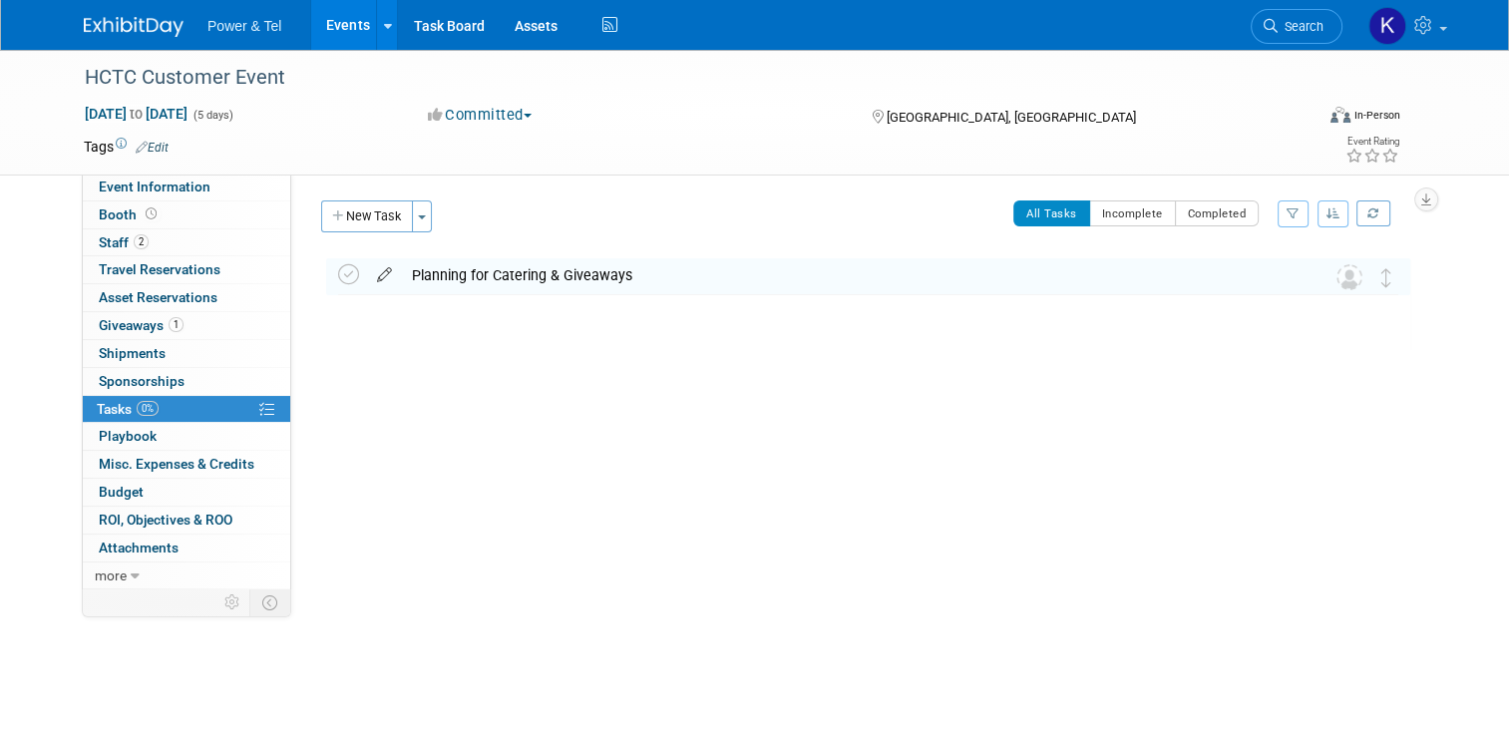
click at [379, 273] on icon at bounding box center [384, 270] width 35 height 25
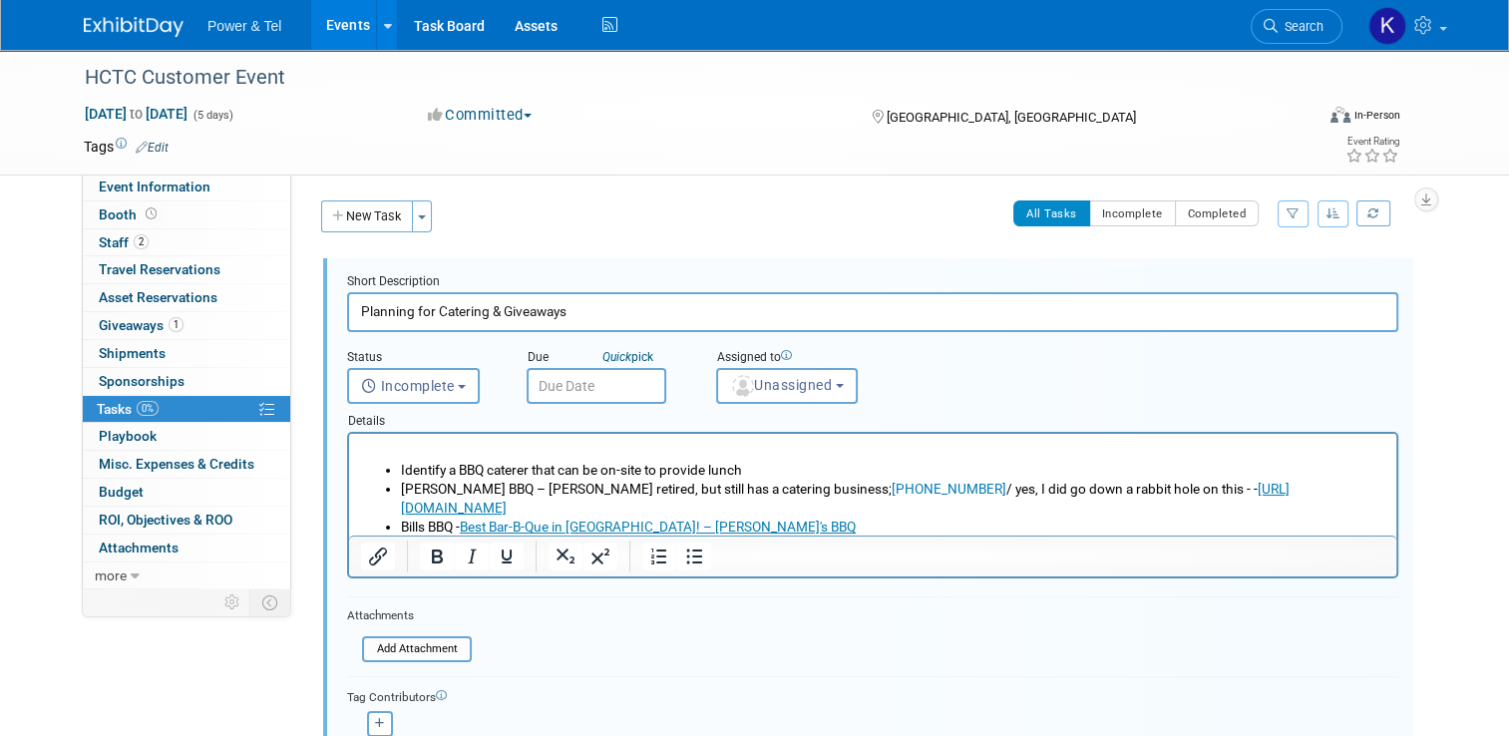
drag, startPoint x: 549, startPoint y: 314, endPoint x: 341, endPoint y: 315, distance: 208.4
click at [347, 315] on input "Planning for Catering & Giveaways" at bounding box center [872, 311] width 1051 height 39
click at [392, 449] on p "Rich Text Area. Press ALT-0 for help." at bounding box center [873, 451] width 1024 height 19
paste body "Rich Text Area. Press ALT-0 for help."
drag, startPoint x: 562, startPoint y: 305, endPoint x: 302, endPoint y: 325, distance: 261.0
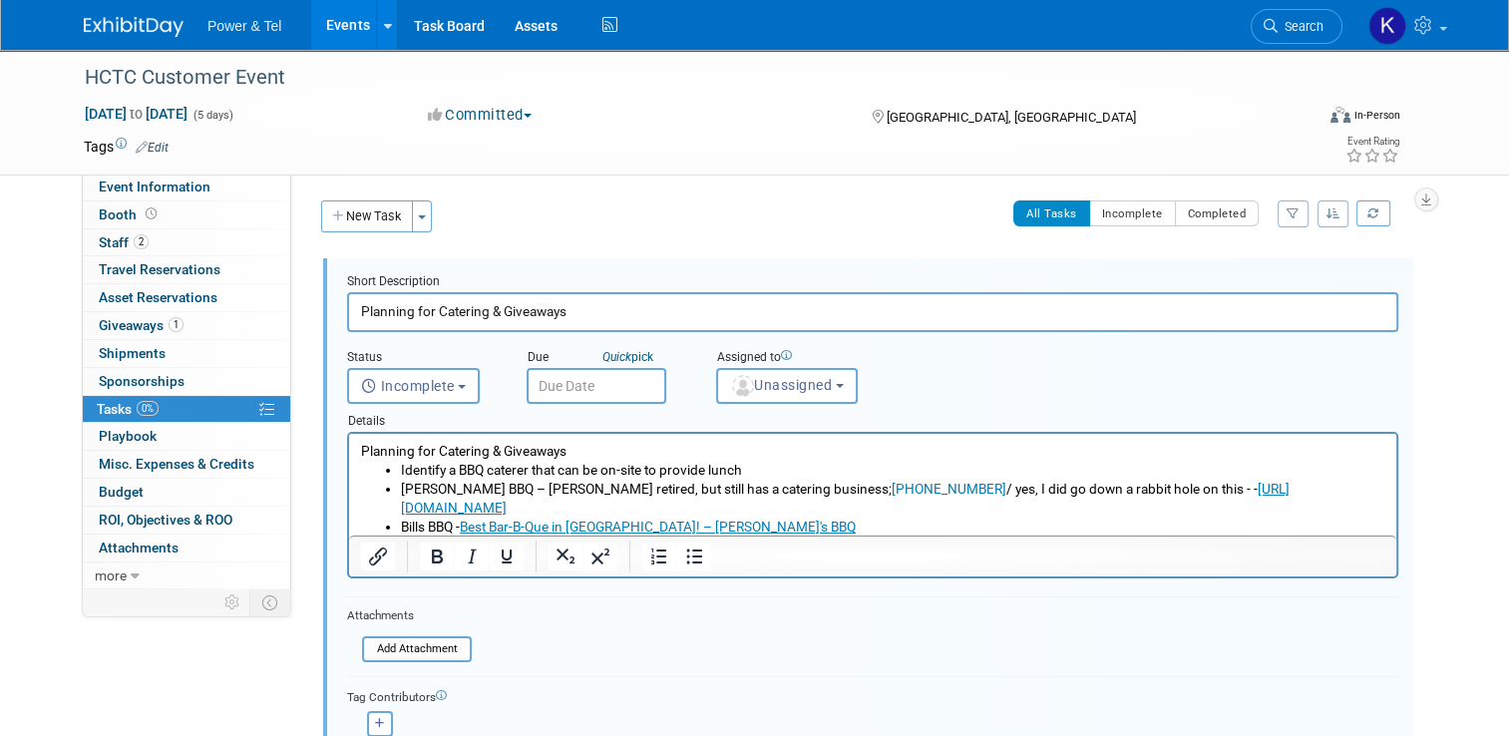
click at [306, 325] on div "HCTC Customer Event Ingram, TX Dec 1, 2025 to Dec 5, 2025 (Going) Short Descrip…" at bounding box center [858, 577] width 1104 height 651
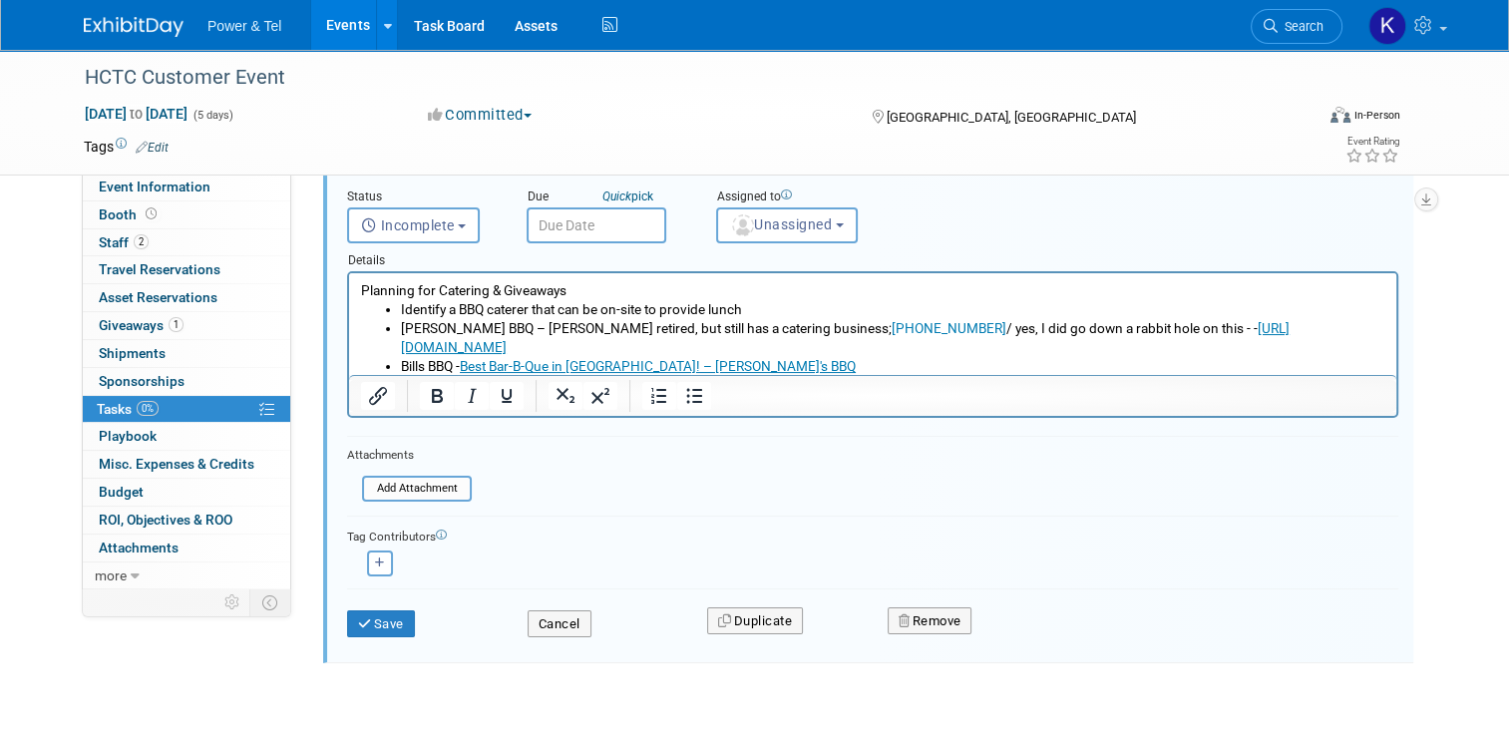
scroll to position [206, 0]
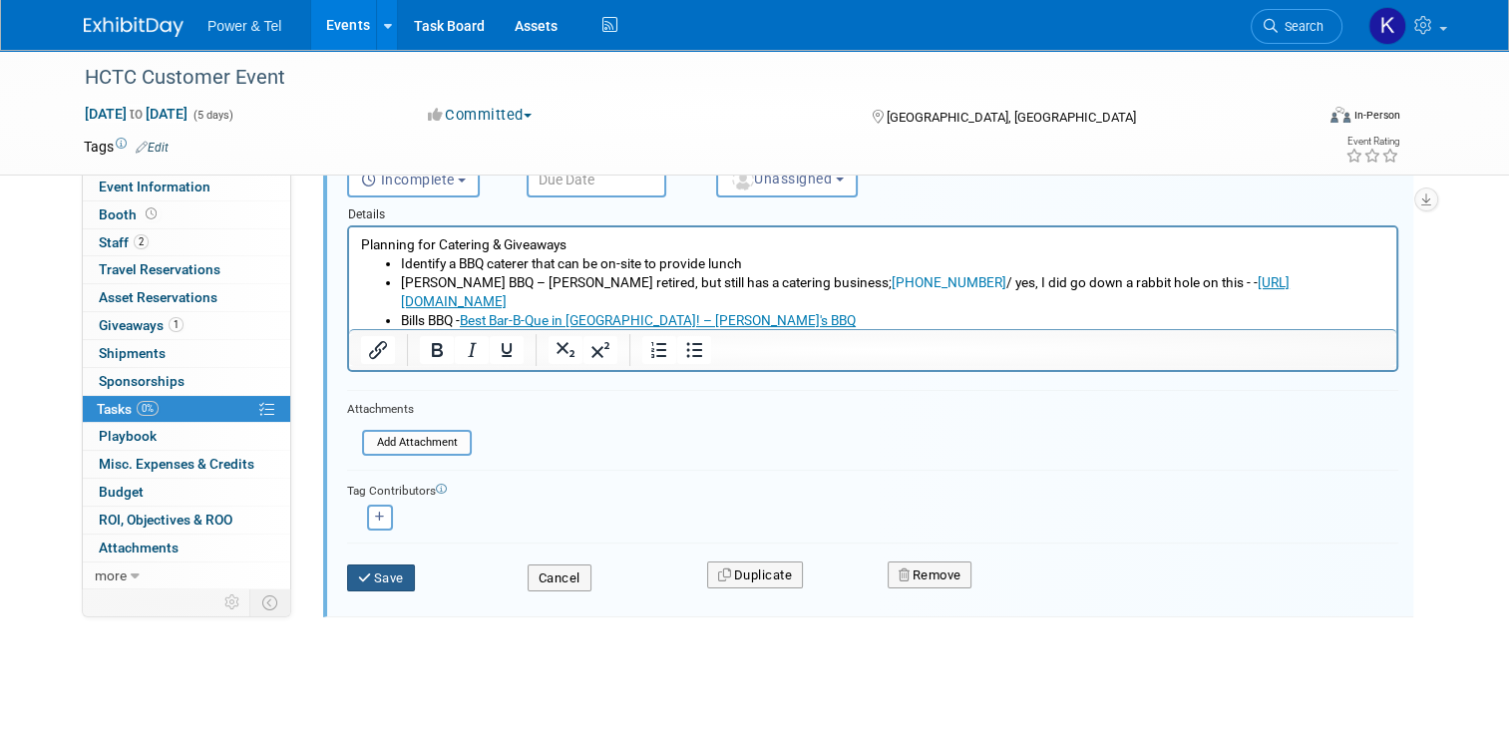
click at [362, 580] on button "Save" at bounding box center [381, 578] width 68 height 28
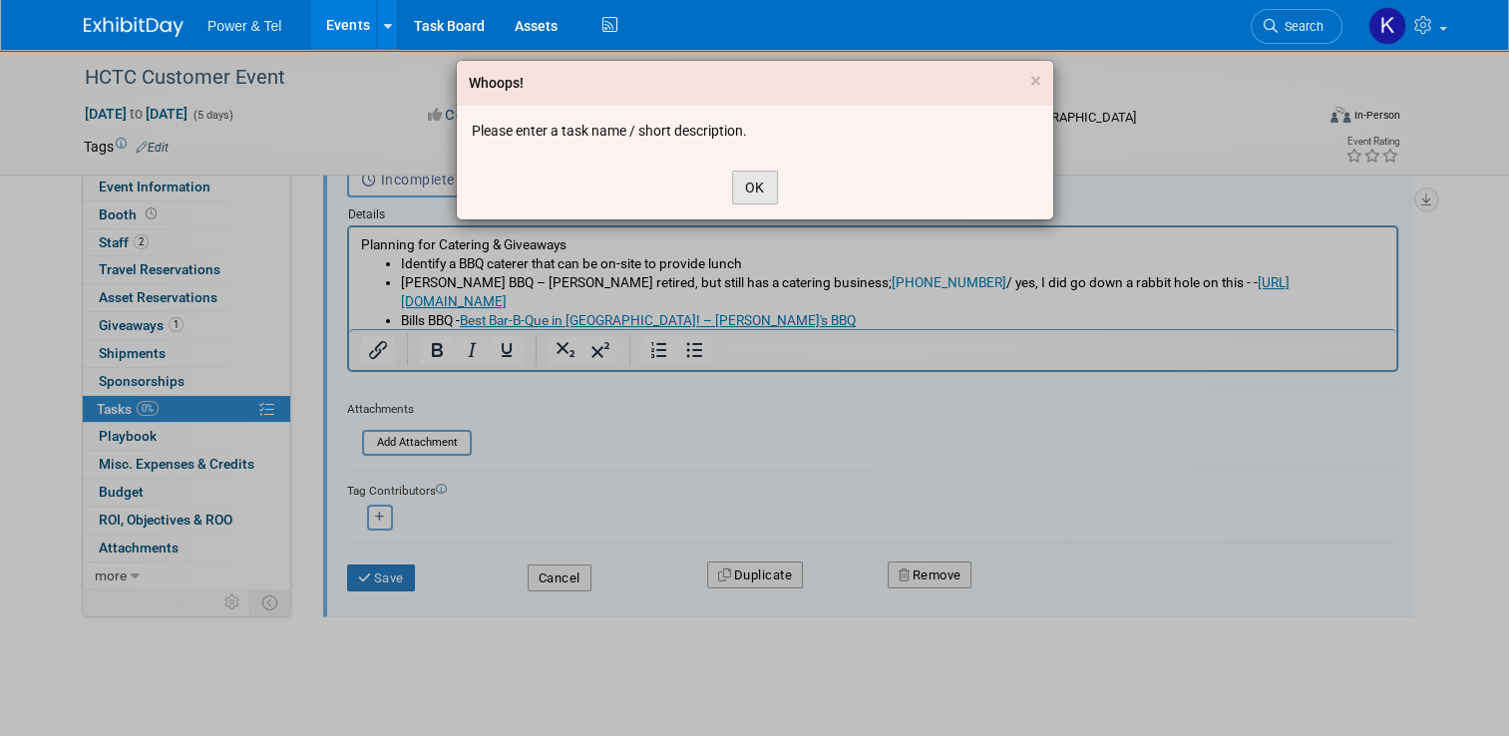
click at [754, 181] on button "OK" at bounding box center [755, 188] width 46 height 34
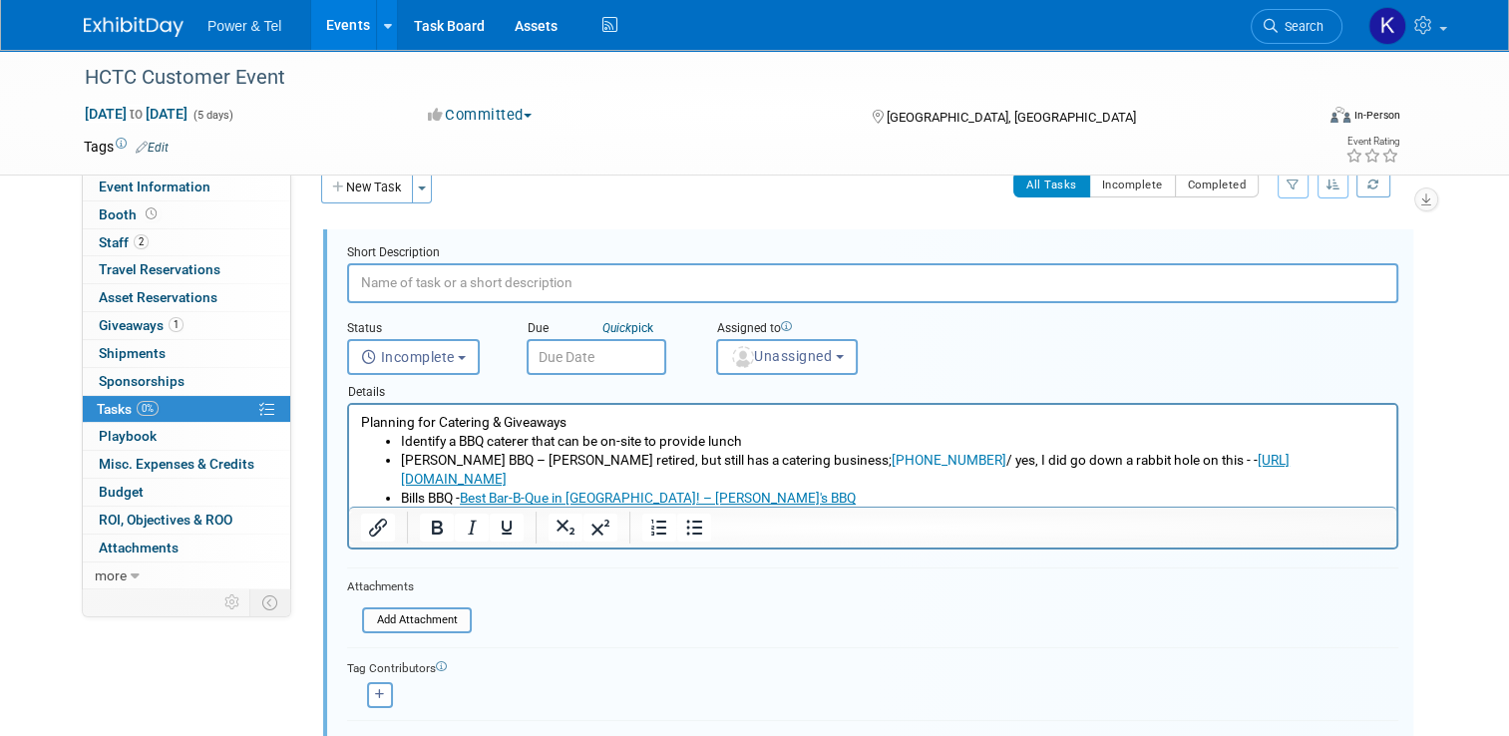
scroll to position [0, 0]
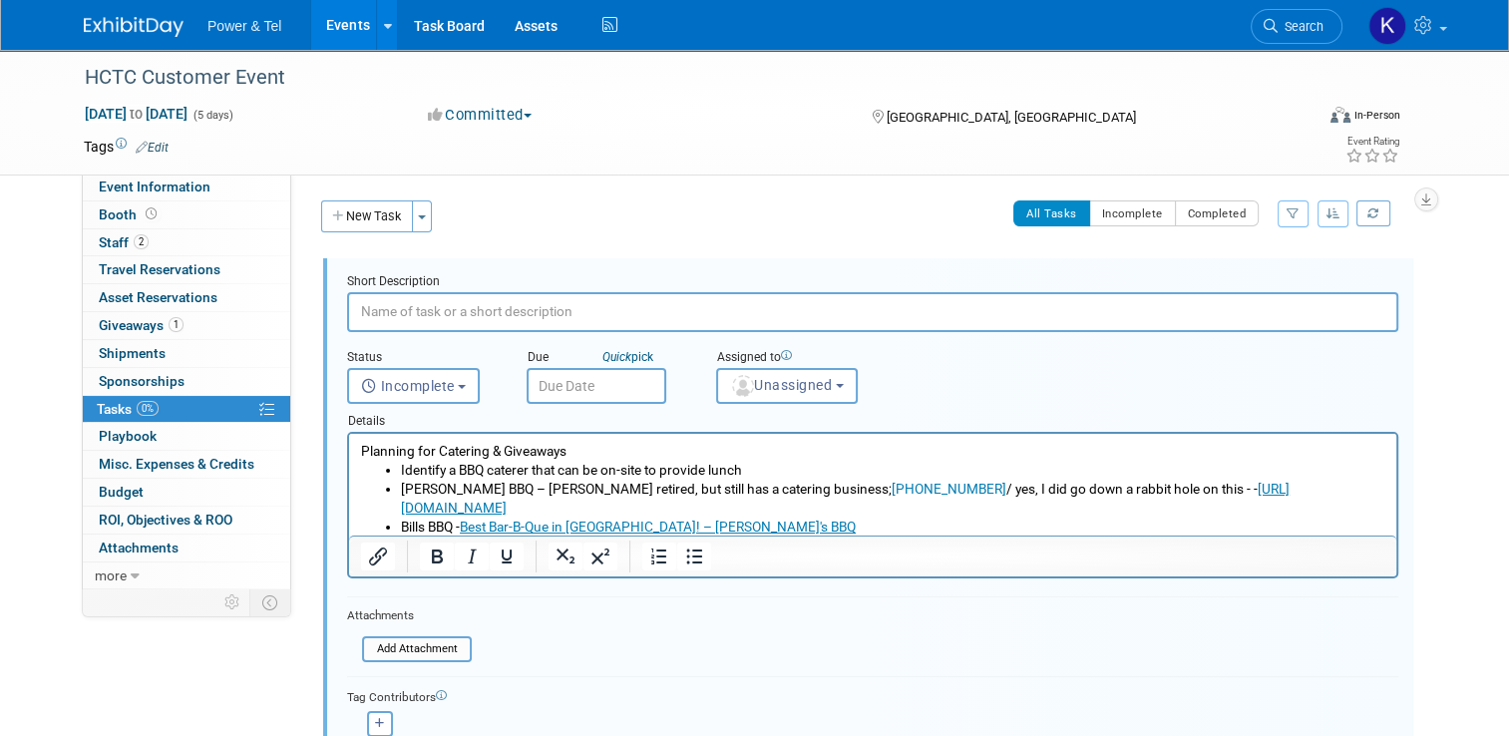
click at [530, 312] on input "text" at bounding box center [872, 311] width 1051 height 39
paste input "Planning for Catering & Giveaways"
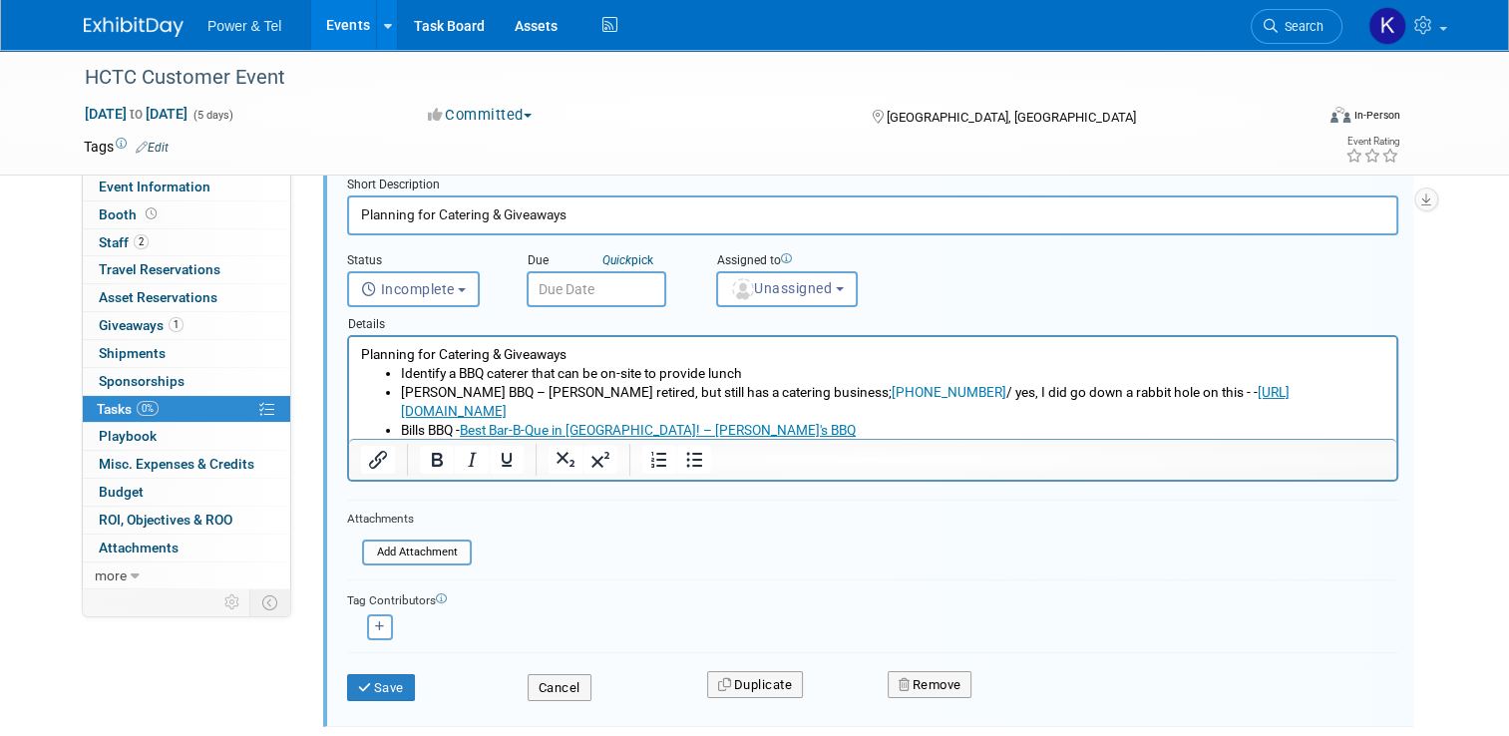
scroll to position [100, 0]
drag, startPoint x: 565, startPoint y: 208, endPoint x: 483, endPoint y: 208, distance: 82.8
click at [483, 208] on input "Planning for Catering & Giveaways" at bounding box center [872, 211] width 1051 height 39
type input "Planning for Catering"
click at [387, 678] on button "Save" at bounding box center [381, 685] width 68 height 28
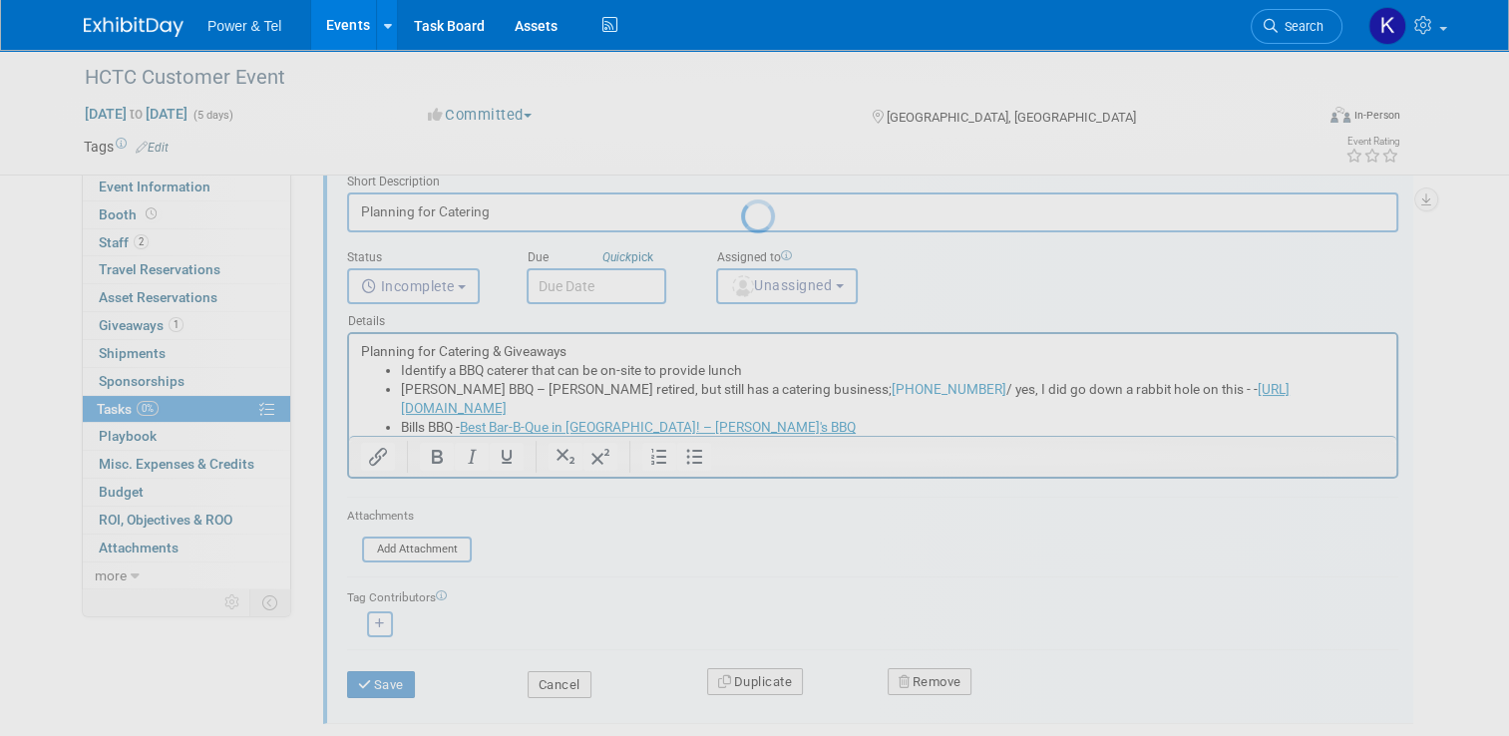
scroll to position [0, 0]
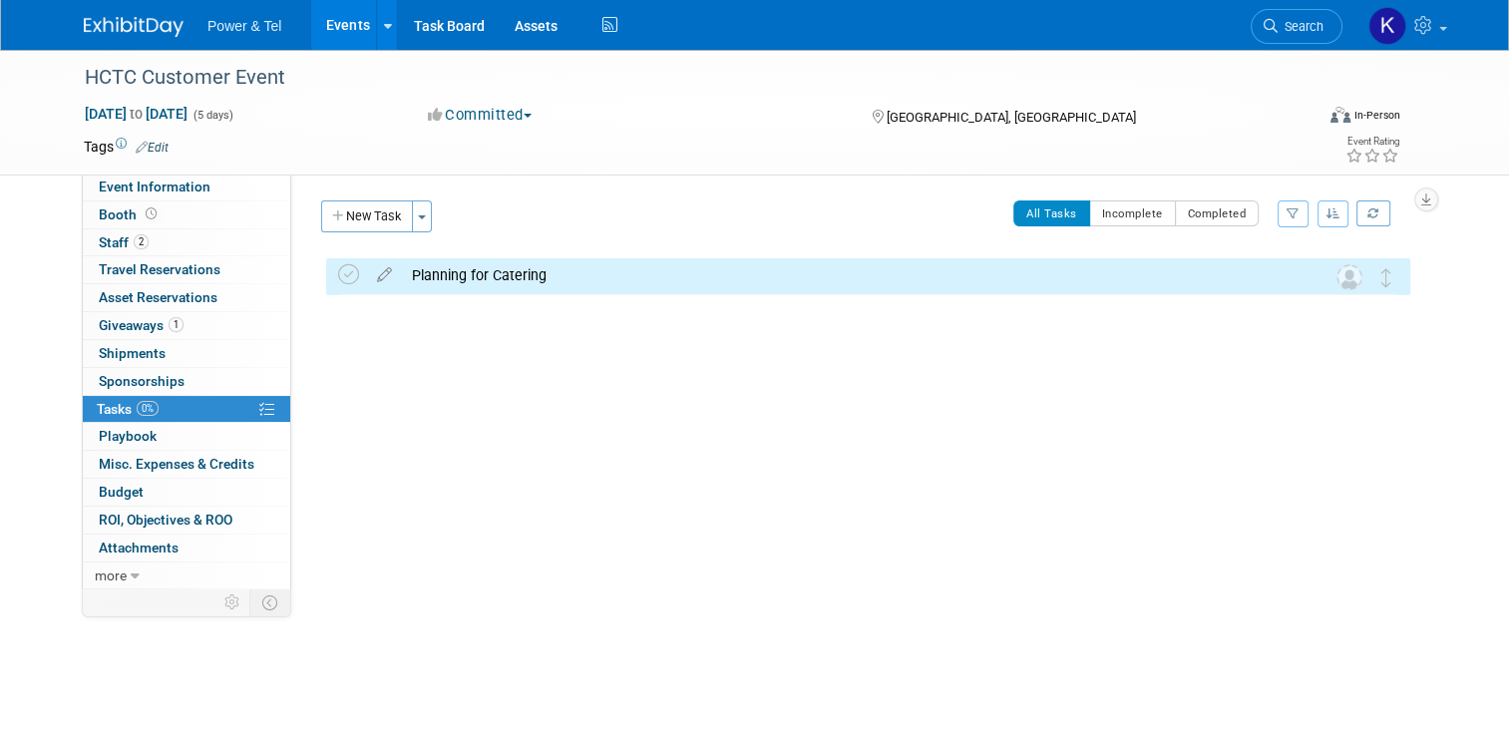
click at [677, 491] on div "Event Category: Trade Show P&T Hosted Event Export/Canada Outing Only Region: No" at bounding box center [858, 381] width 1134 height 414
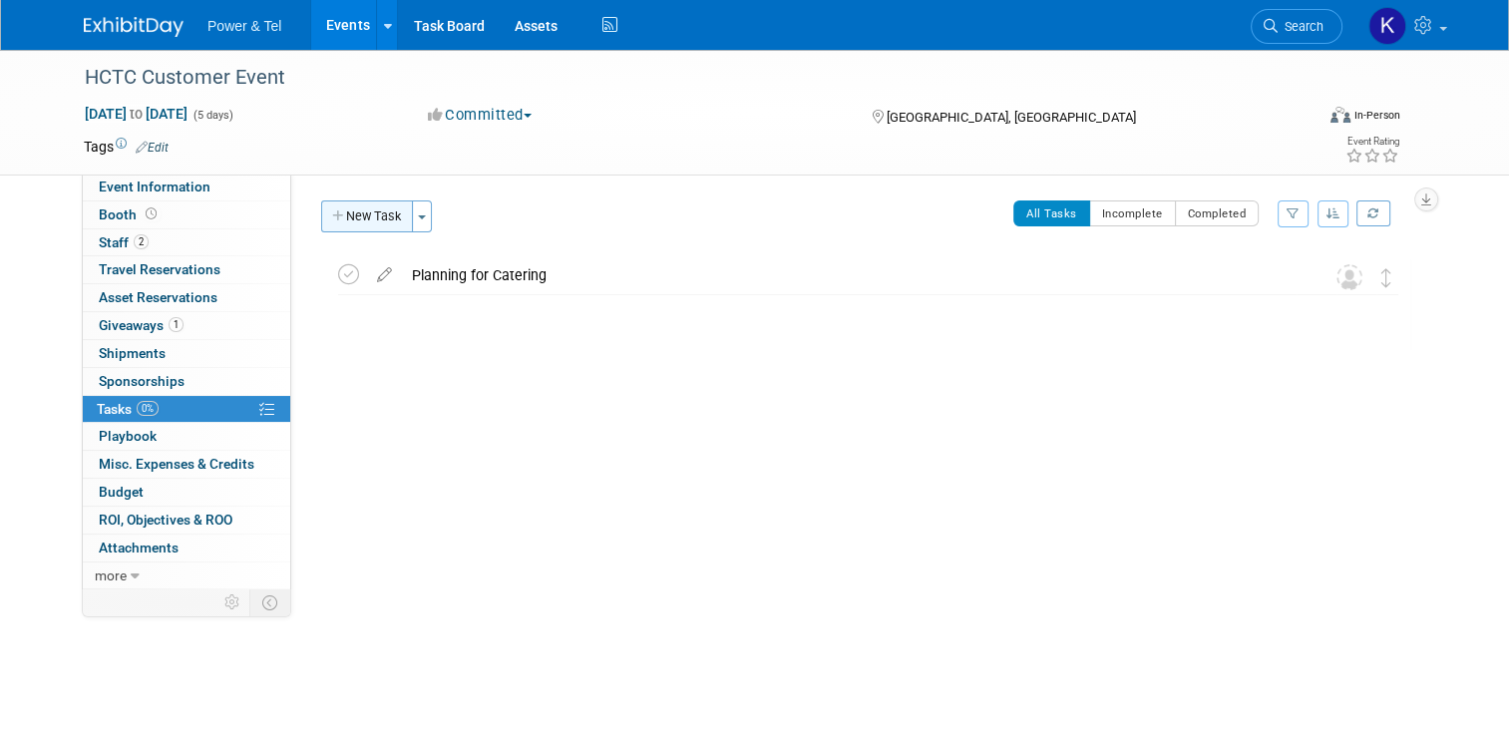
click at [367, 213] on button "New Task" at bounding box center [367, 216] width 92 height 32
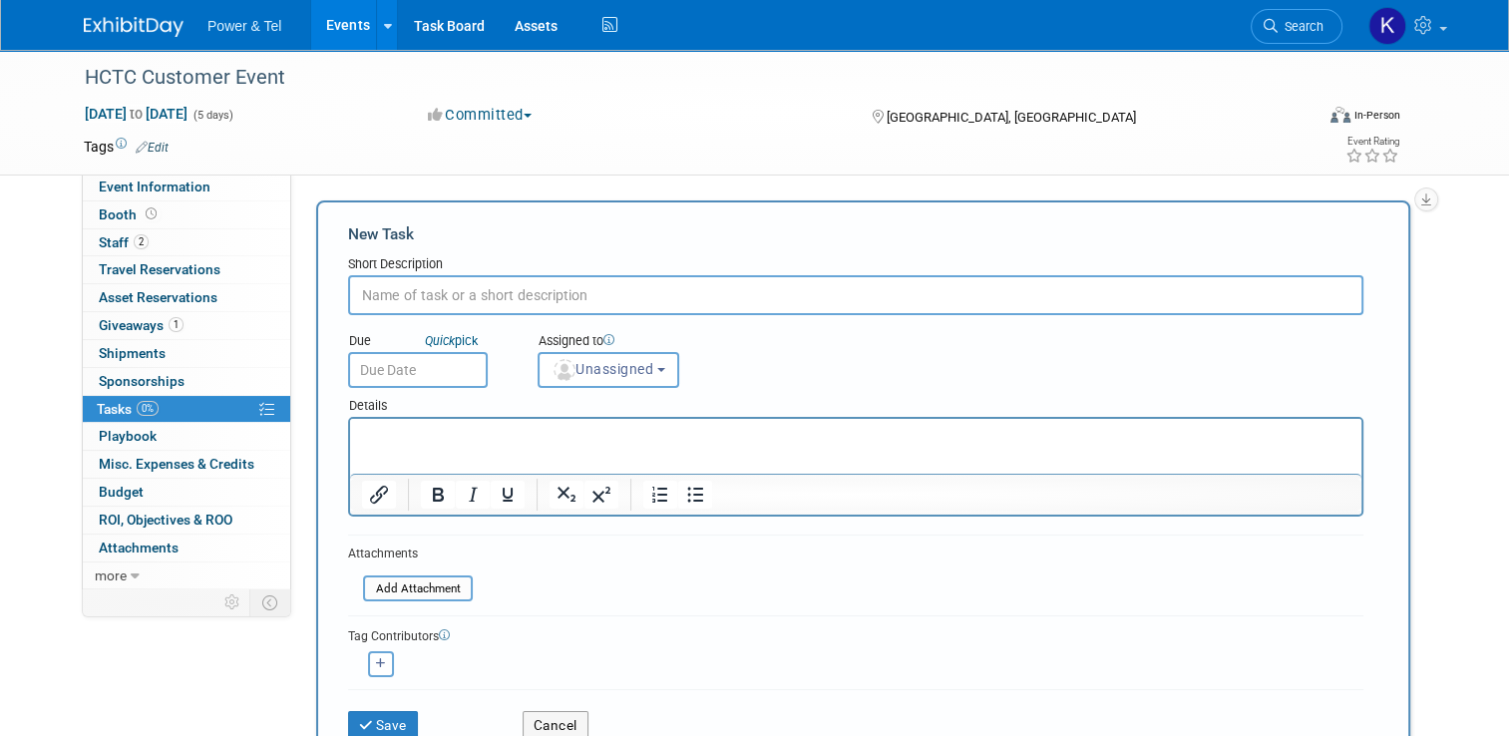
click at [456, 444] on p "Rich Text Area. Press ALT-0 for help." at bounding box center [856, 437] width 988 height 20
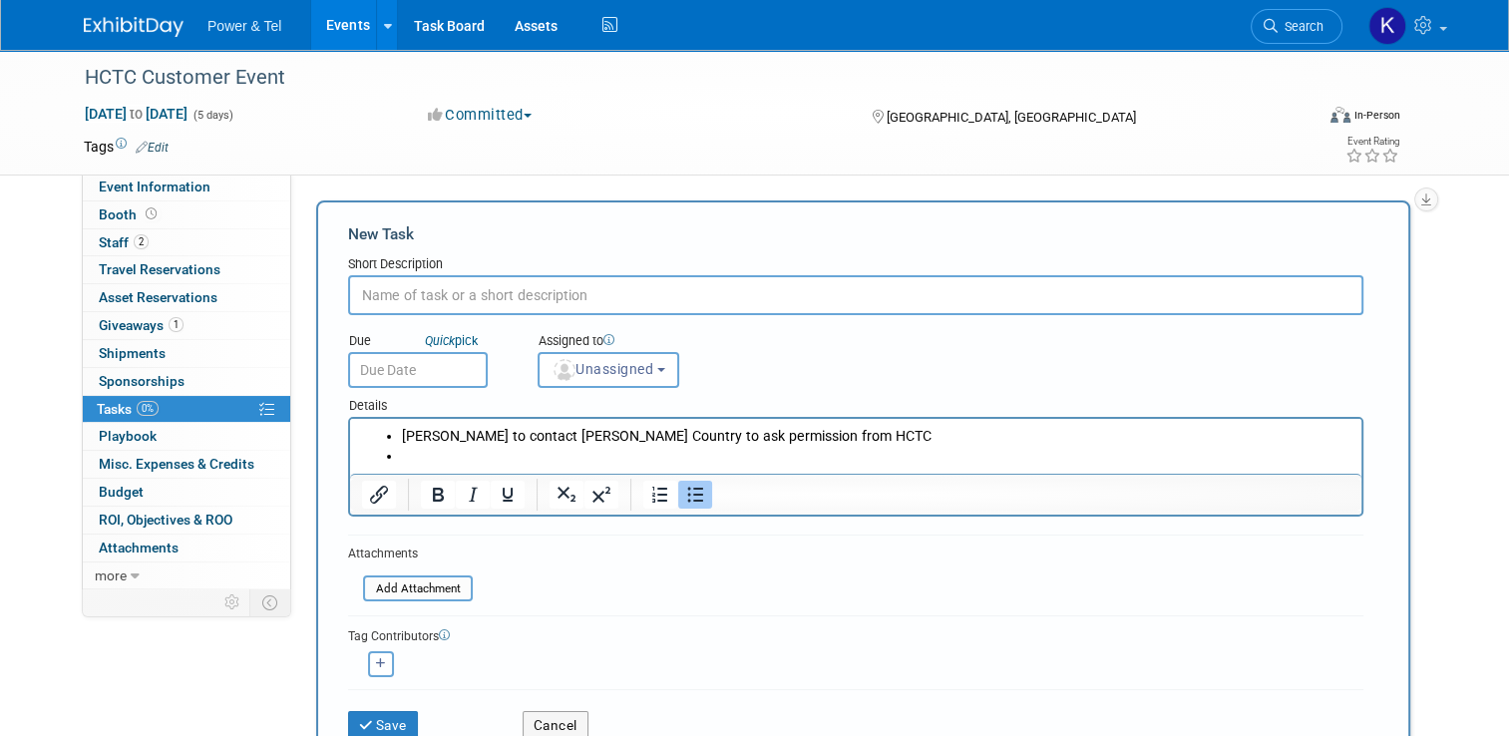
click at [428, 453] on li "Rich Text Area. Press ALT-0 for help." at bounding box center [876, 457] width 948 height 20
click at [403, 432] on li "Melissa Daly to contact Hill Country to ask permission from HCT" at bounding box center [876, 437] width 948 height 20
drag, startPoint x: 757, startPoint y: 441, endPoint x: 831, endPoint y: 421, distance: 76.4
click at [758, 440] on p "Melissa Daly to contact Hill Country to ask permission from HCT" at bounding box center [856, 437] width 988 height 20
click at [827, 427] on p "Melissa Daly to contact Hill Country to ask permission from HCT" at bounding box center [856, 437] width 988 height 20
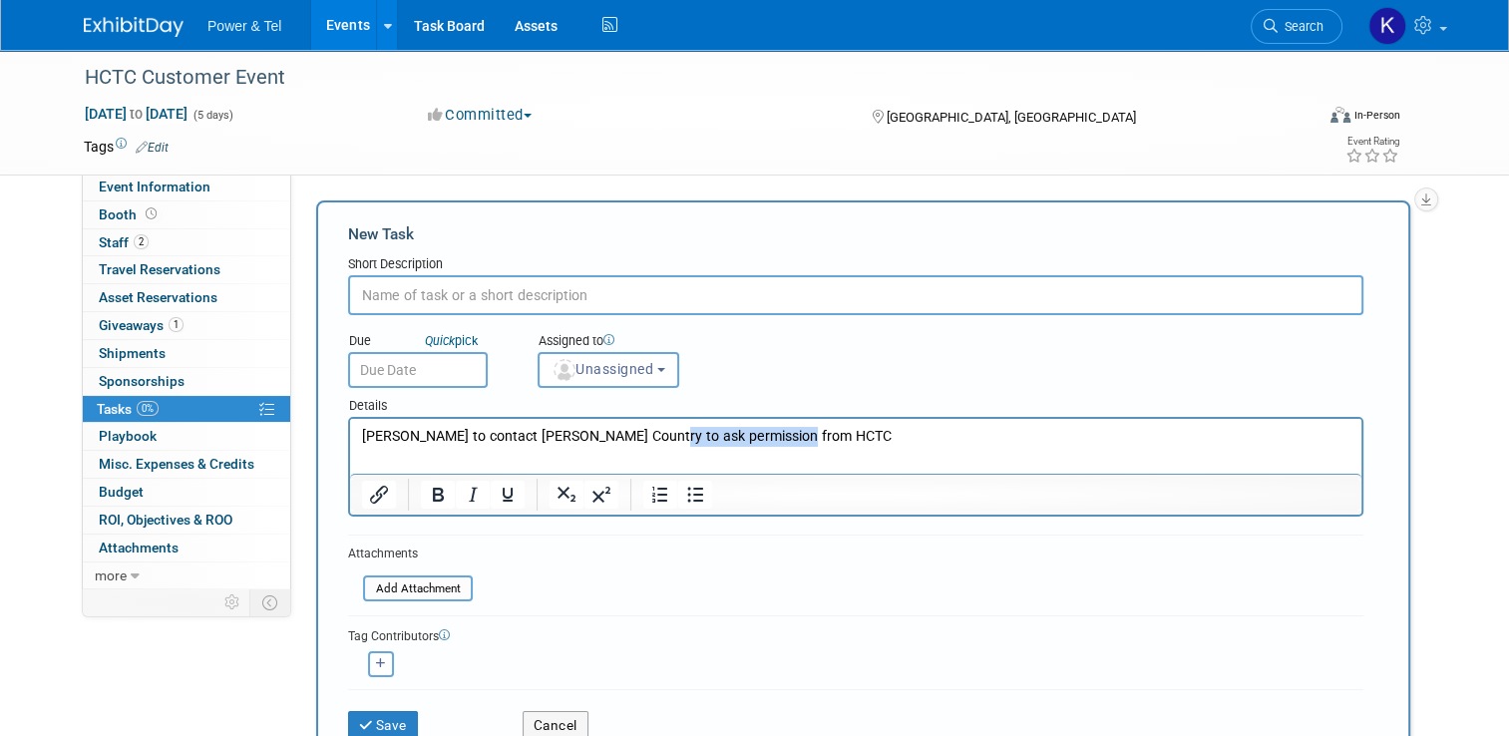
drag, startPoint x: 763, startPoint y: 434, endPoint x: 631, endPoint y: 437, distance: 131.7
click at [631, 437] on p "Melissa Daly to contact Hill Country to ask permission from HCTC" at bounding box center [856, 437] width 988 height 20
copy p "permission from HCTC"
click at [468, 280] on input "text" at bounding box center [855, 295] width 1015 height 40
paste input "permission from HCTC"
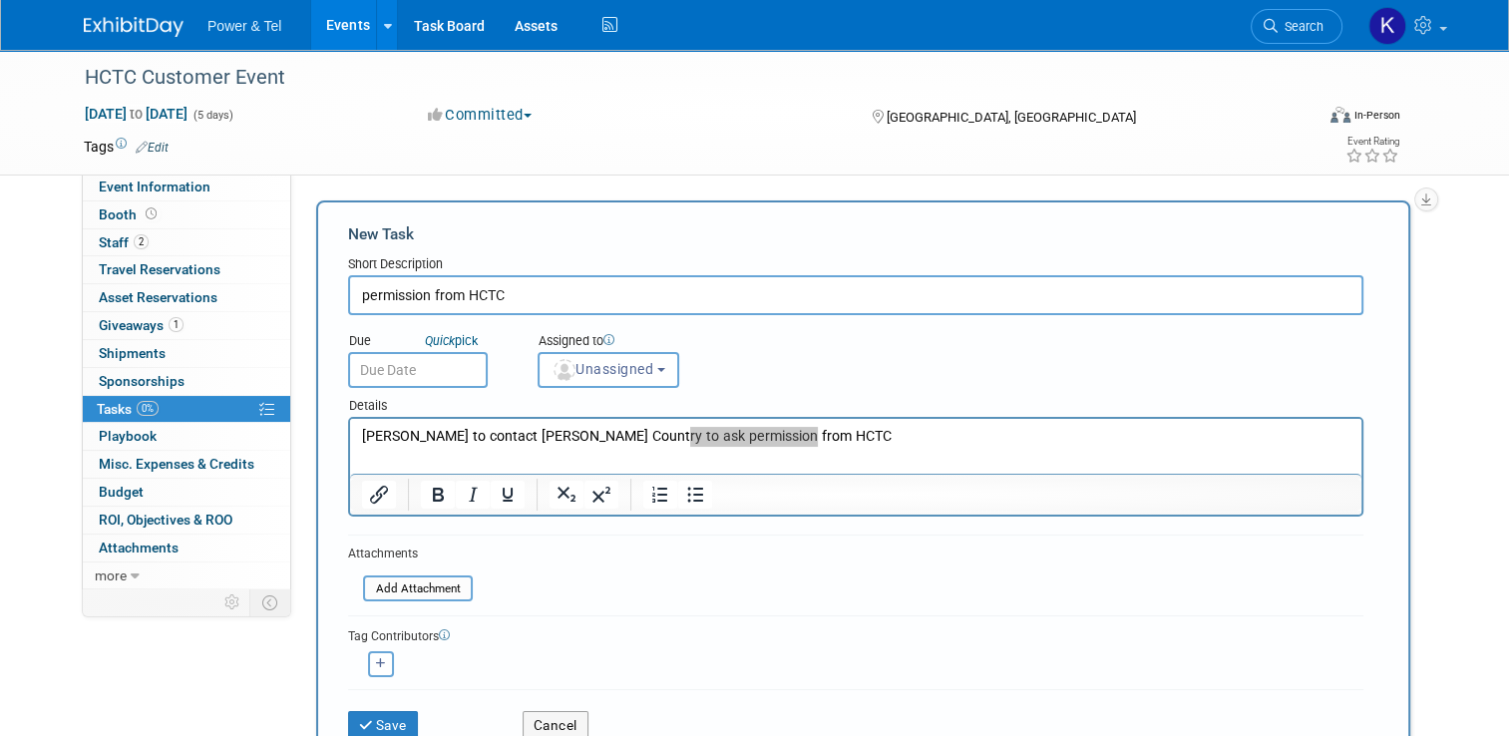
drag, startPoint x: 361, startPoint y: 296, endPoint x: 337, endPoint y: 300, distance: 24.3
click at [348, 300] on input "permission from HCTC" at bounding box center [855, 295] width 1015 height 40
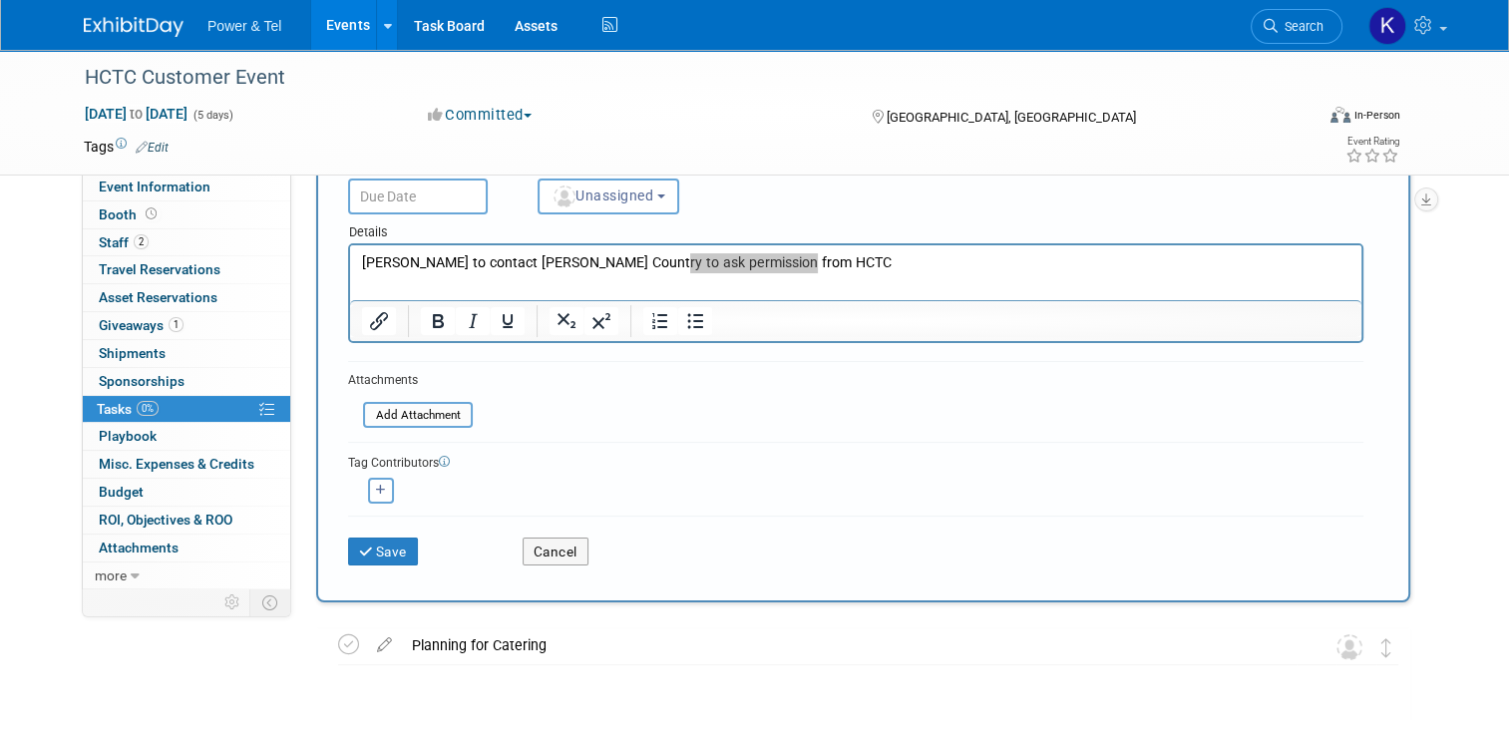
scroll to position [199, 0]
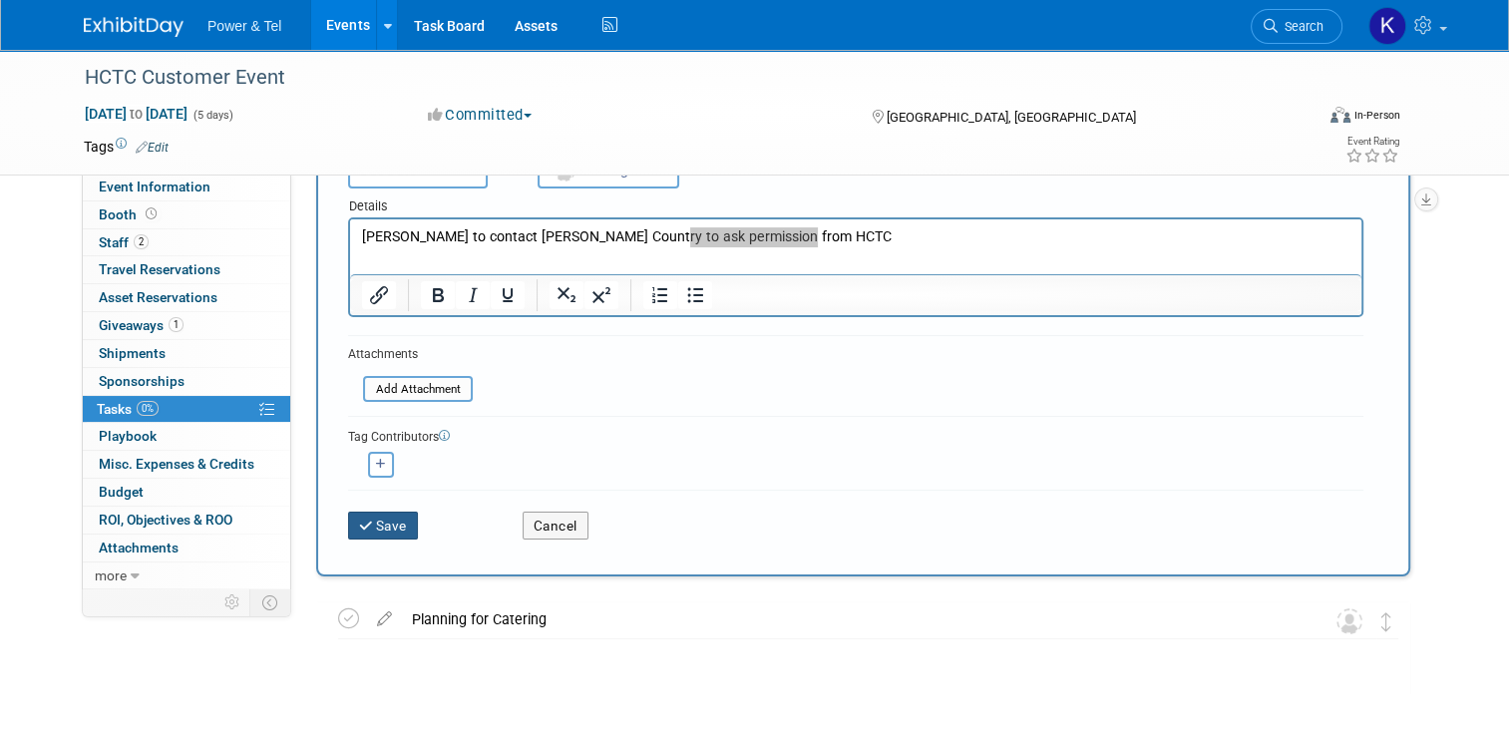
type input "Permission from HCTC"
click at [371, 520] on button "Save" at bounding box center [383, 526] width 70 height 28
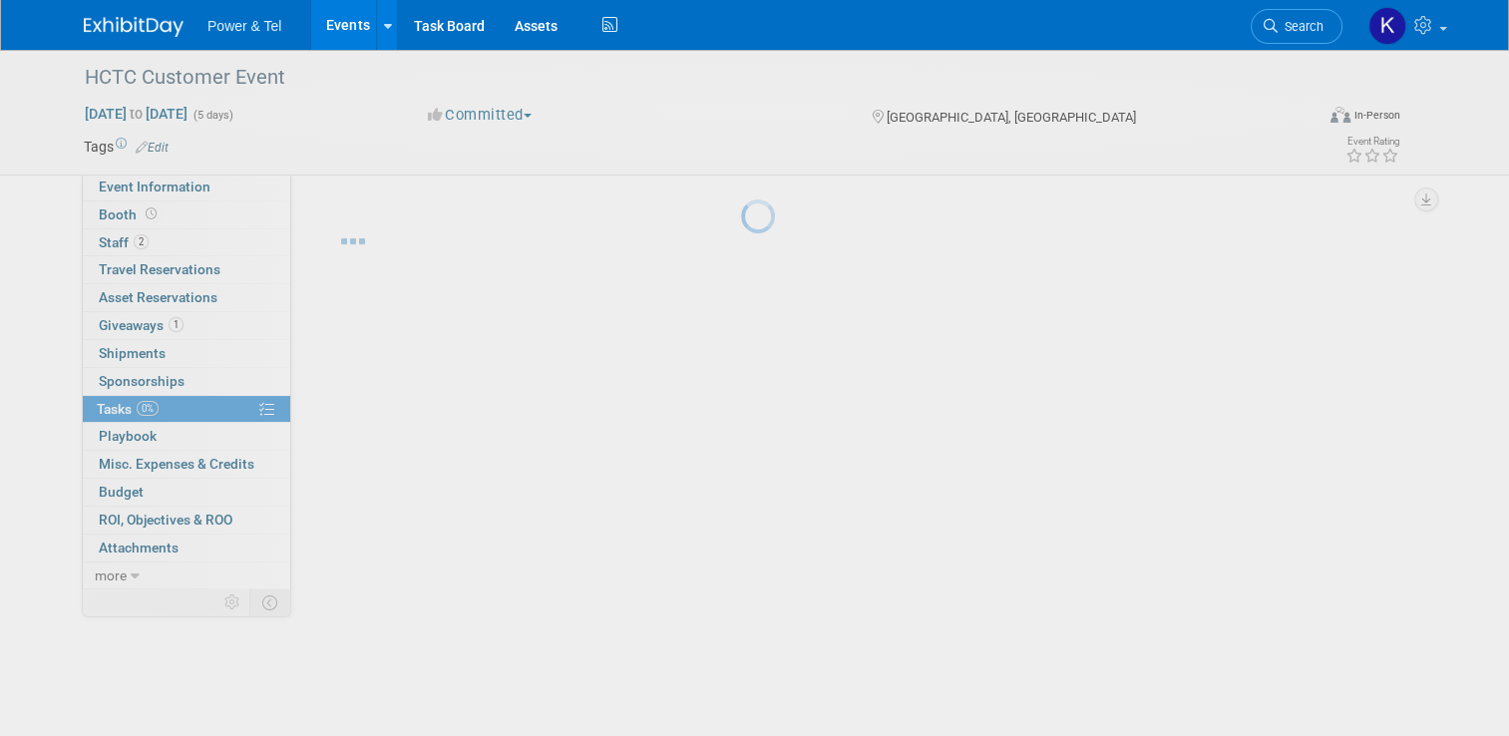
scroll to position [0, 0]
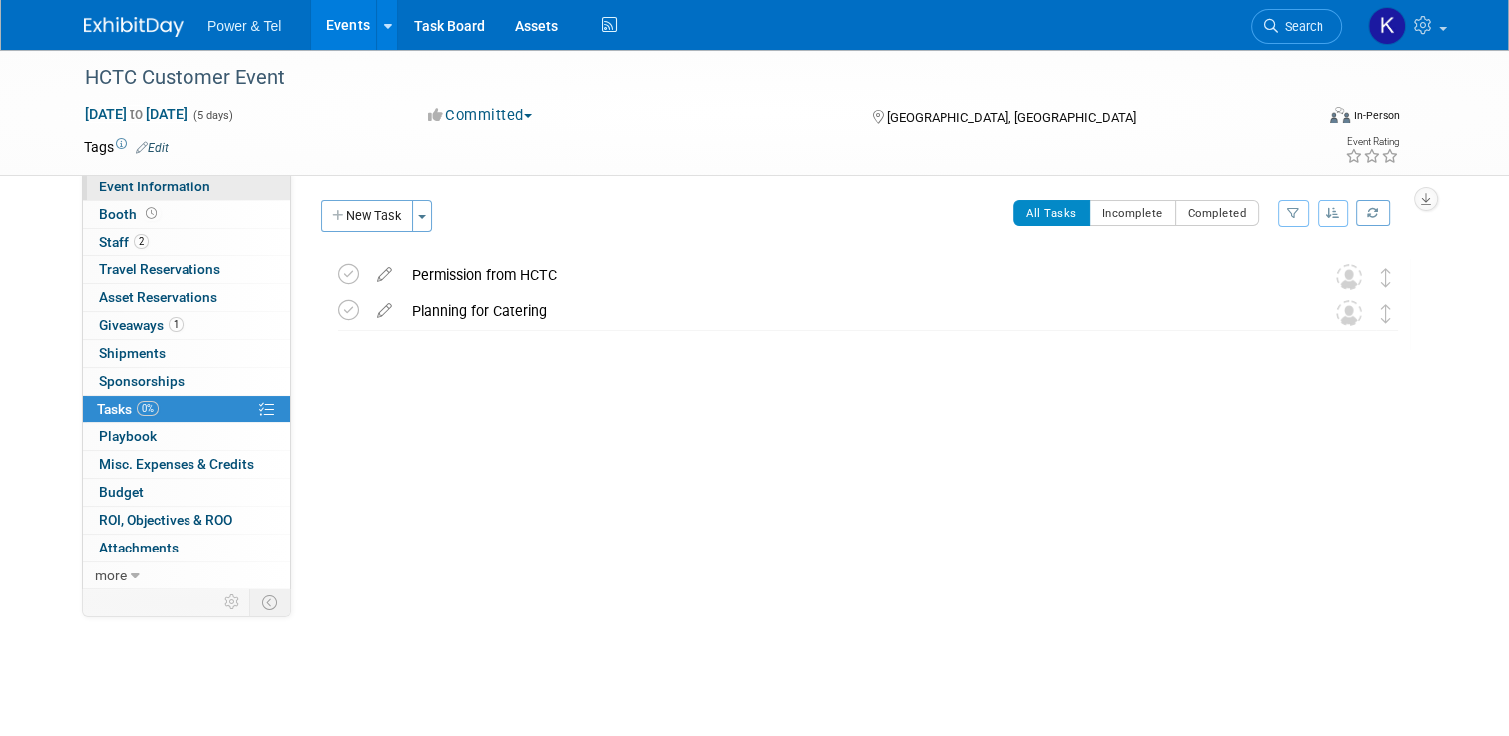
click at [175, 185] on span "Event Information" at bounding box center [155, 187] width 112 height 16
select select "Central"
select select "No"
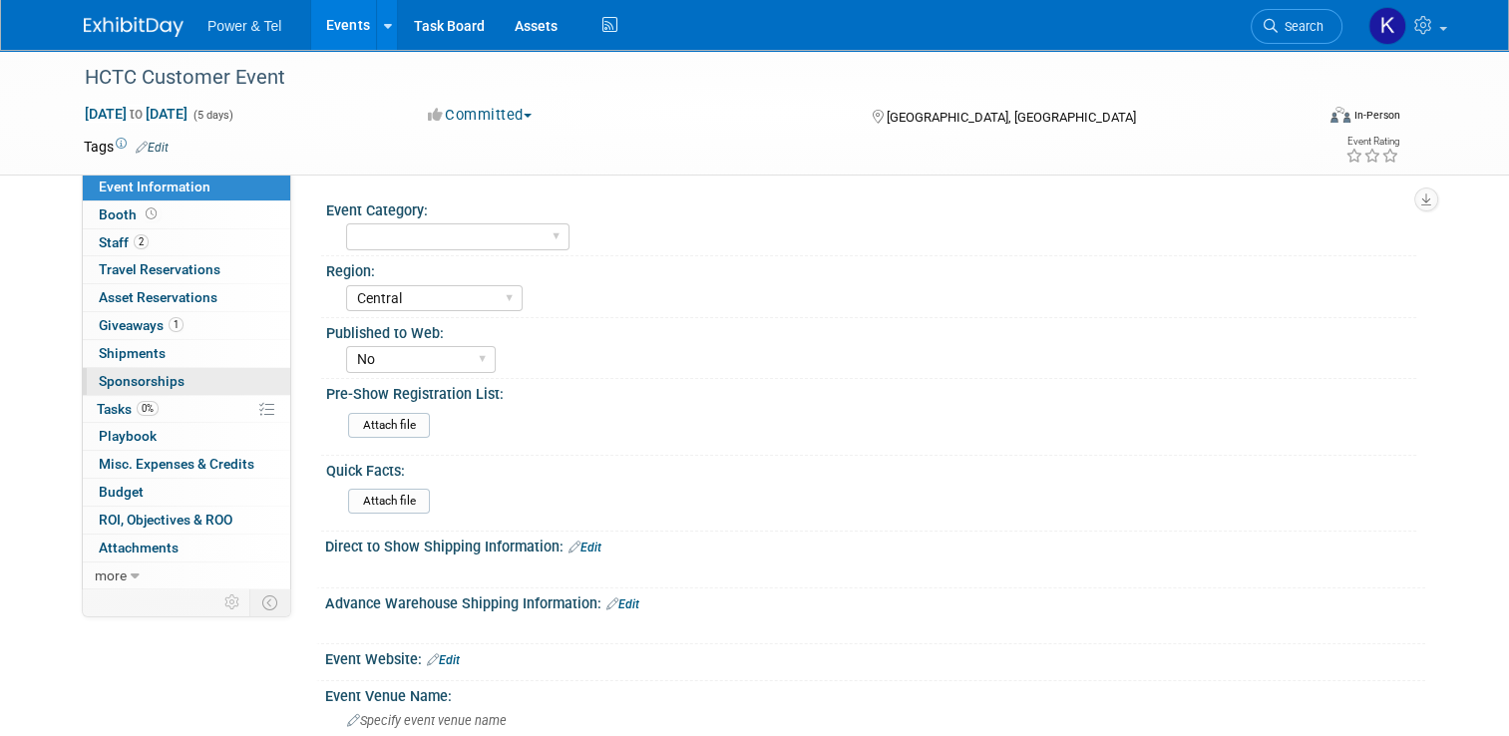
click at [128, 371] on link "0 Sponsorships 0" at bounding box center [186, 381] width 207 height 27
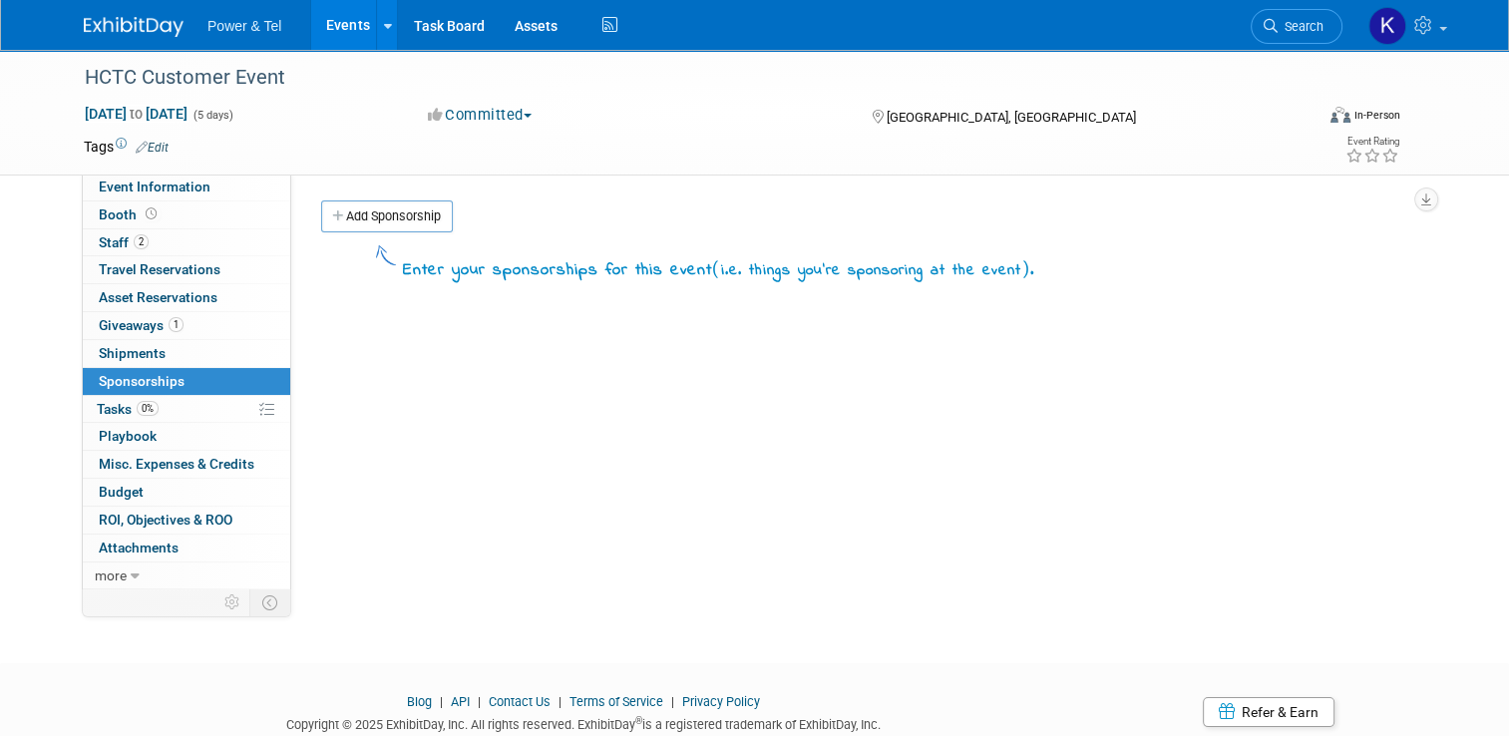
click at [407, 221] on link "Add Sponsorship" at bounding box center [387, 216] width 132 height 32
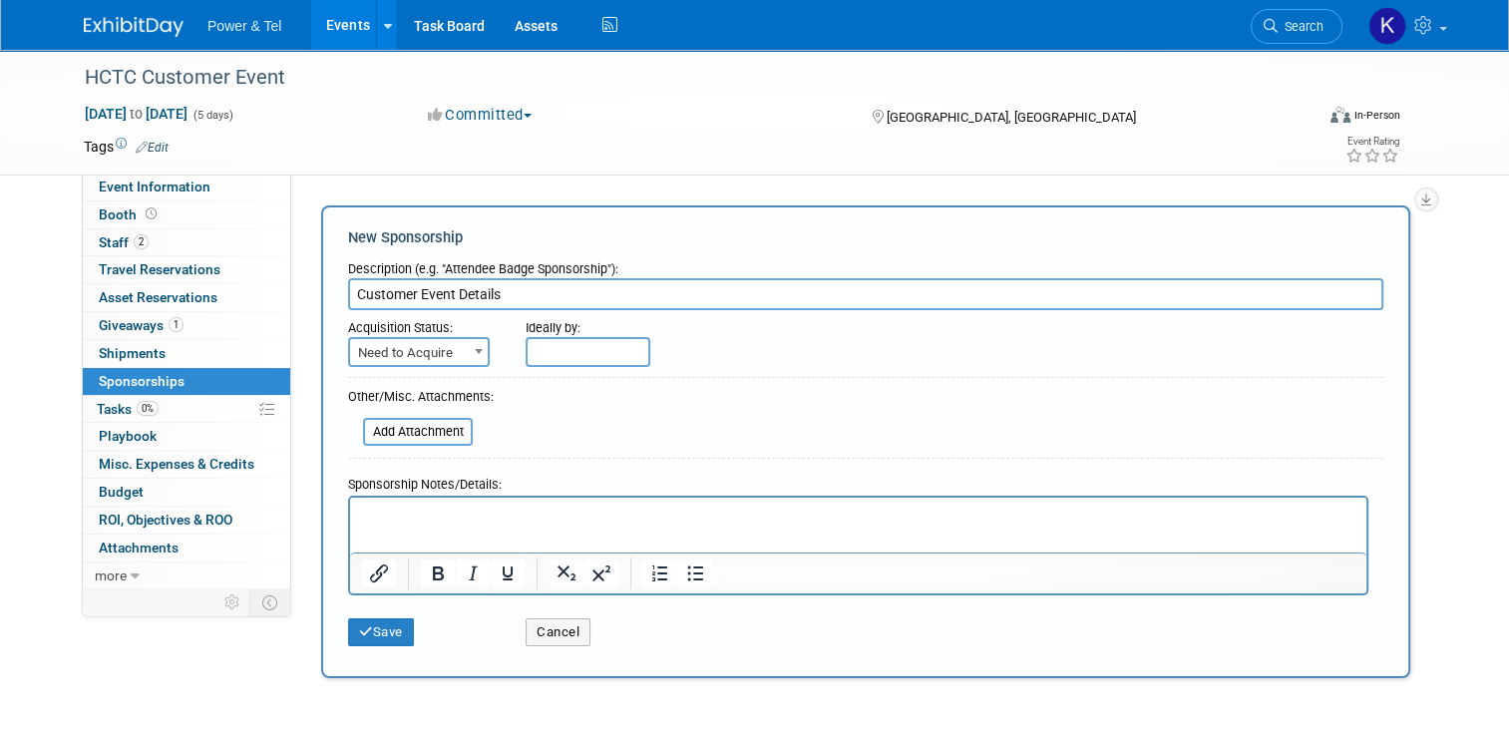
type input "Customer Event Details"
drag, startPoint x: 367, startPoint y: 526, endPoint x: 450, endPoint y: 524, distance: 82.8
click at [368, 525] on html at bounding box center [858, 511] width 1016 height 28
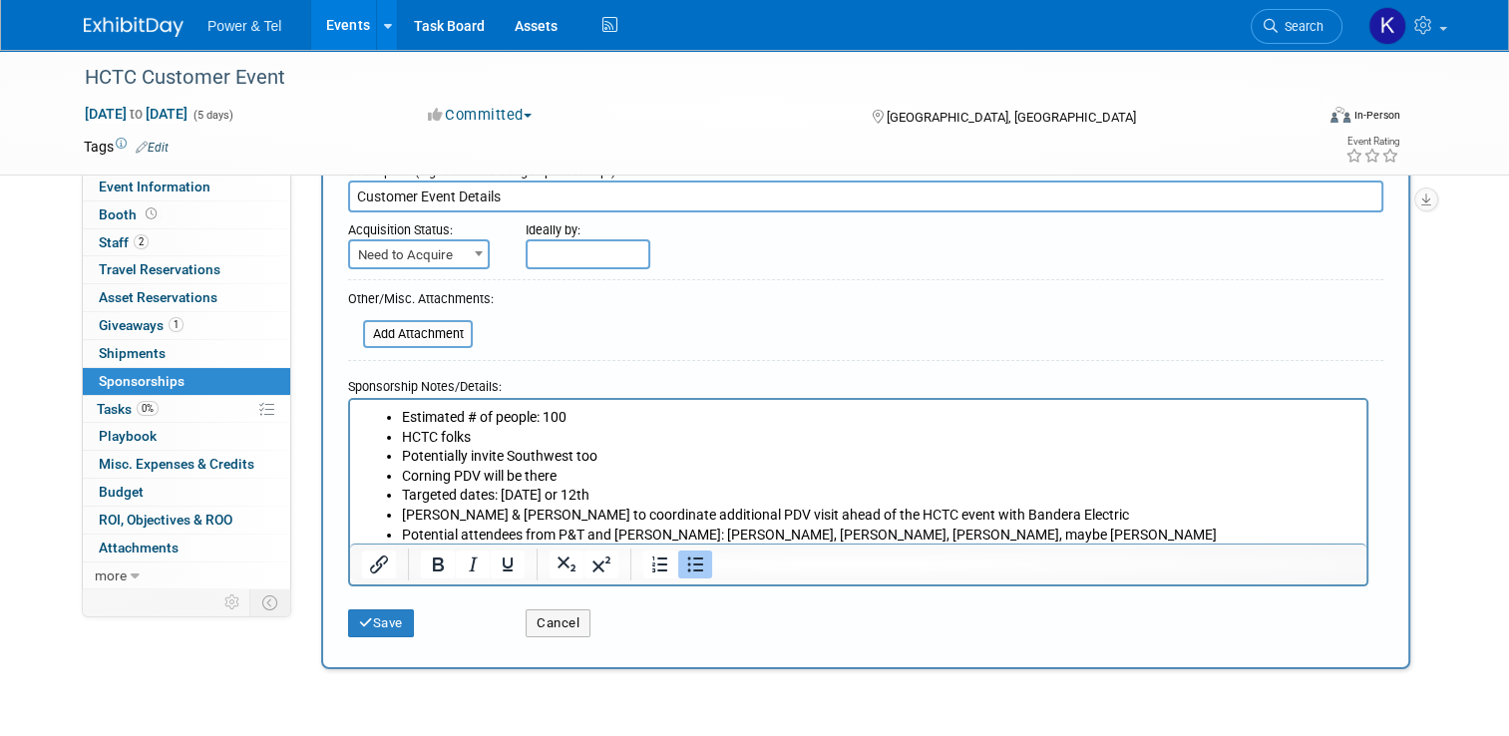
scroll to position [100, 0]
click at [446, 435] on li "HCTC folks" at bounding box center [878, 435] width 953 height 20
drag, startPoint x: 446, startPoint y: 435, endPoint x: 509, endPoint y: 448, distance: 64.1
click at [446, 435] on li "HCTC folks" at bounding box center [878, 435] width 953 height 20
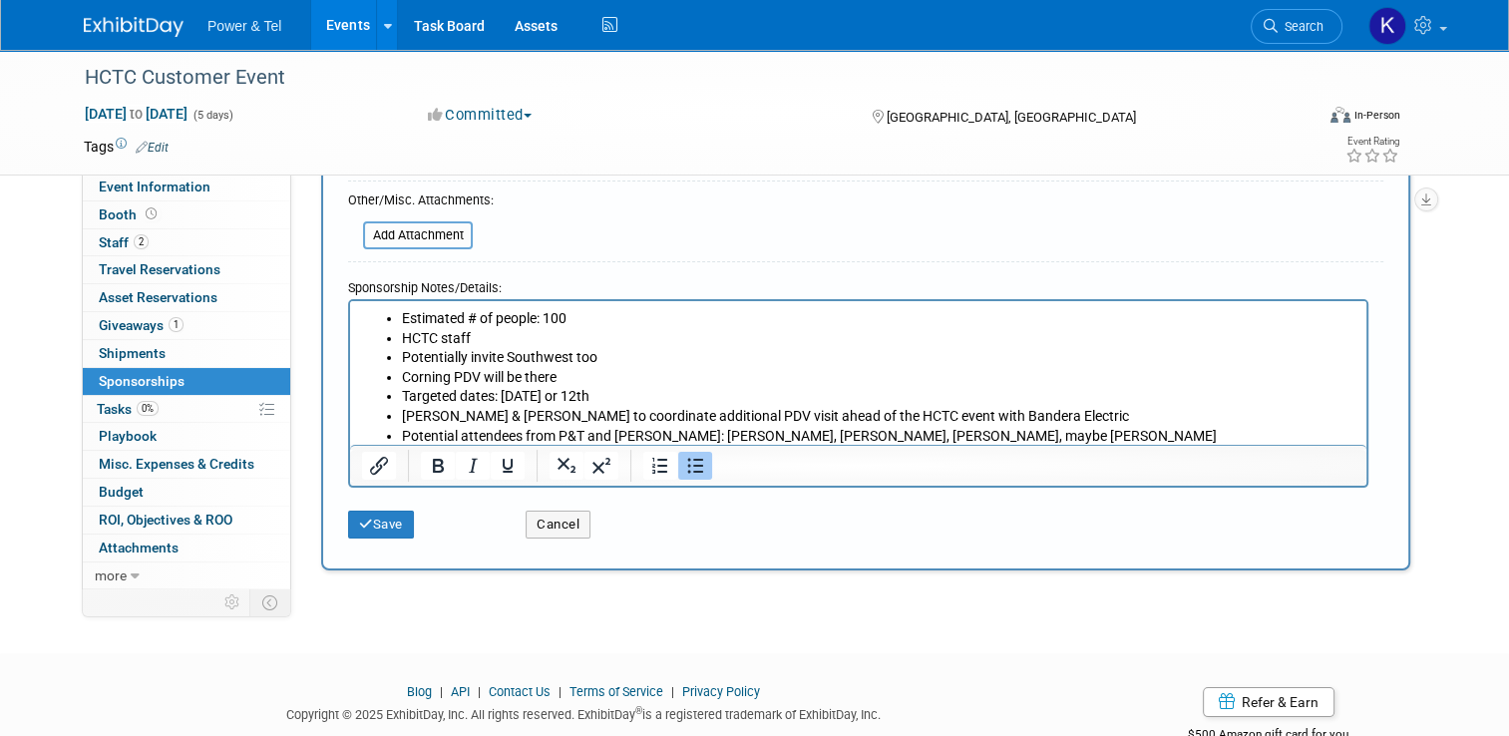
scroll to position [199, 0]
click at [586, 352] on li "Potentially invite Southwest too" at bounding box center [878, 354] width 953 height 20
click at [597, 379] on li "Corning PDV will be there" at bounding box center [878, 374] width 953 height 20
drag, startPoint x: 649, startPoint y: 392, endPoint x: 382, endPoint y: 398, distance: 267.3
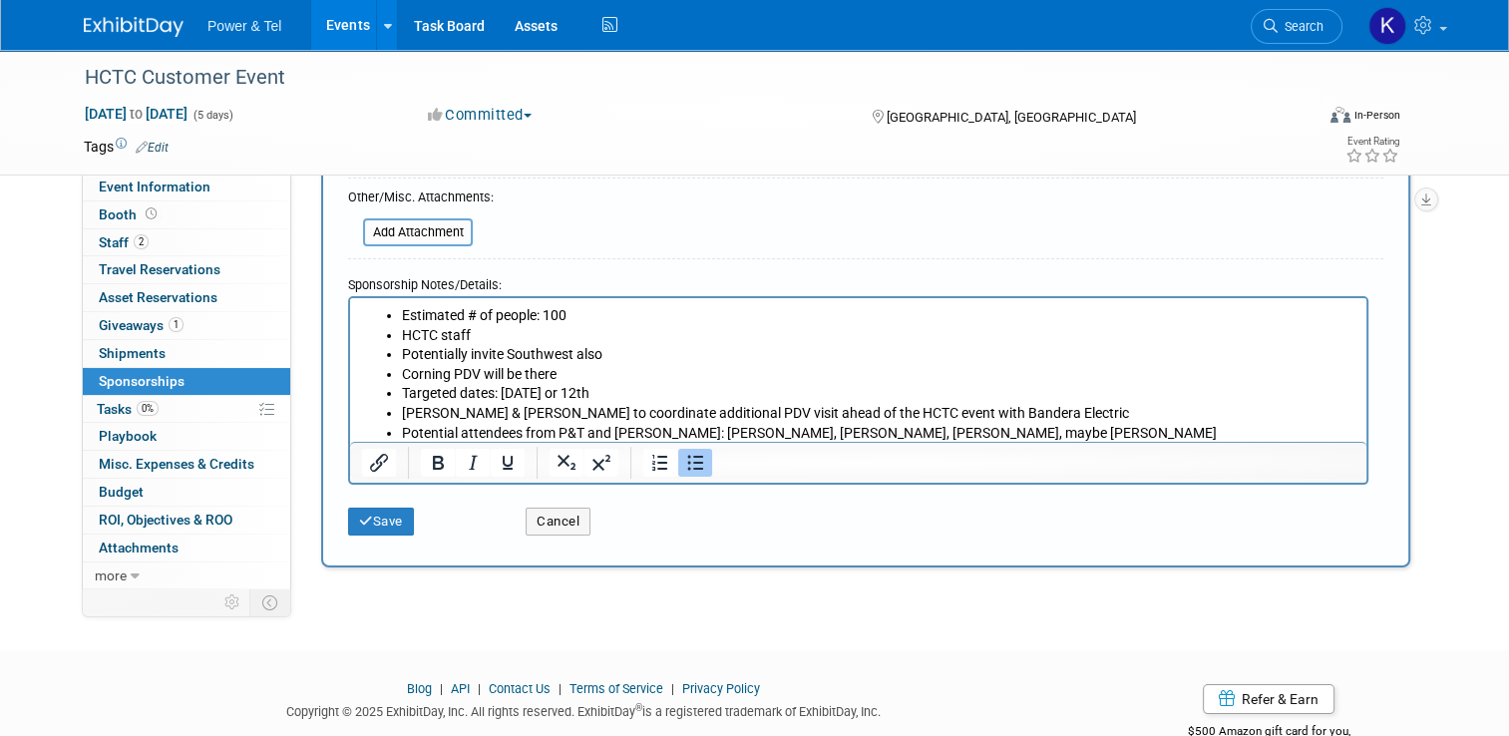
click at [382, 398] on ul "Estimated # of people: 100 HCTC staff Potentially invite Southwest also Corning…" at bounding box center [858, 373] width 993 height 137
click at [359, 517] on icon "submit" at bounding box center [366, 521] width 14 height 13
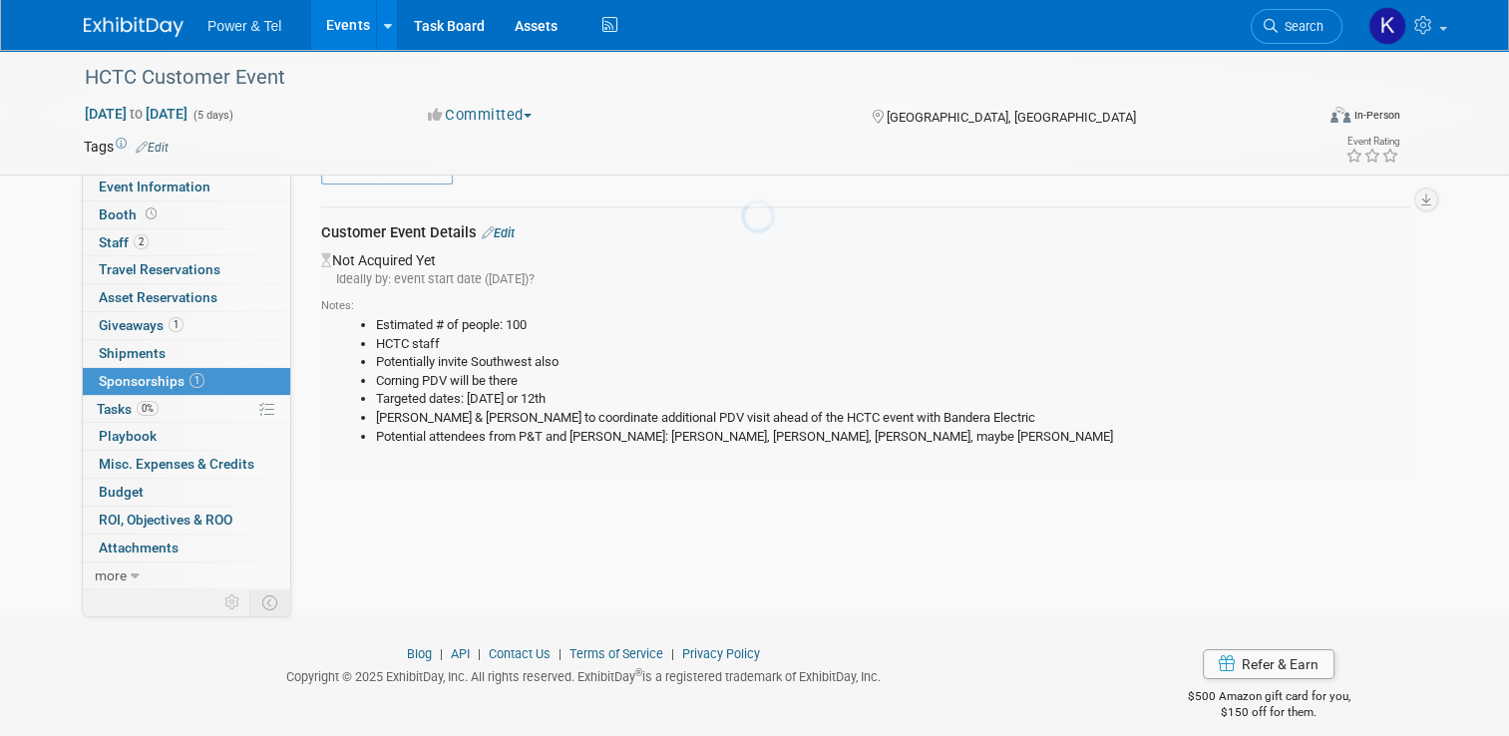
scroll to position [40, 0]
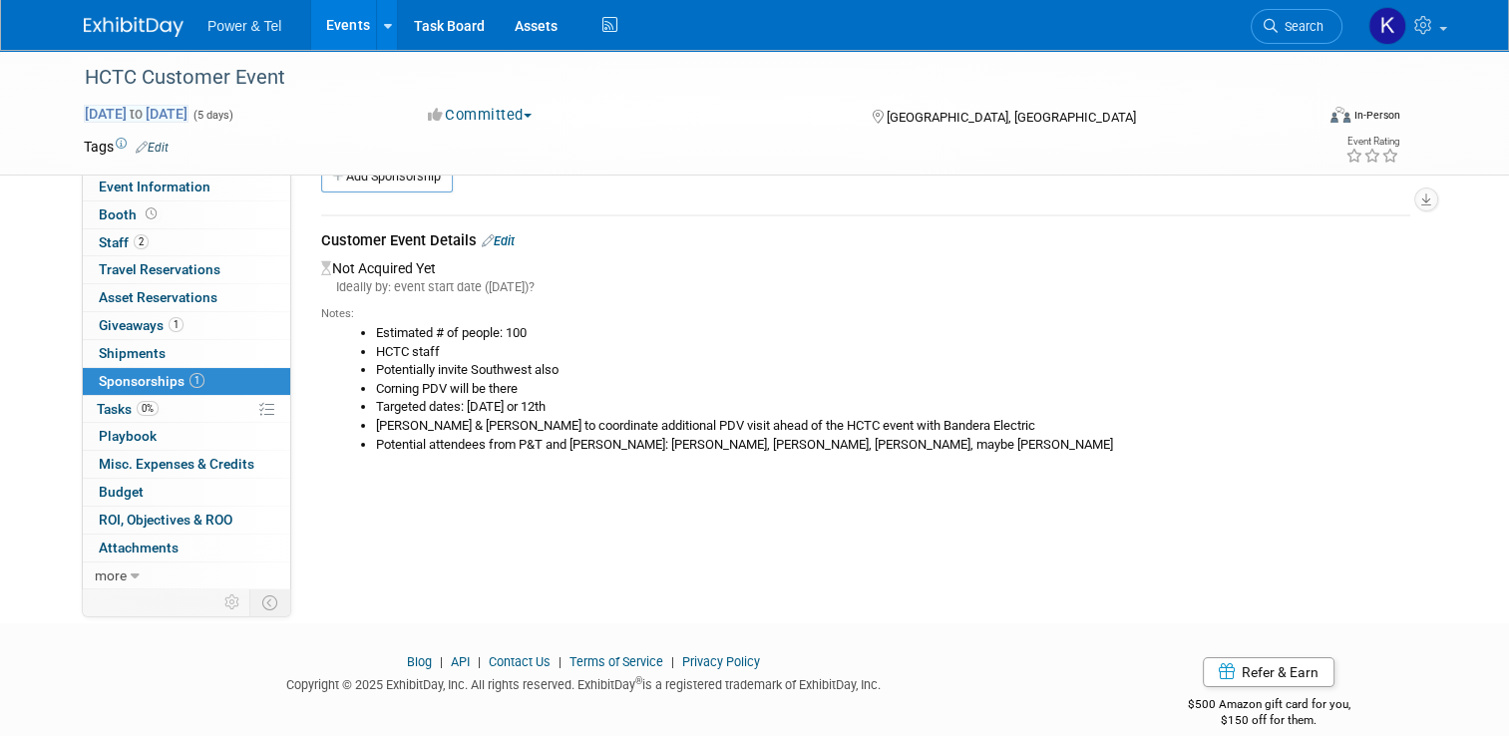
click at [130, 108] on span "Dec 1, 2025 to Dec 5, 2025" at bounding box center [136, 114] width 105 height 18
select select "11"
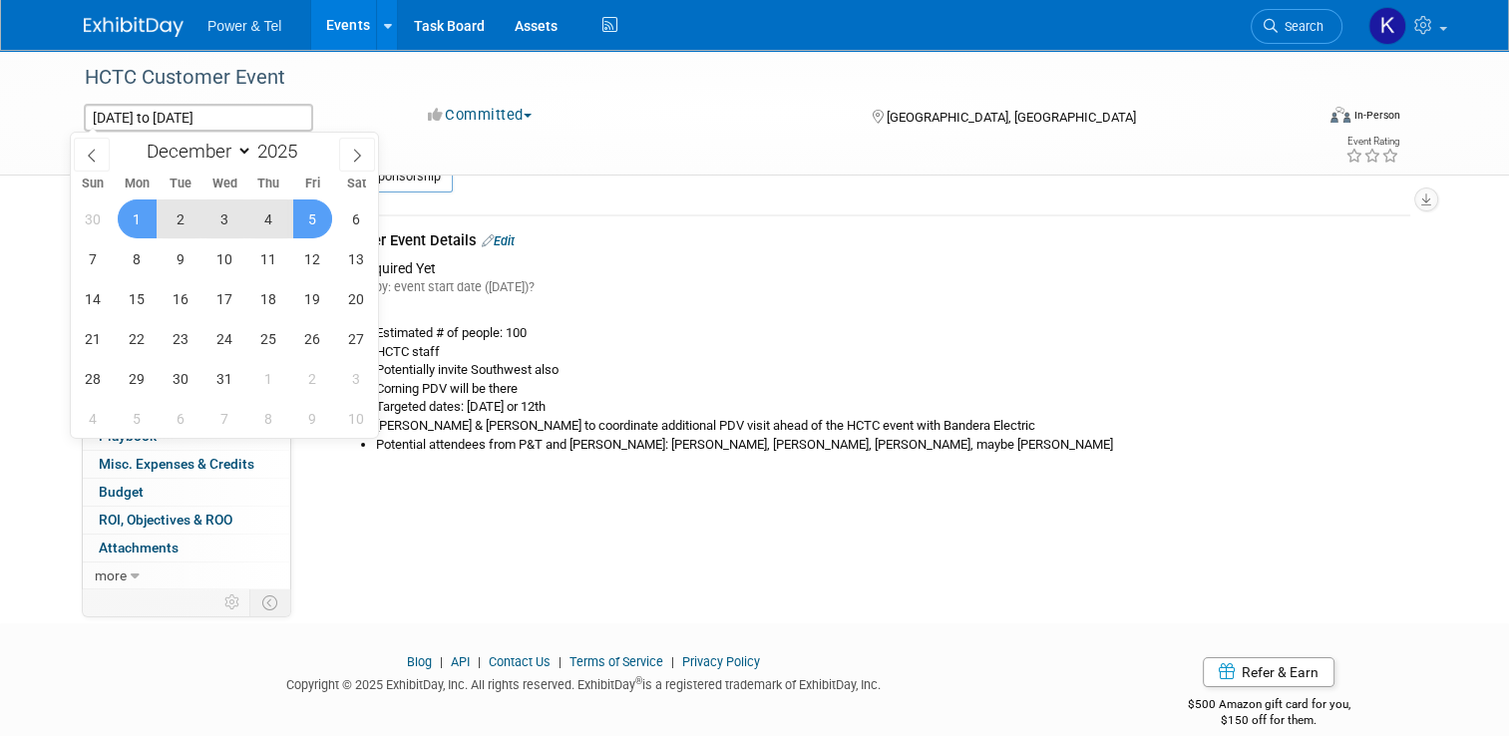
click at [311, 224] on span "5" at bounding box center [312, 218] width 39 height 39
type input "[DATE]"
click at [577, 193] on div "Add Sponsorship" at bounding box center [870, 179] width 1109 height 37
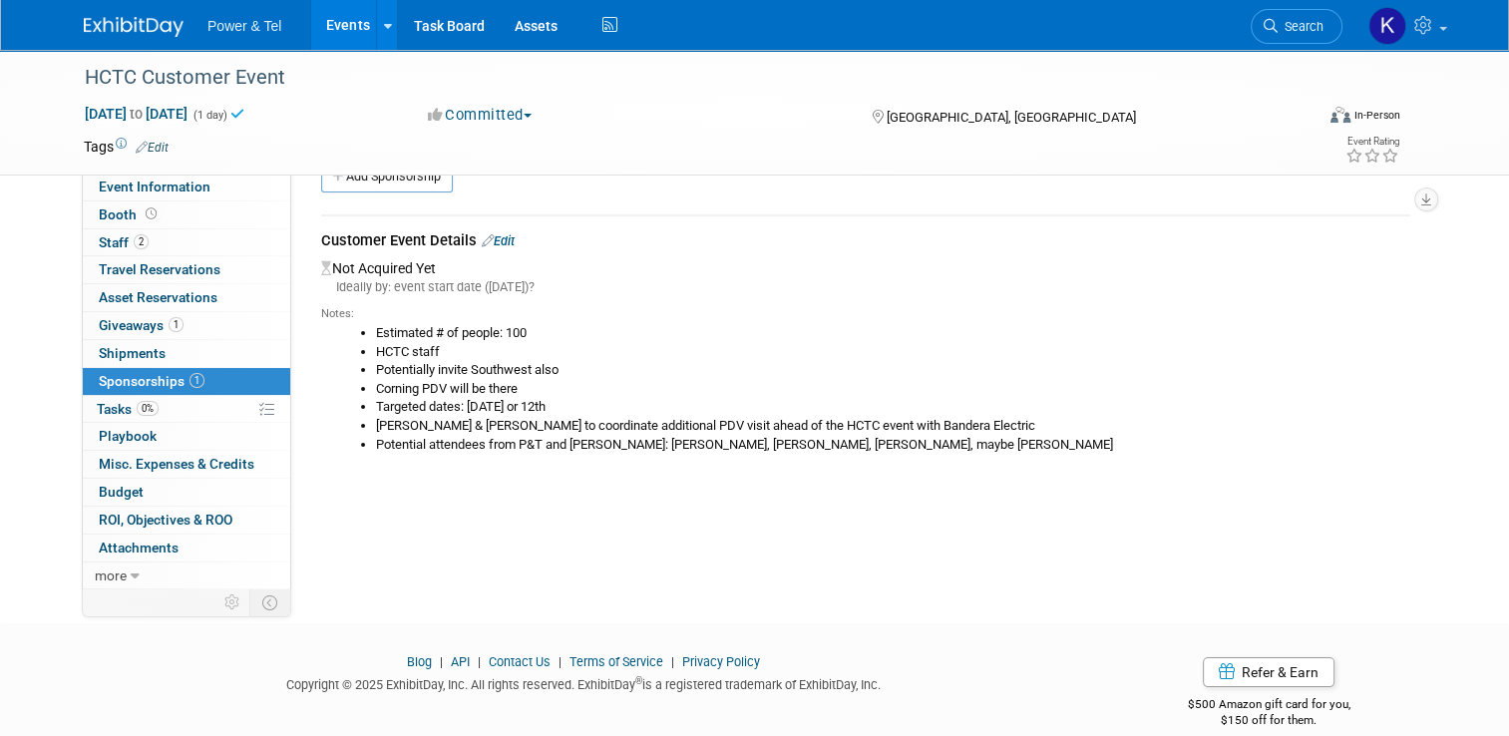
click at [517, 486] on div "Event Category: Trade Show P&T Hosted Event Export/Canada Outing Only Region: No" at bounding box center [858, 341] width 1134 height 414
click at [487, 235] on link "Edit" at bounding box center [498, 240] width 33 height 15
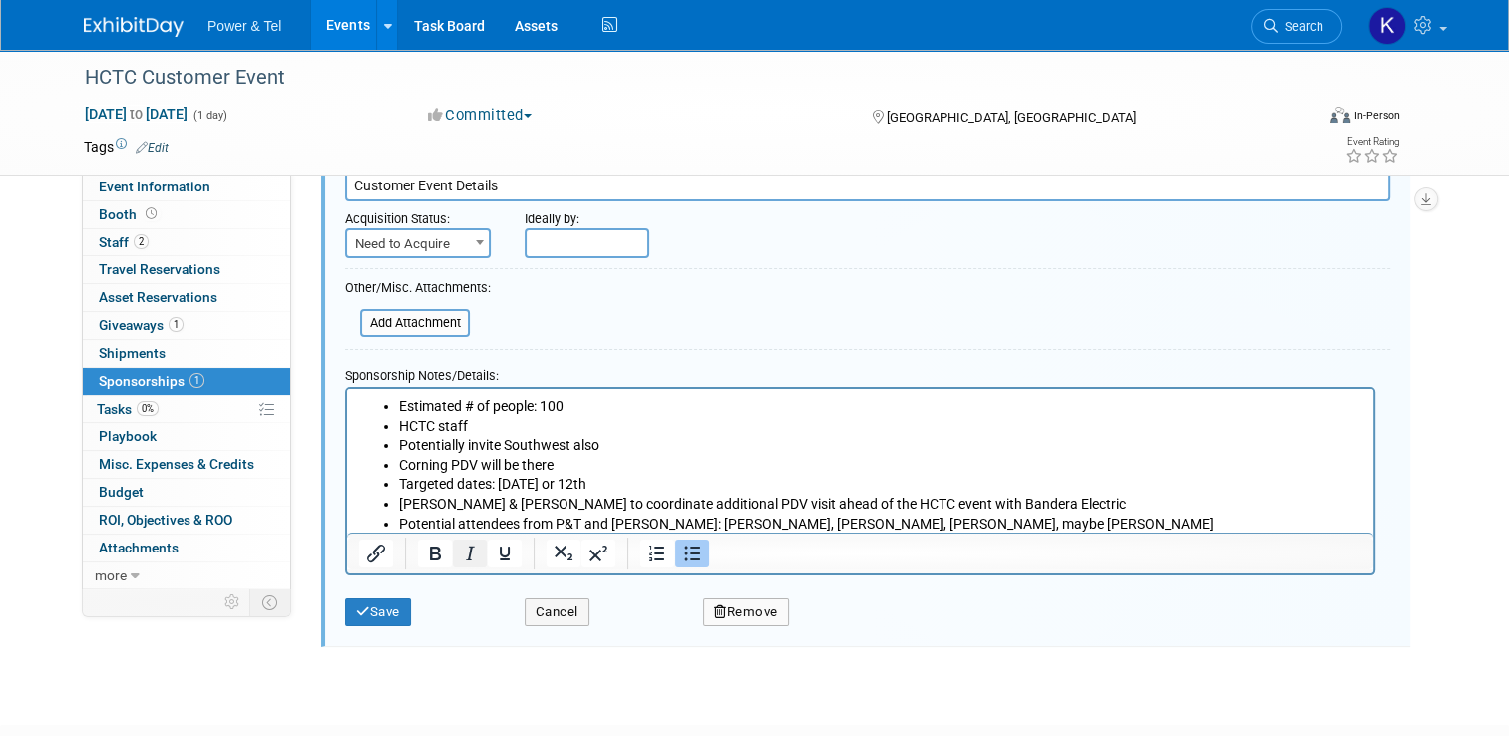
scroll to position [129, 0]
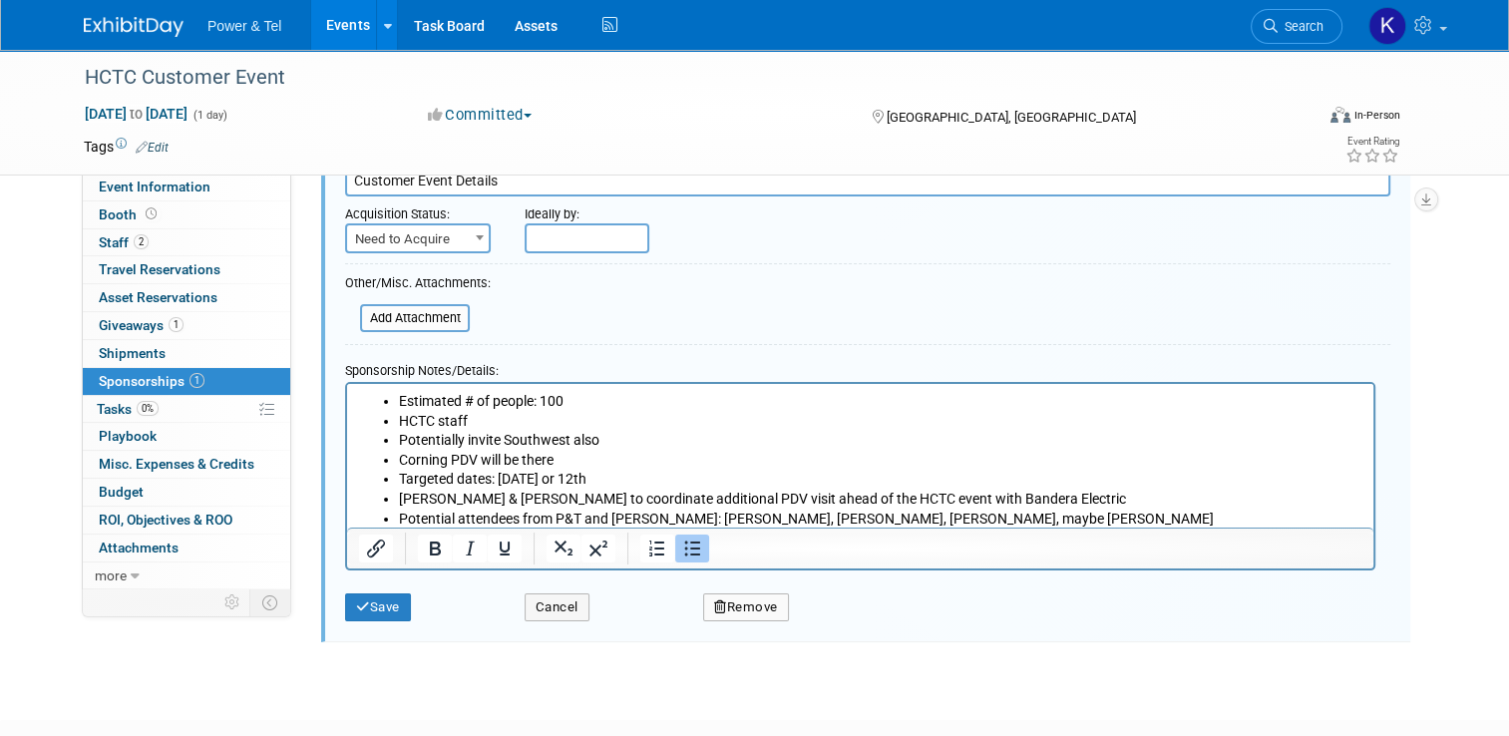
click at [450, 491] on li "Melissa & Jeff to coordinate additional PDV visit ahead of the HCTC event with …" at bounding box center [880, 499] width 963 height 20
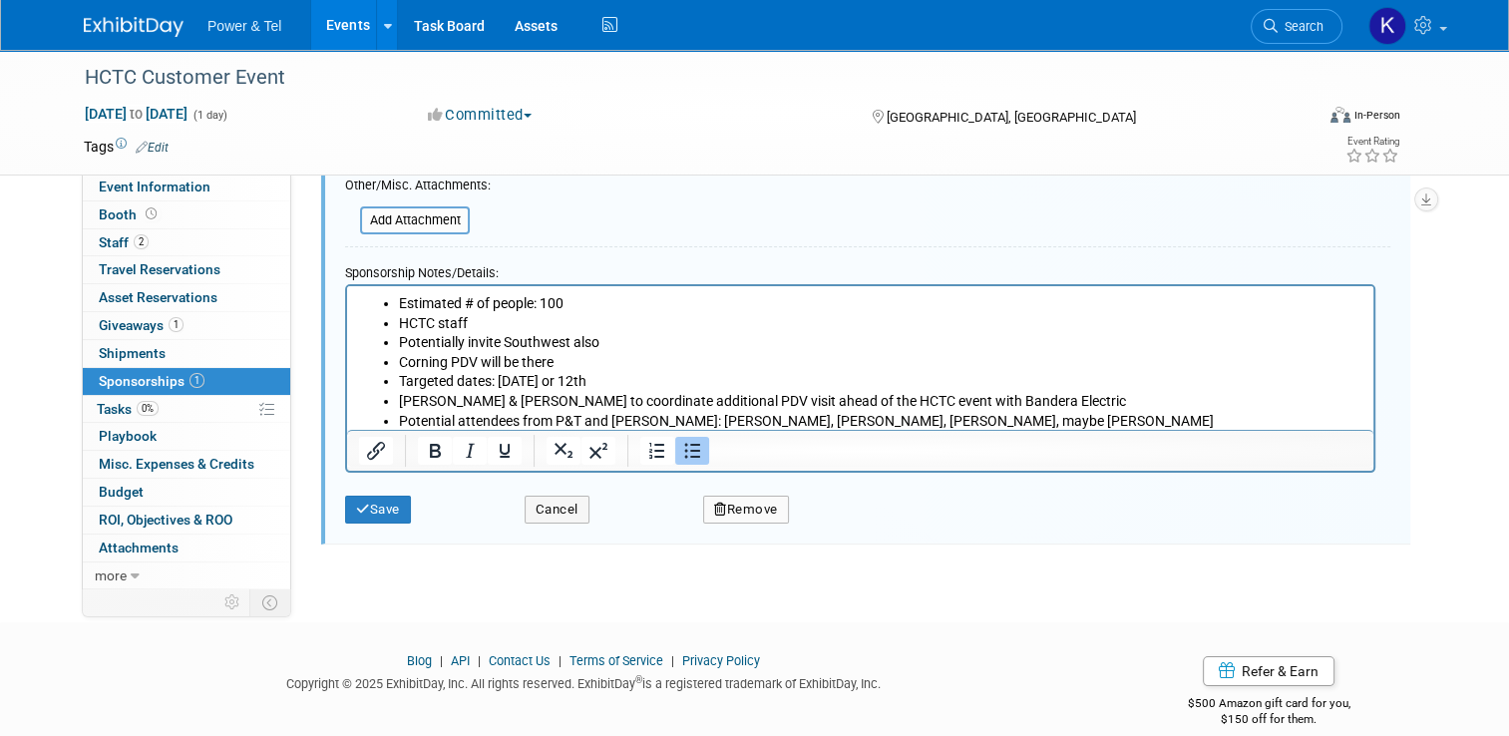
scroll to position [228, 0]
click at [715, 417] on li "Potential attendees from P&T and Corning: Melissa, Jeff, Bill R., maybe Lori" at bounding box center [880, 419] width 963 height 20
click at [881, 422] on li "Potential attendees from P&T and Corning: Melissa D, Jeff, Bill R., maybe Lori" at bounding box center [880, 419] width 963 height 20
click at [380, 503] on button "Save" at bounding box center [378, 508] width 66 height 28
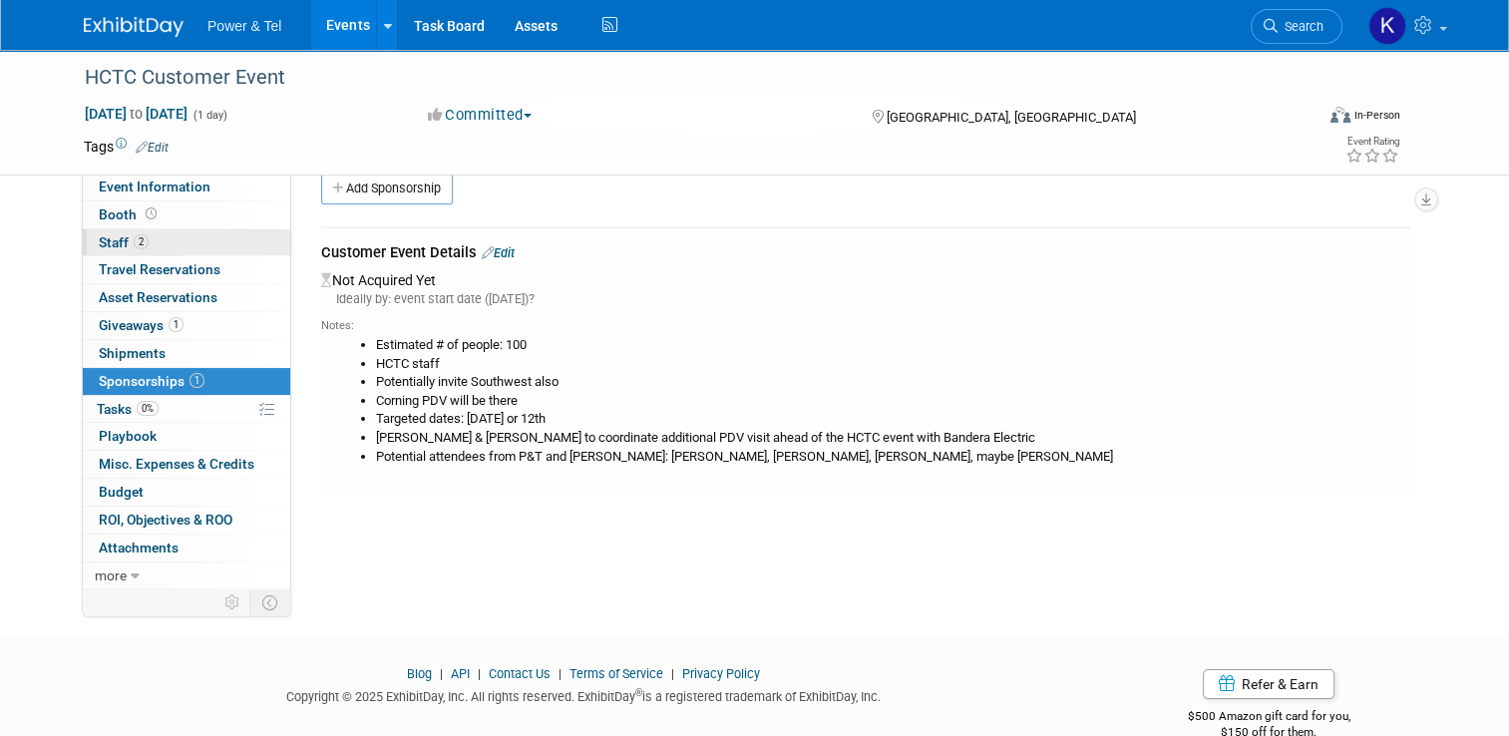
scroll to position [0, 0]
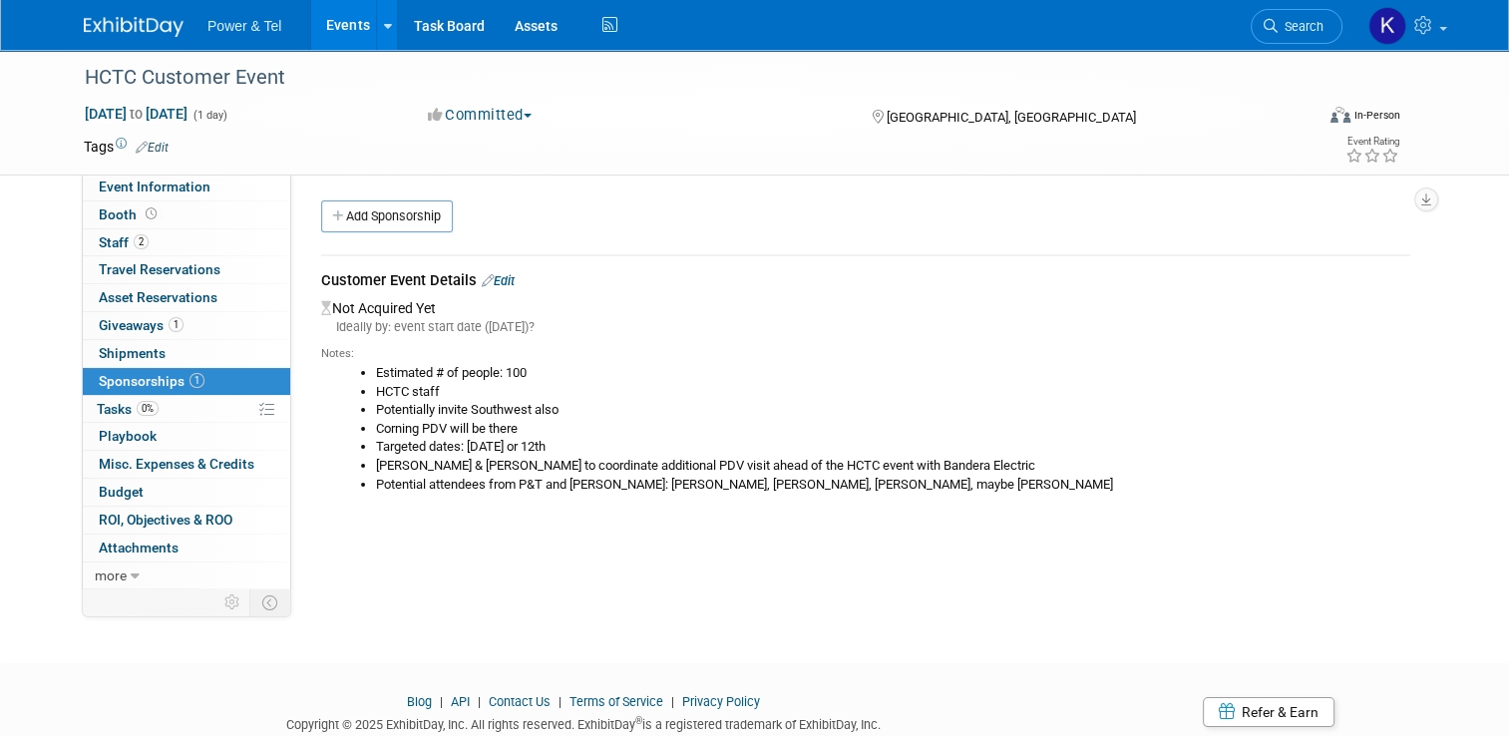
click at [108, 26] on img at bounding box center [134, 27] width 100 height 20
